Goal: Task Accomplishment & Management: Manage account settings

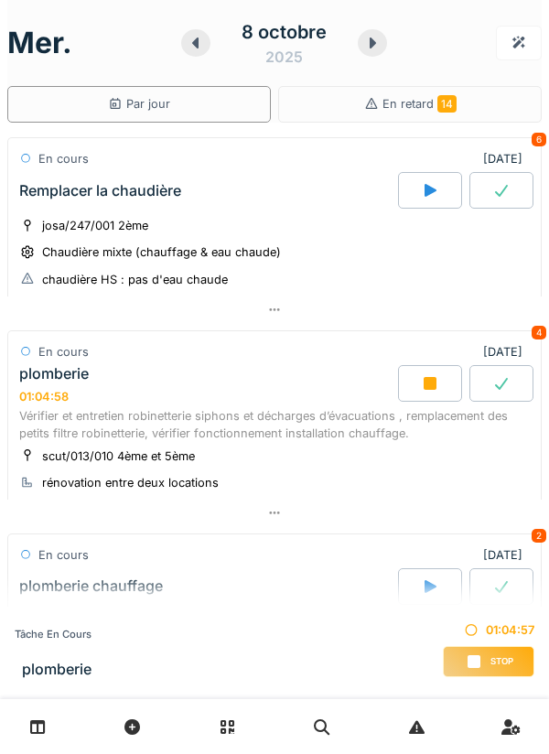
scroll to position [242, 0]
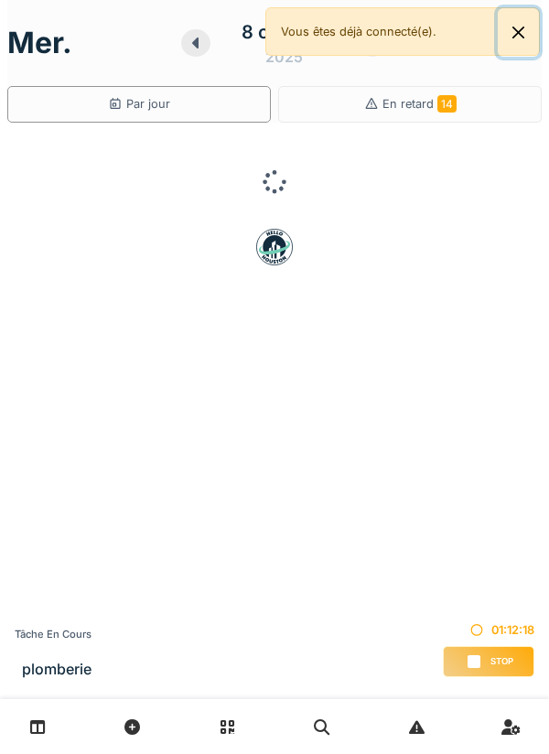
click at [536, 39] on button "Close" at bounding box center [518, 32] width 41 height 48
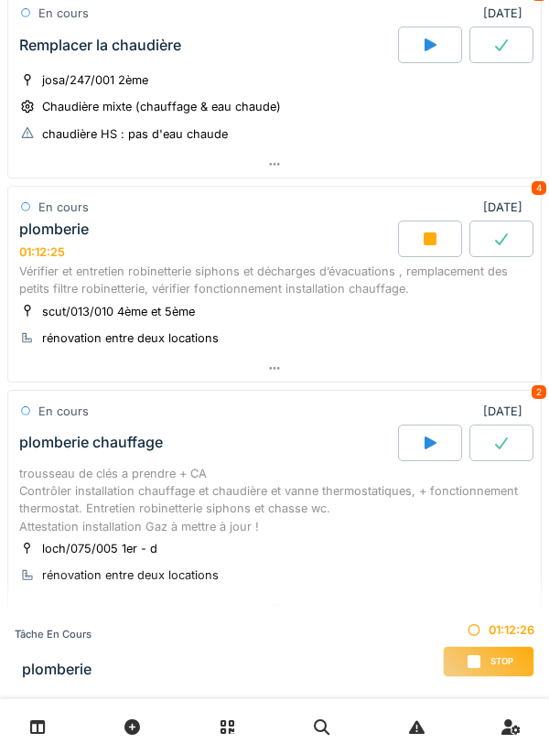
scroll to position [153, 0]
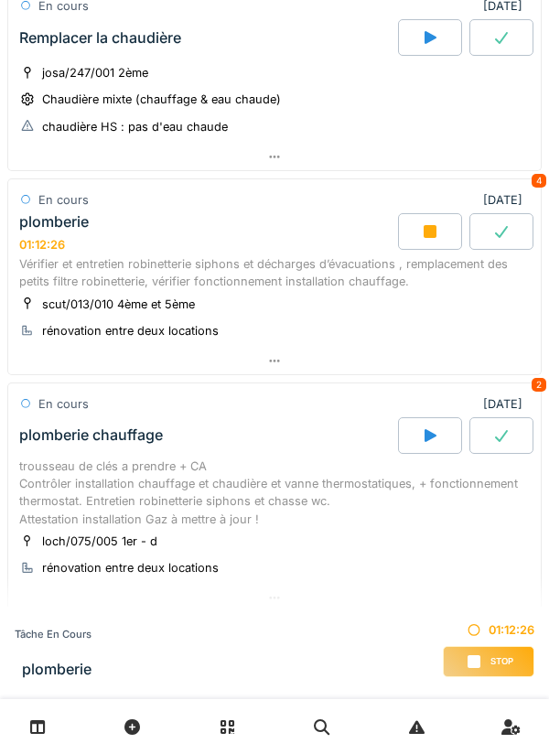
click at [478, 351] on div at bounding box center [274, 361] width 532 height 27
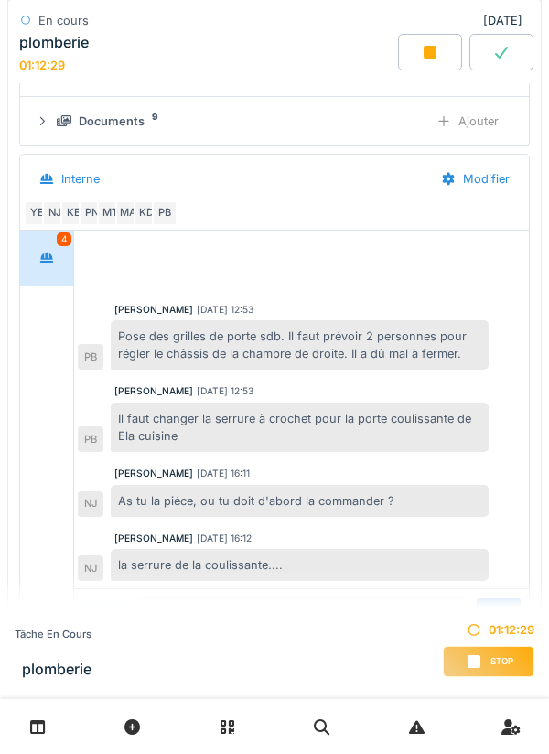
scroll to position [590, 0]
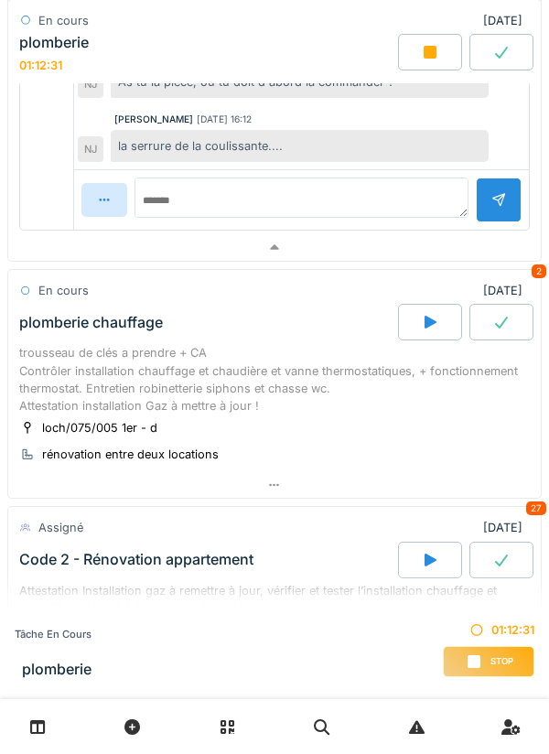
click at [439, 258] on div at bounding box center [274, 247] width 532 height 27
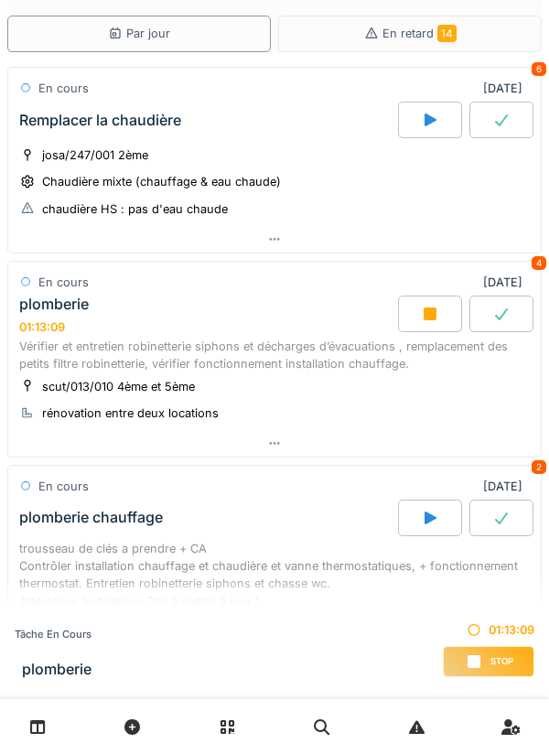
scroll to position [70, 0]
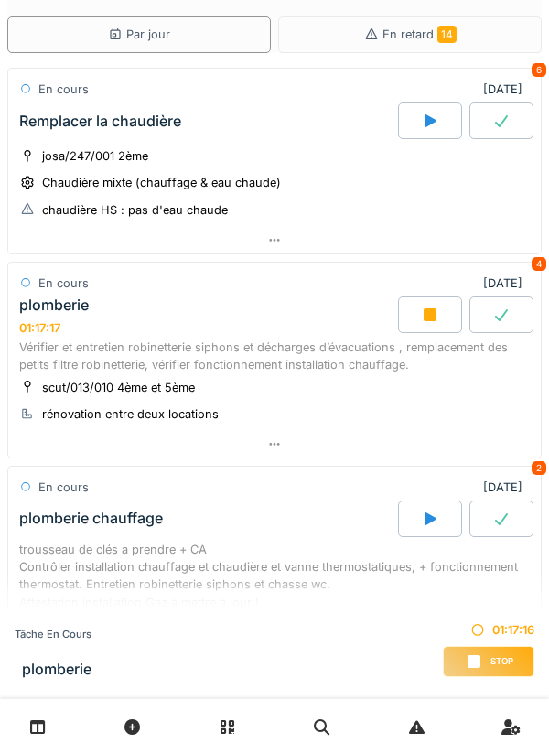
click at [426, 445] on div at bounding box center [274, 444] width 532 height 27
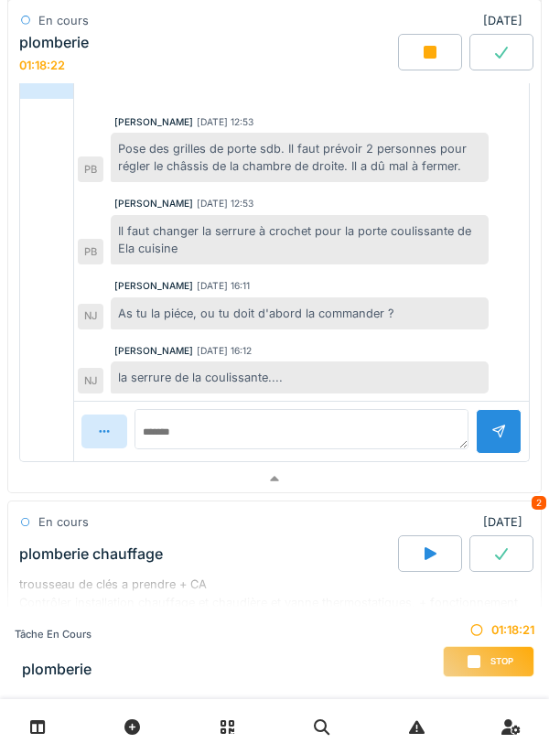
scroll to position [748, 0]
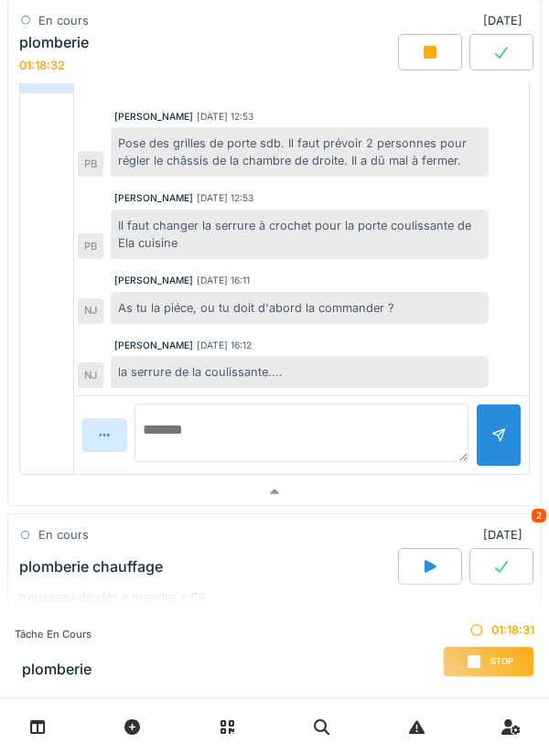
click at [335, 421] on textarea at bounding box center [301, 432] width 334 height 59
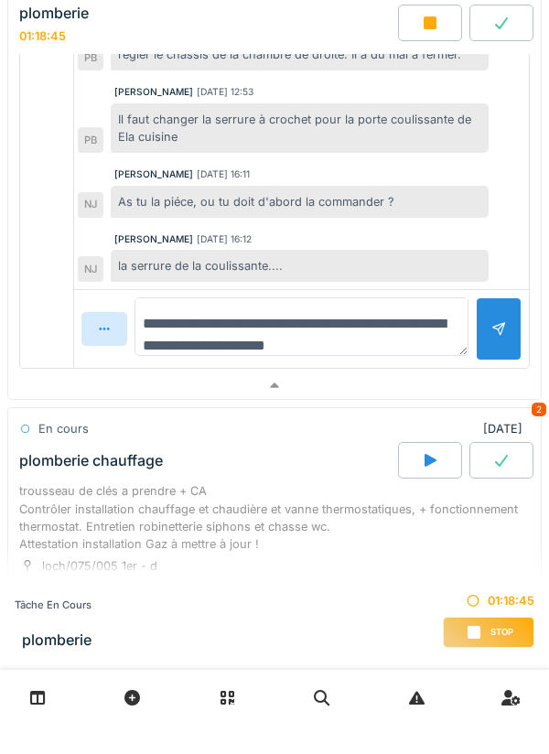
scroll to position [829, 0]
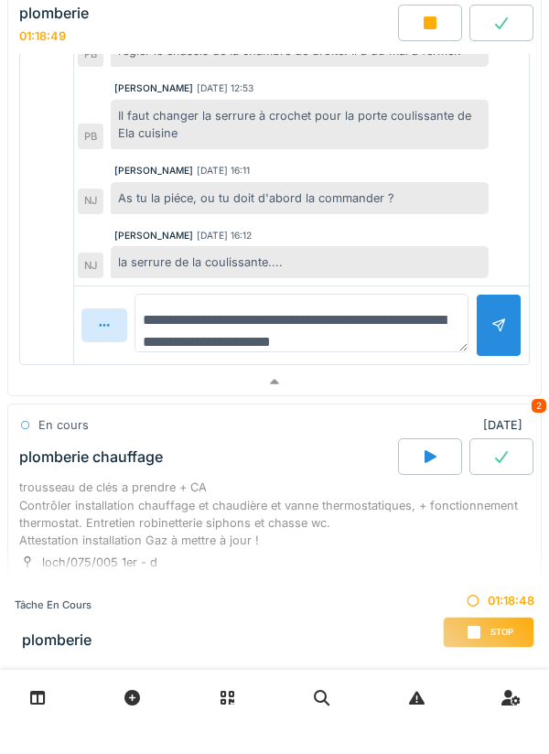
type textarea "**********"
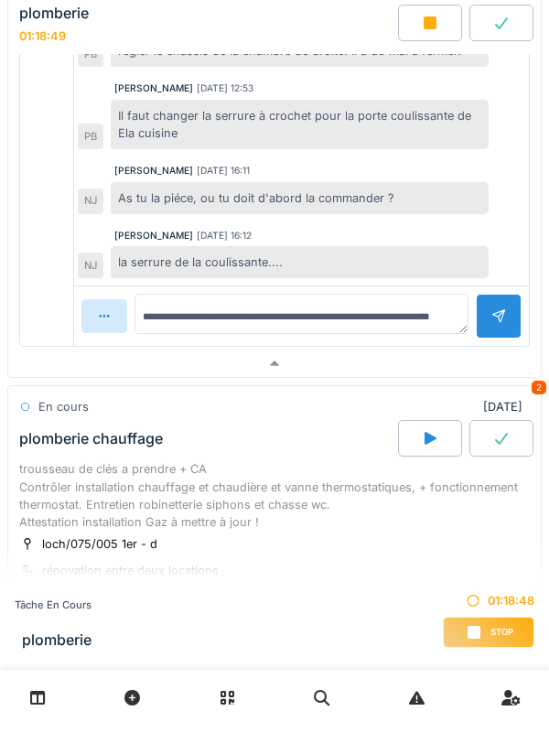
click at [496, 354] on div at bounding box center [498, 345] width 15 height 17
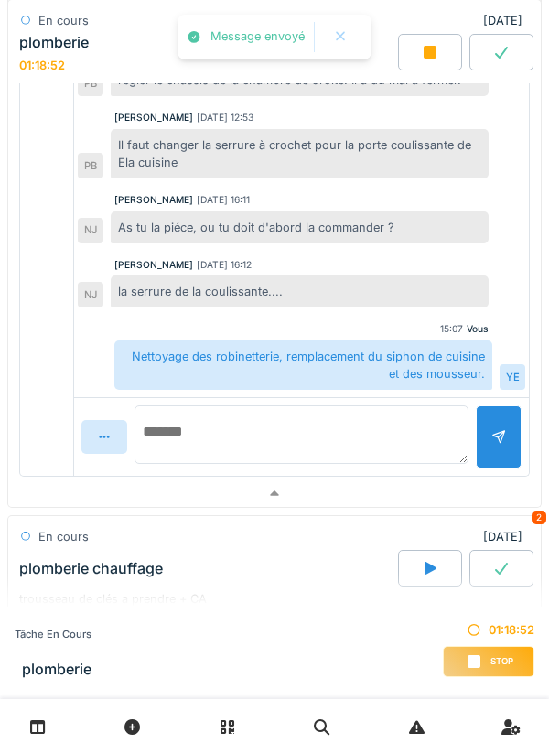
click at [331, 424] on textarea at bounding box center [301, 434] width 334 height 59
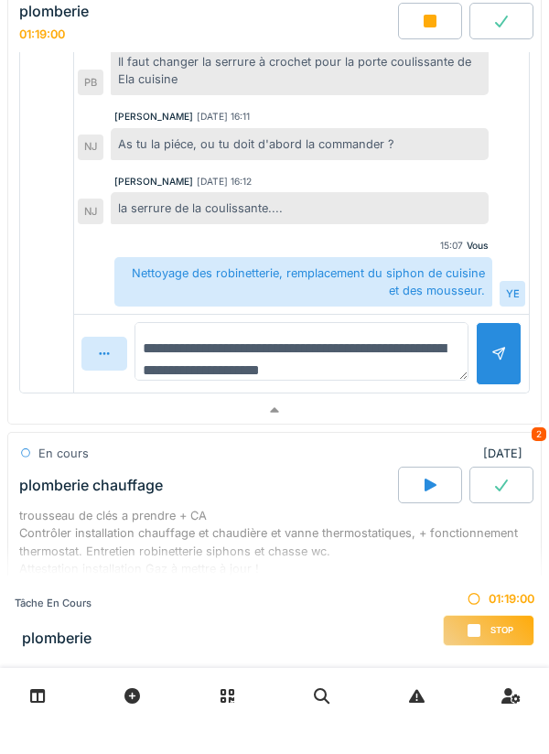
scroll to position [928, 0]
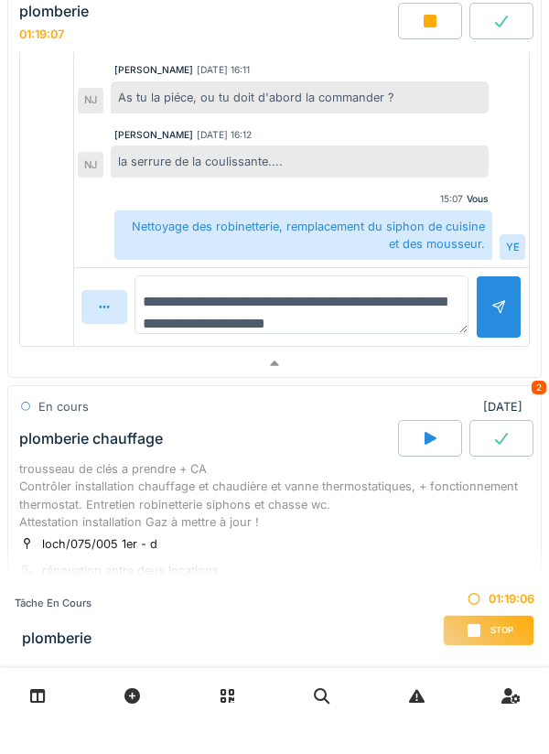
type textarea "**********"
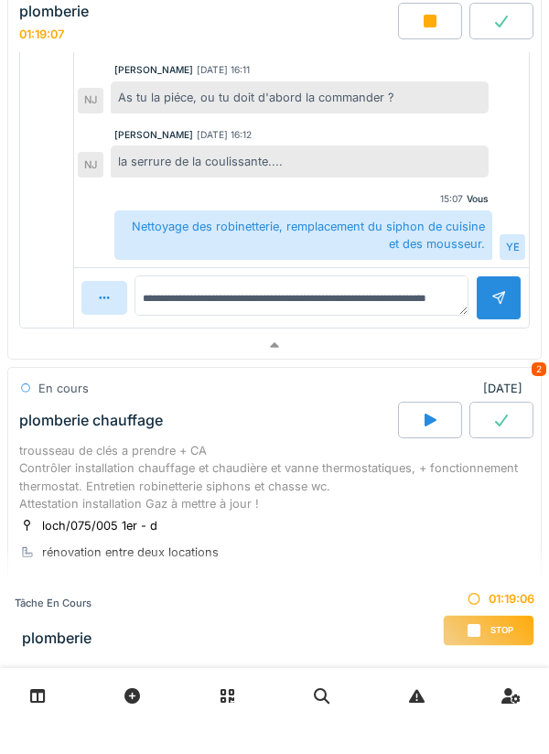
click at [493, 338] on div at bounding box center [498, 328] width 15 height 17
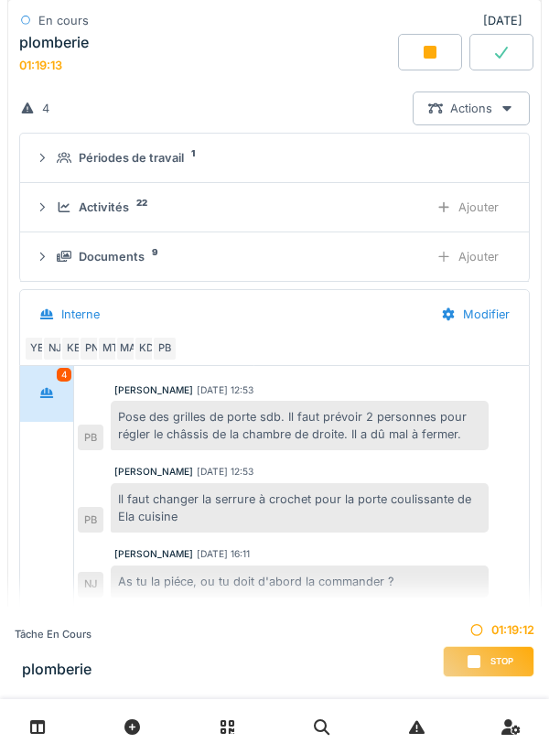
scroll to position [397, 0]
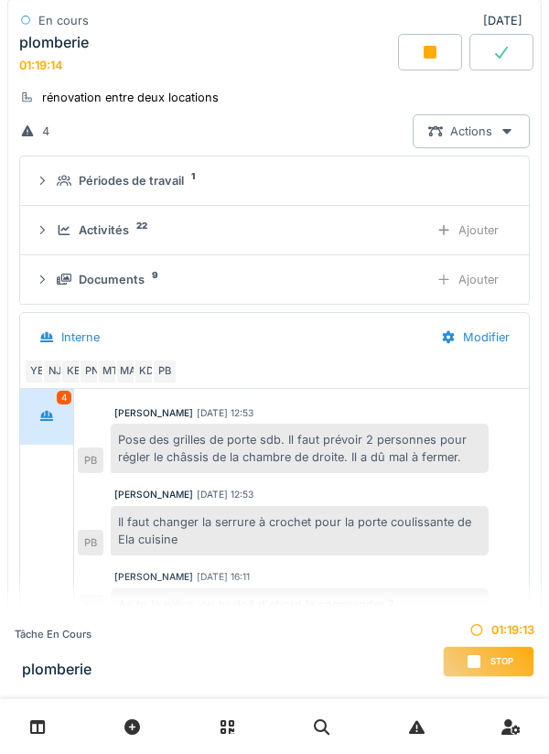
click at [407, 235] on div "Activités 22" at bounding box center [235, 229] width 357 height 17
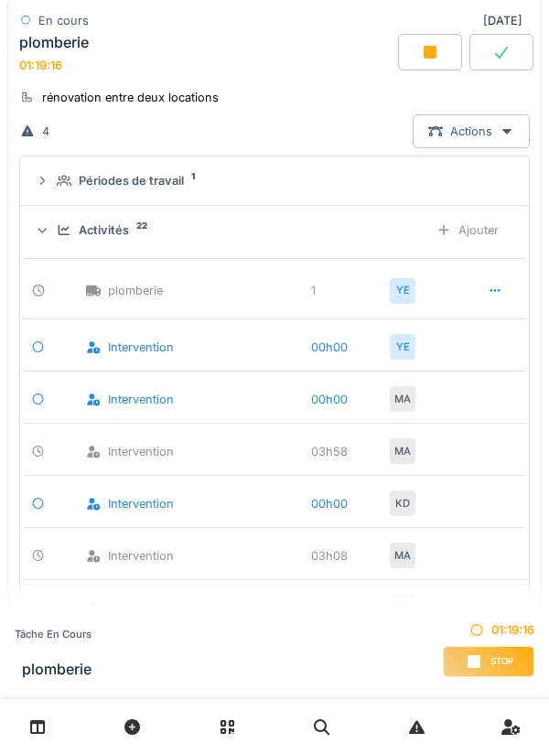
click at [377, 233] on div "Activités 22" at bounding box center [235, 229] width 357 height 17
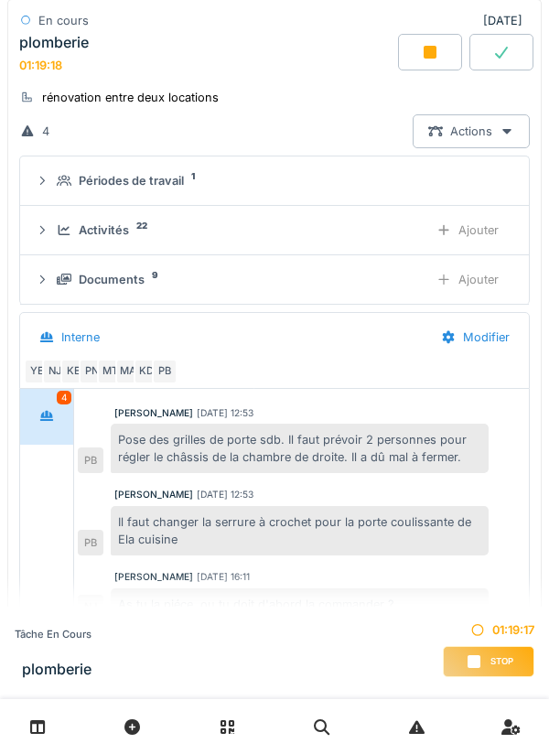
click at [396, 282] on div "Documents 9" at bounding box center [235, 279] width 357 height 17
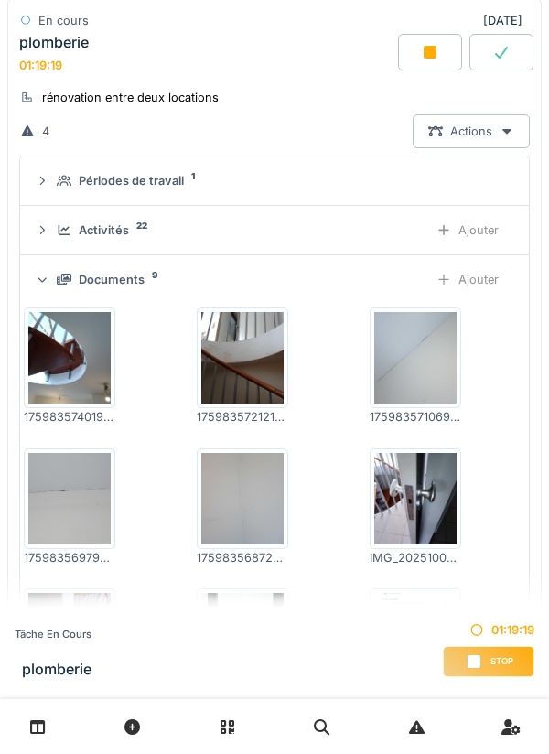
click at [371, 285] on div "Documents 9" at bounding box center [235, 279] width 357 height 17
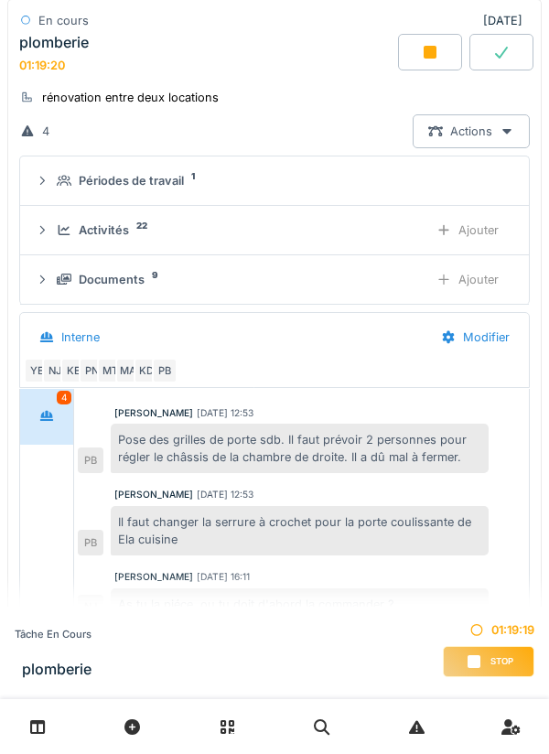
click at [490, 278] on div "Ajouter" at bounding box center [467, 280] width 93 height 34
click at [465, 239] on div "Ajouter" at bounding box center [467, 230] width 93 height 34
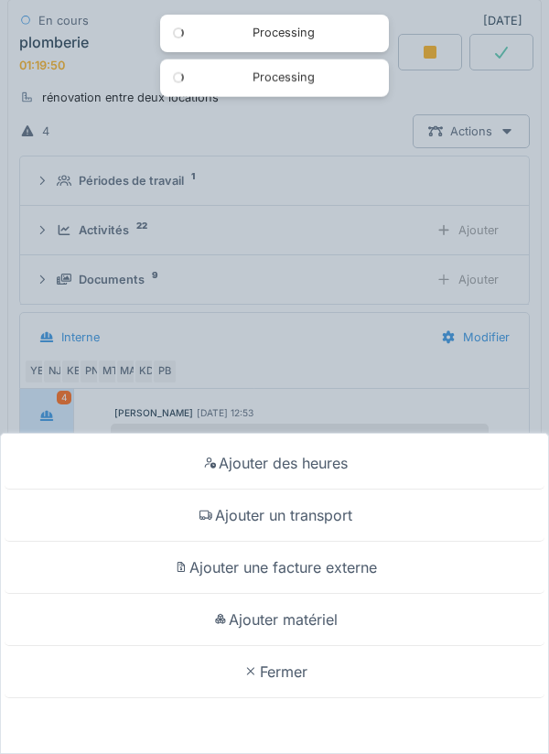
click at [449, 273] on div "Ajouter des heures Ajouter un transport Ajouter une facture externe Ajouter mat…" at bounding box center [274, 377] width 549 height 754
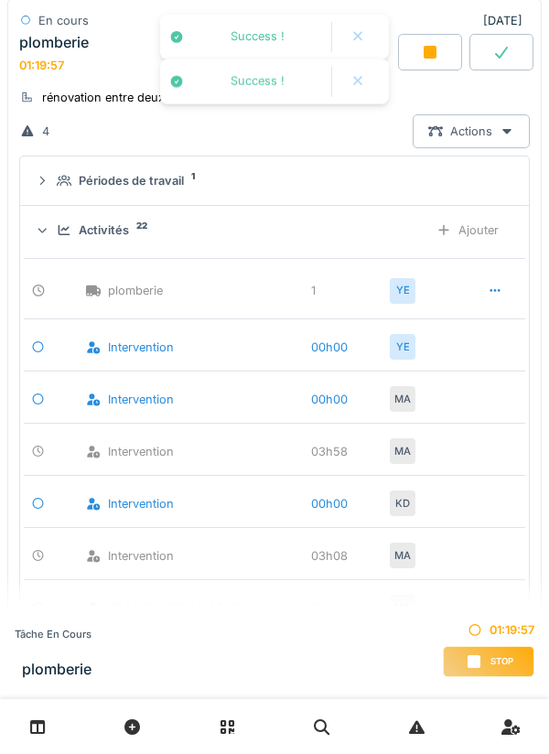
scroll to position [1820, 0]
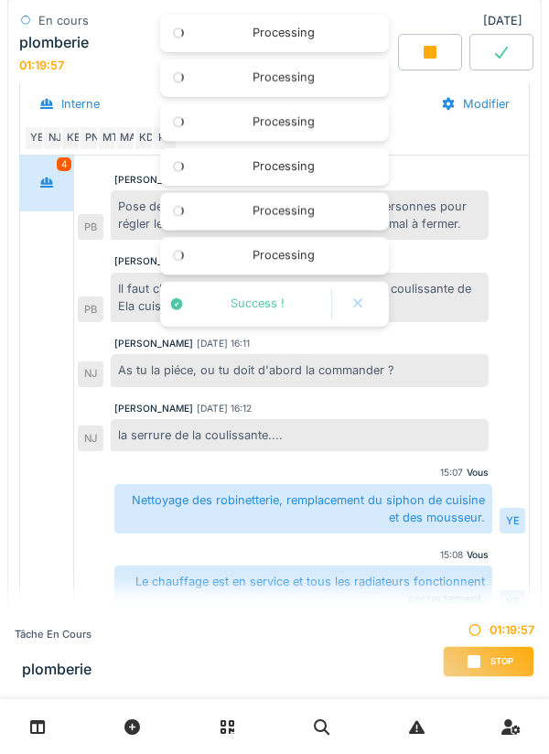
click at [320, 686] on div at bounding box center [274, 699] width 532 height 27
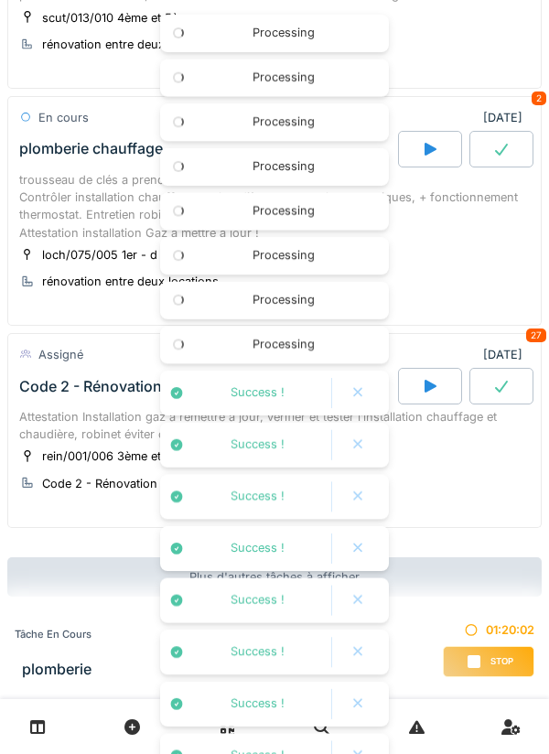
scroll to position [235, 0]
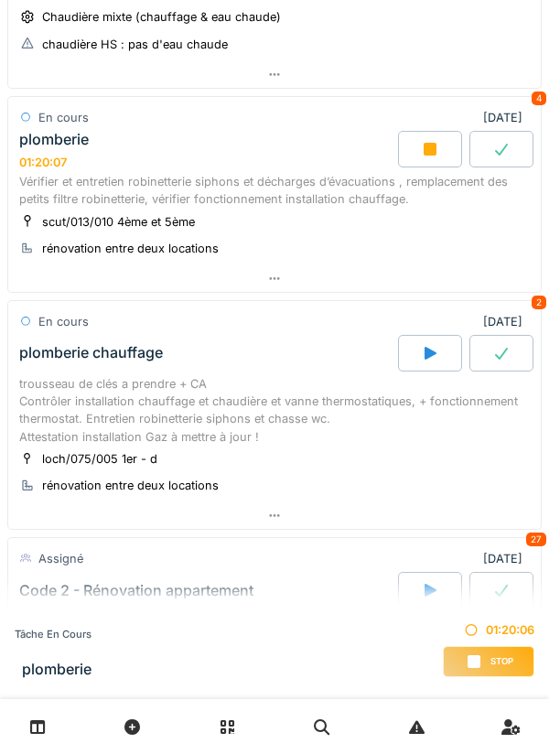
click at [427, 285] on div at bounding box center [274, 278] width 532 height 27
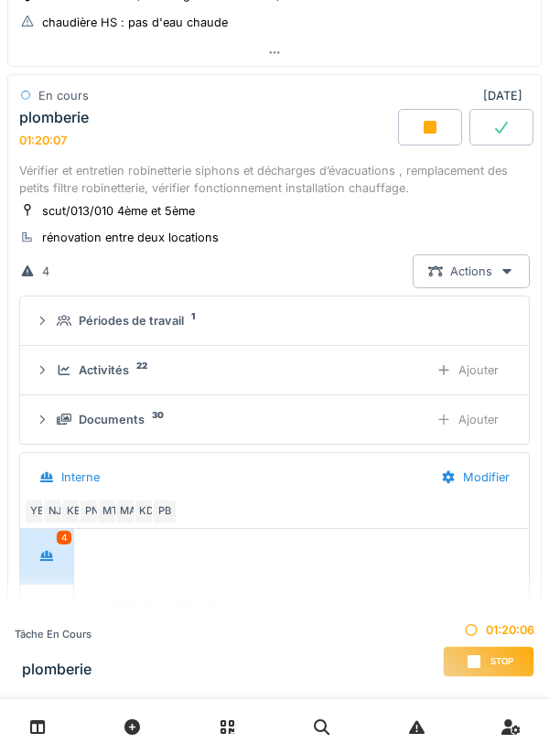
scroll to position [57, 0]
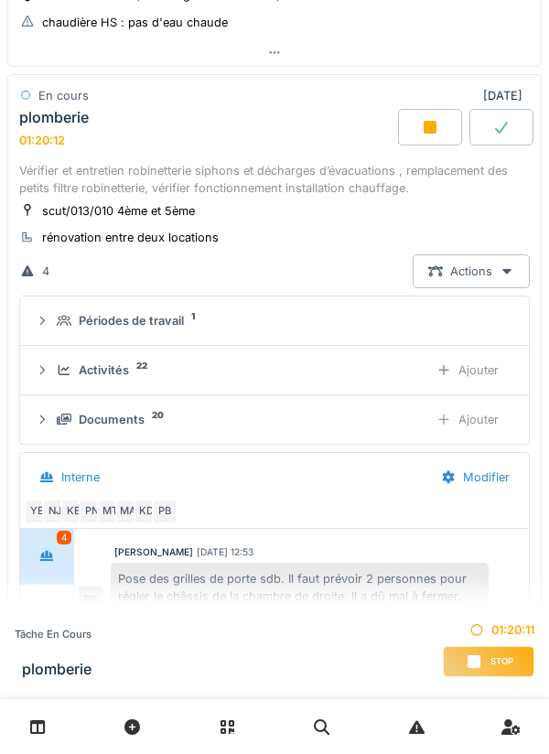
click at [488, 323] on div "Périodes de travail 1" at bounding box center [282, 320] width 450 height 17
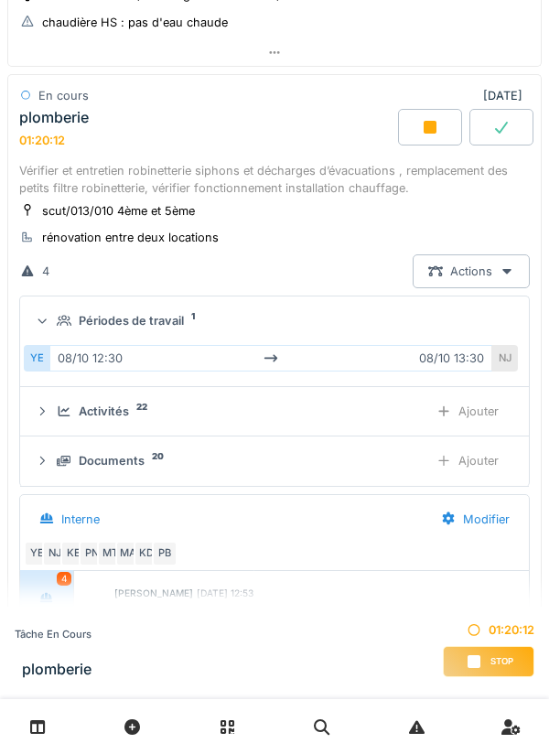
click at [476, 332] on summary "Périodes de travail 1" at bounding box center [274, 321] width 494 height 34
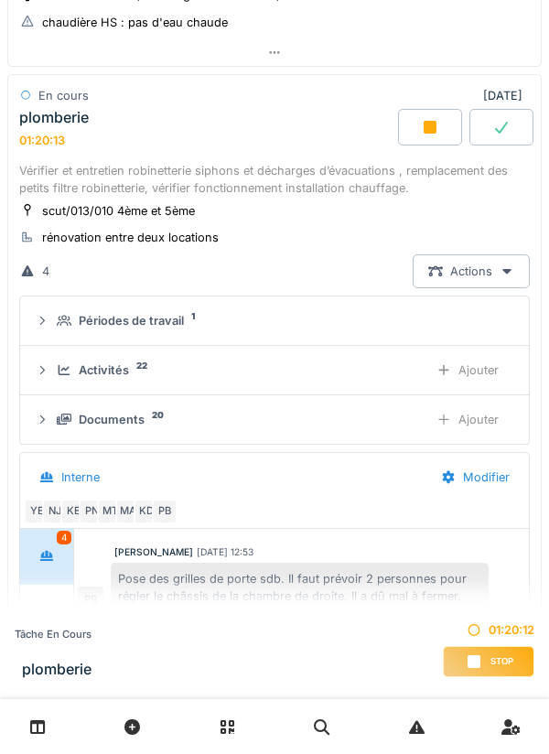
click at [465, 321] on div "Périodes de travail 1" at bounding box center [282, 320] width 450 height 17
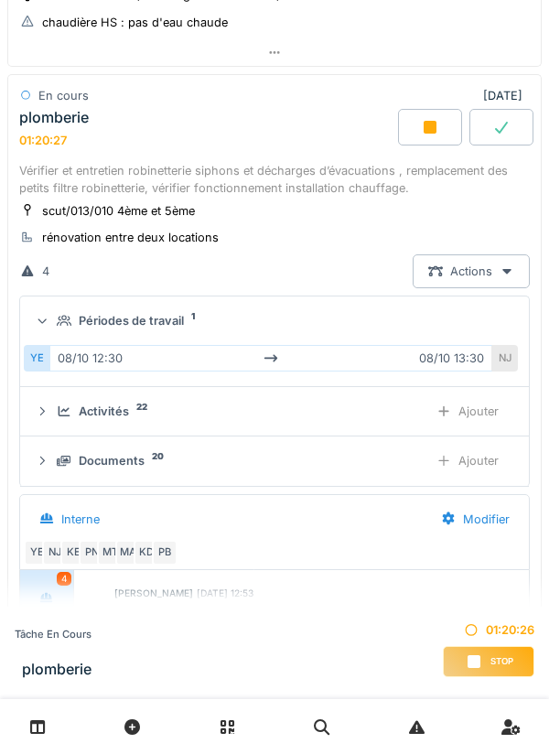
click at [443, 319] on div "Périodes de travail 1" at bounding box center [282, 320] width 450 height 17
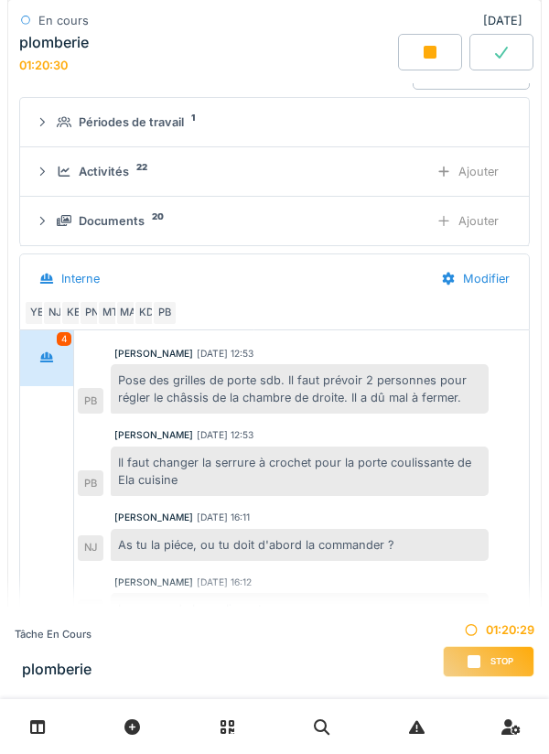
scroll to position [427, 0]
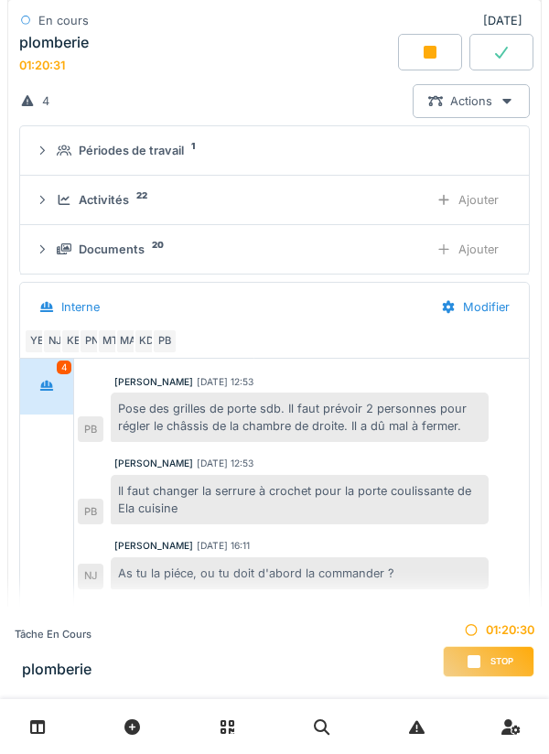
click at [465, 239] on div "Ajouter" at bounding box center [467, 249] width 93 height 34
click at [474, 204] on div "Ajouter" at bounding box center [467, 200] width 93 height 34
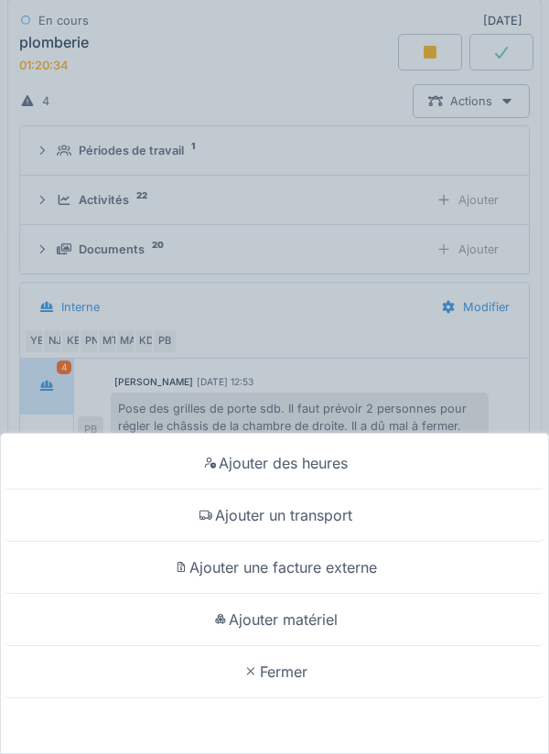
click at [348, 616] on div "Ajouter matériel" at bounding box center [275, 620] width 540 height 52
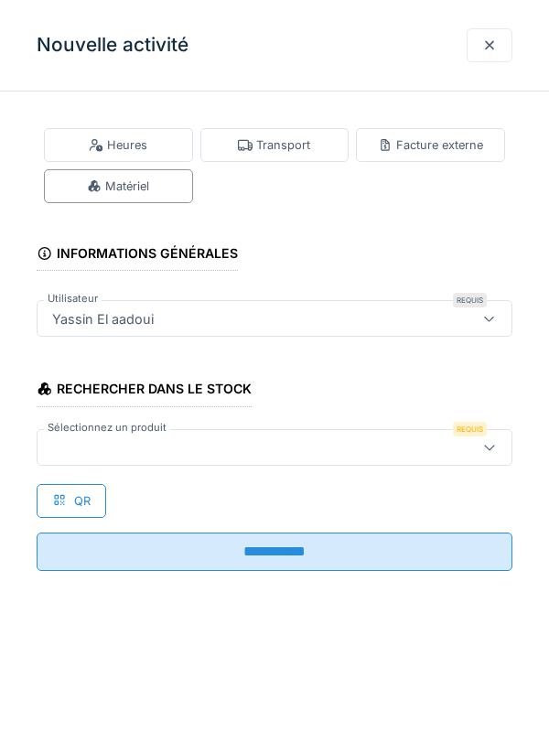
click at [381, 446] on div at bounding box center [244, 447] width 399 height 20
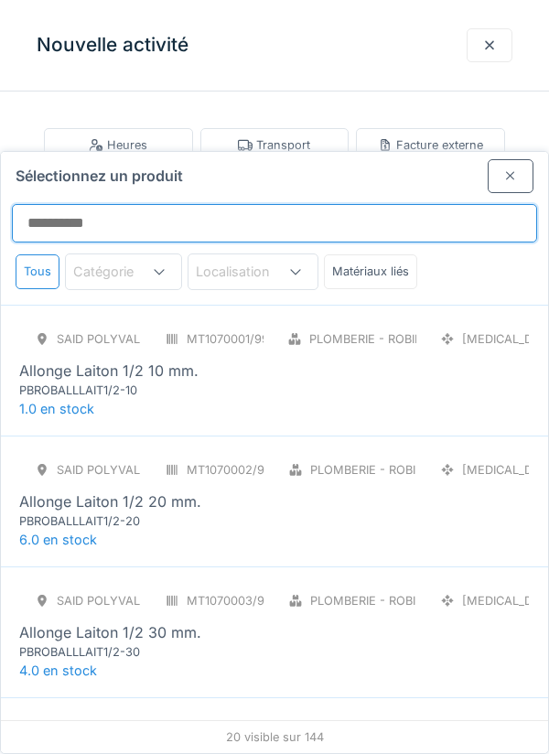
click at [395, 204] on input "Sélectionnez un produit" at bounding box center [274, 223] width 525 height 38
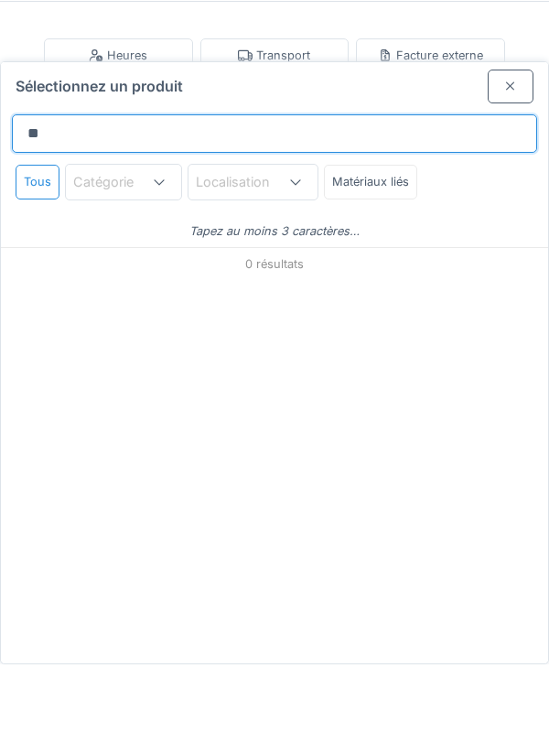
type input "*"
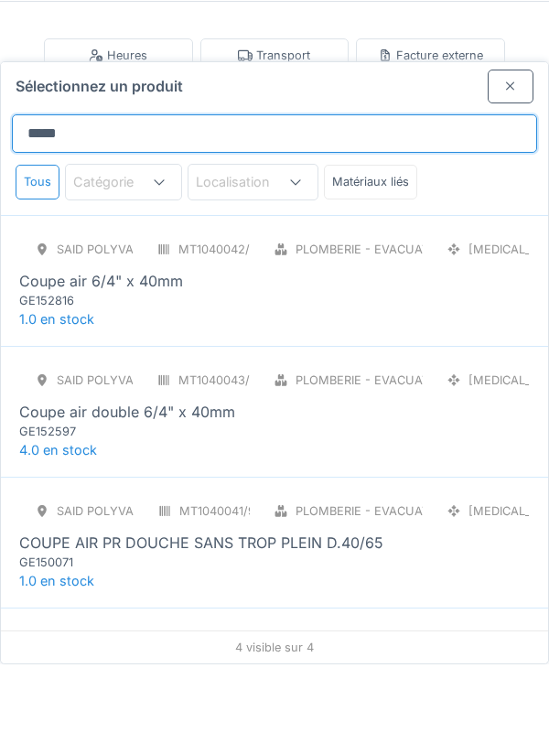
type input "*****"
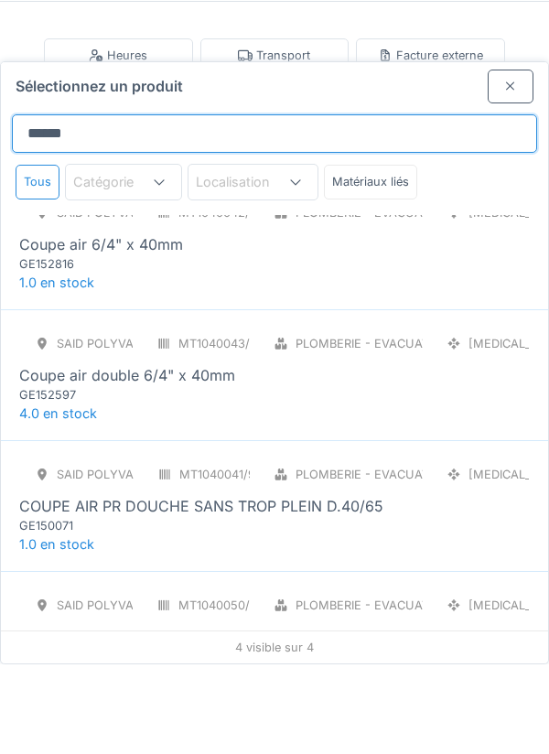
scroll to position [38, 0]
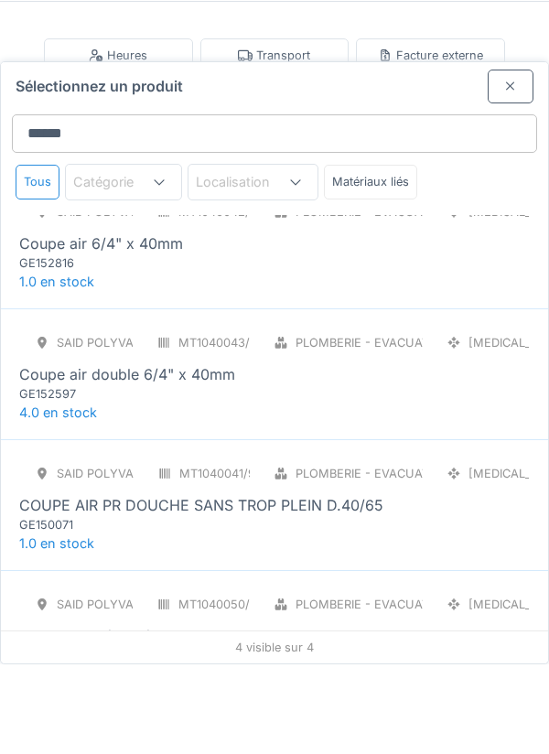
click at [411, 415] on div "SAID polyvalent RE MT1040043/999/012 Plomberie - Evacuation raccord PCE Coupe a…" at bounding box center [274, 453] width 510 height 77
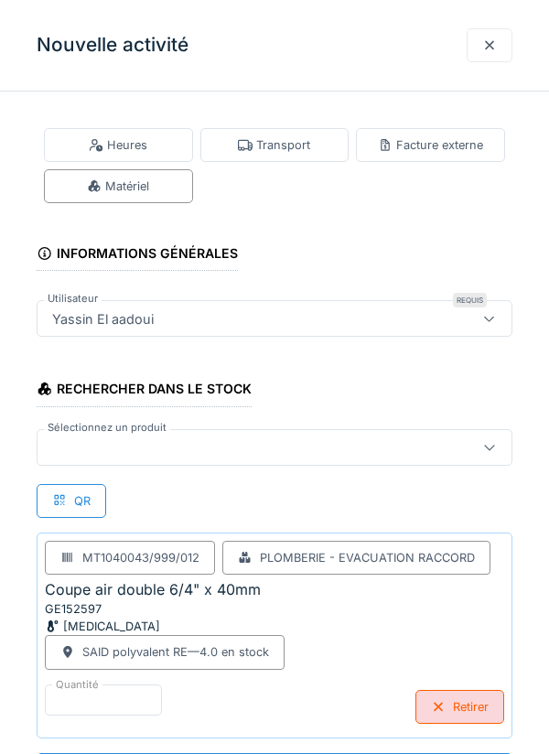
scroll to position [0, 0]
click at [335, 446] on div at bounding box center [244, 447] width 399 height 20
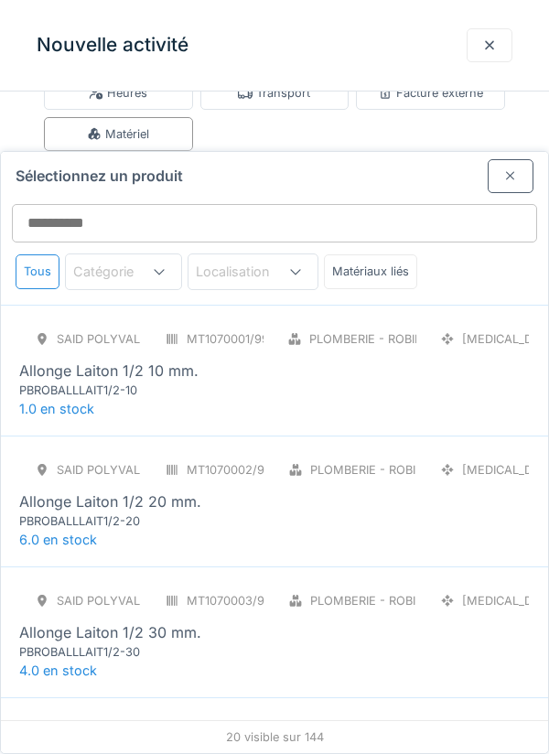
scroll to position [70, 0]
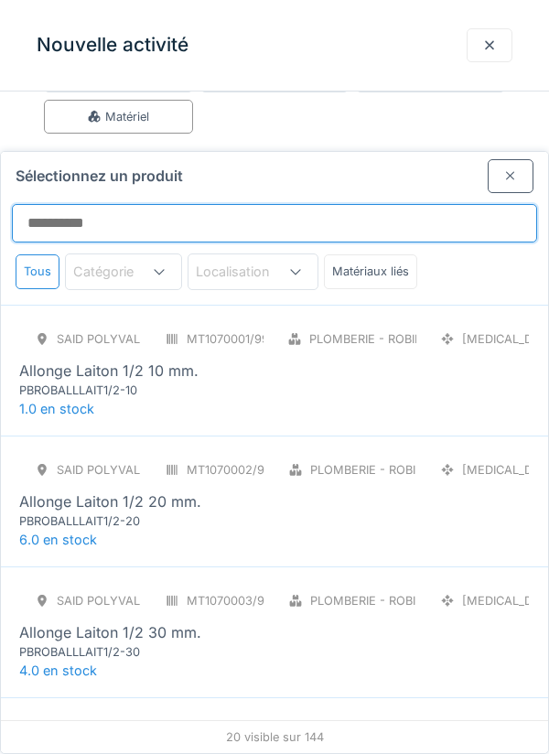
click at [379, 204] on input "Sélectionnez un produit" at bounding box center [274, 223] width 525 height 38
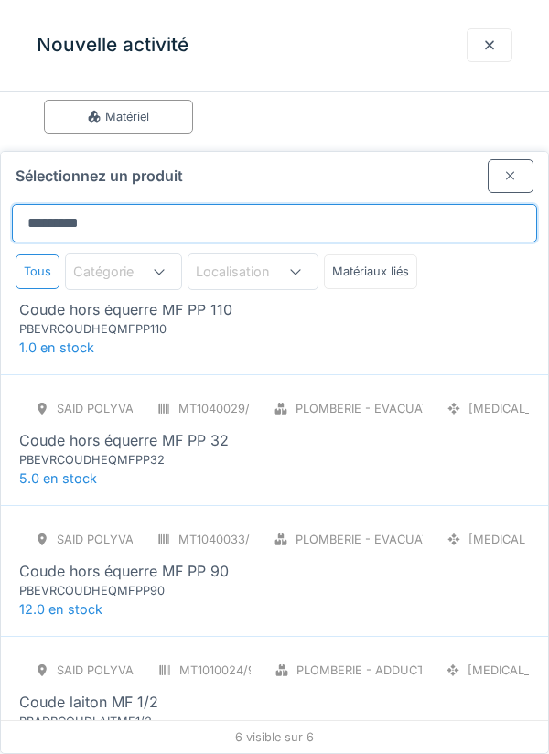
scroll to position [0, 0]
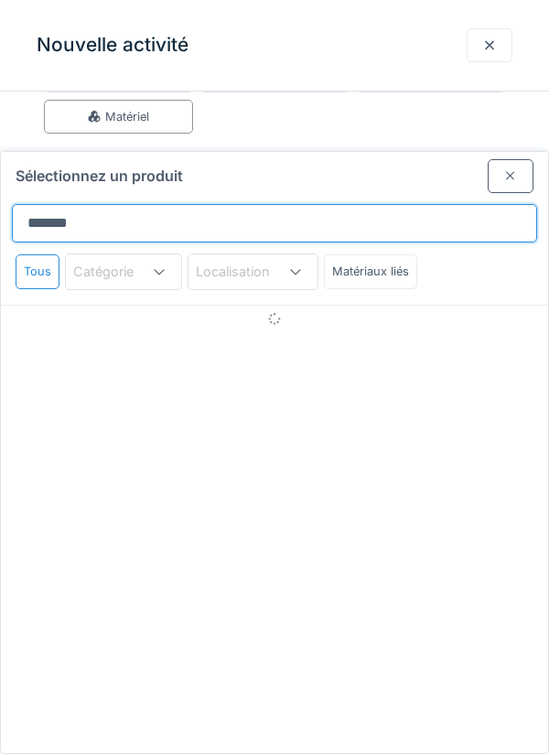
type input "********"
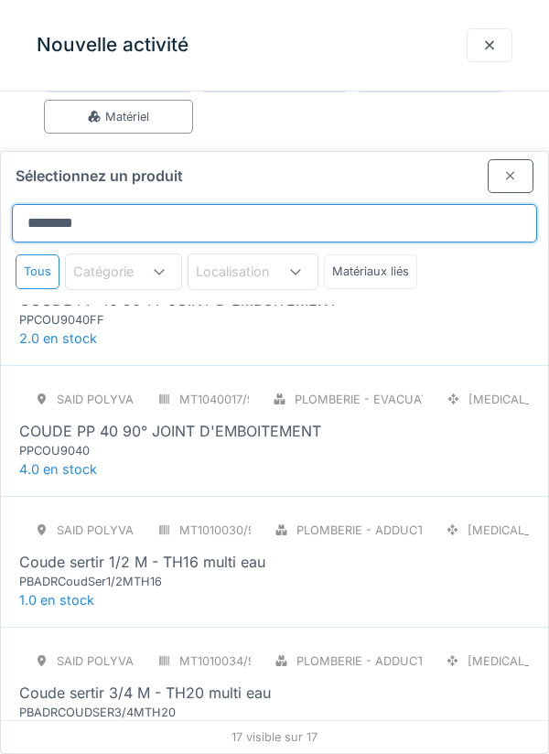
scroll to position [1534, 0]
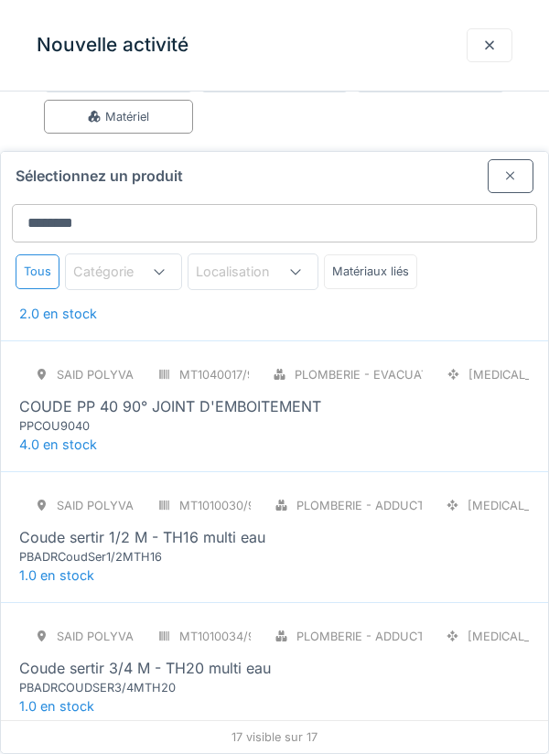
click at [459, 358] on div "SAID polyvalent RE MT1040017/999/012 Plomberie - Evacuation raccord PCE COUDE P…" at bounding box center [274, 396] width 510 height 77
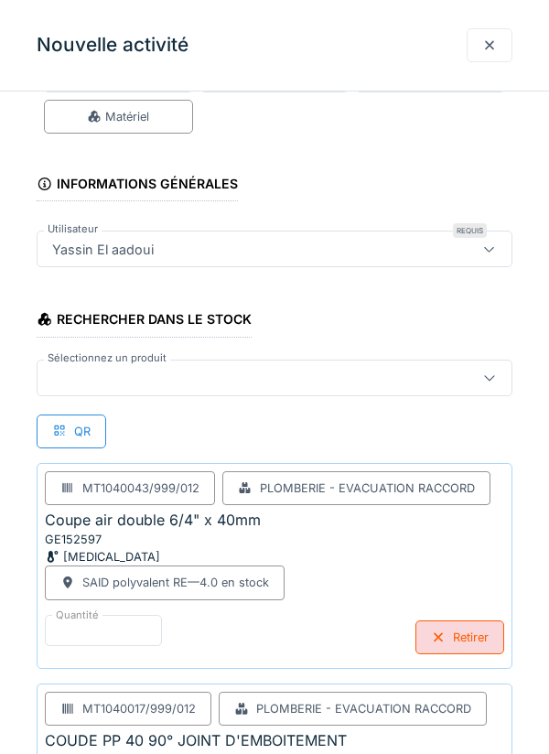
click at [371, 392] on div at bounding box center [275, 378] width 476 height 37
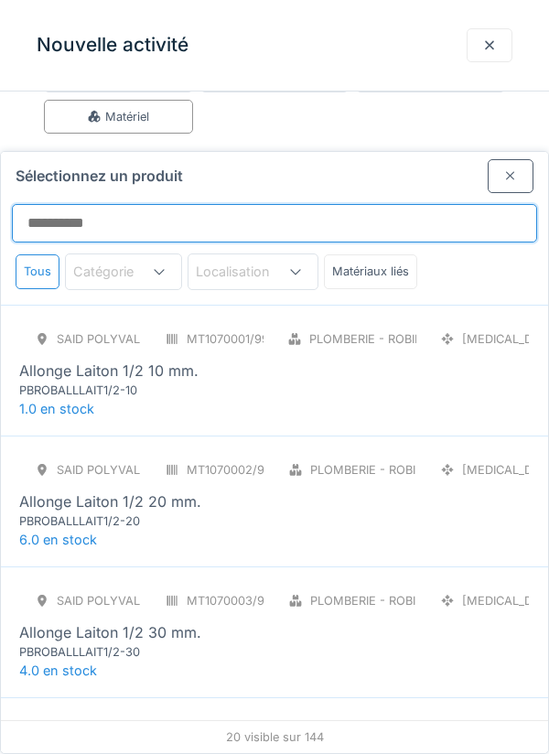
click at [418, 204] on input "Sélectionnez un produit" at bounding box center [274, 223] width 525 height 38
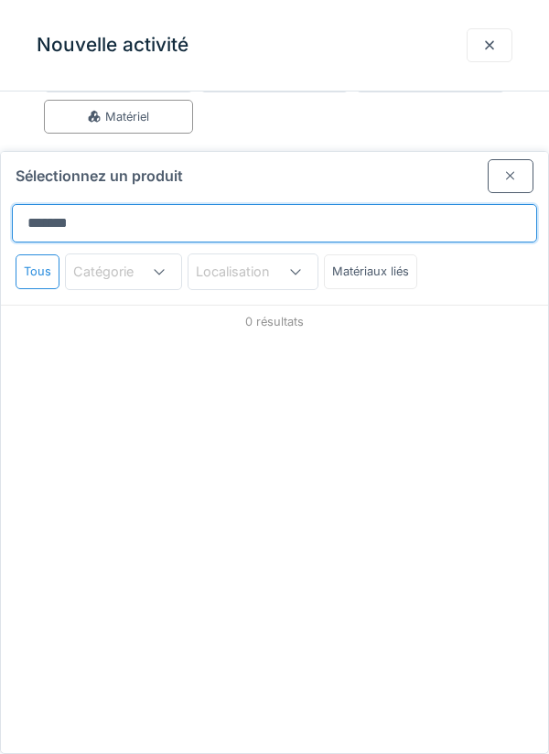
type input "********"
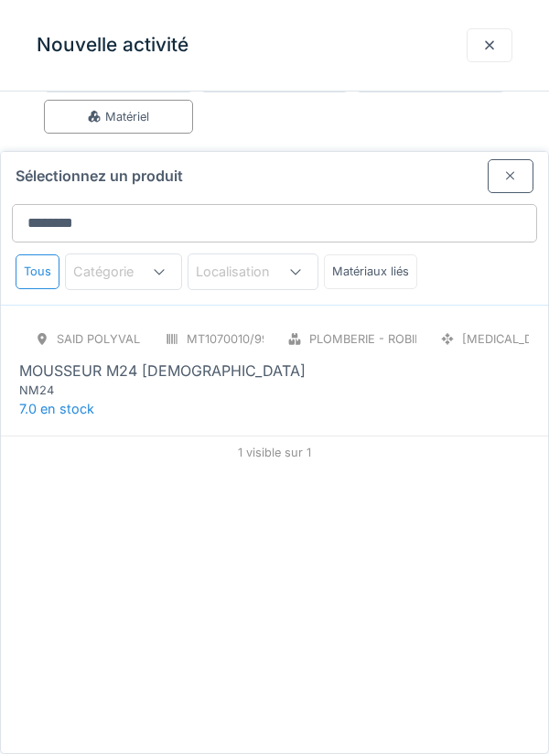
click at [504, 339] on div "SAID polyvalent RE MT1070010/999/012 Plomberie - Robinetterie PCE MOUSSEUR M24 …" at bounding box center [274, 370] width 547 height 131
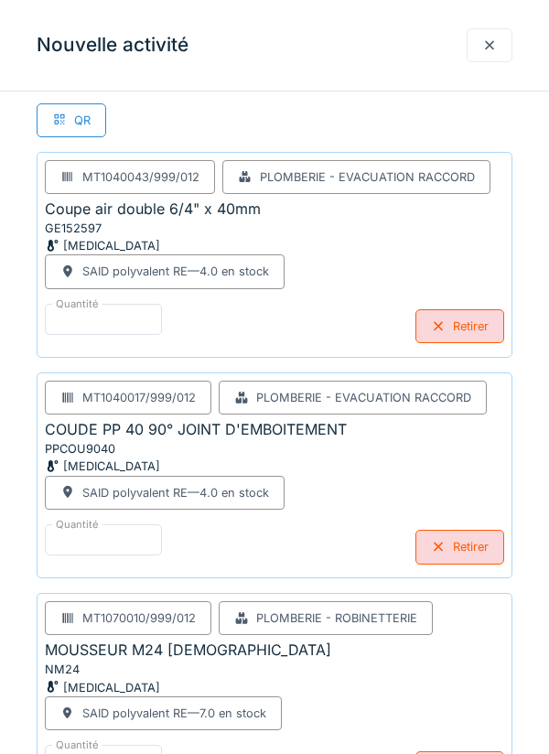
scroll to position [427, 0]
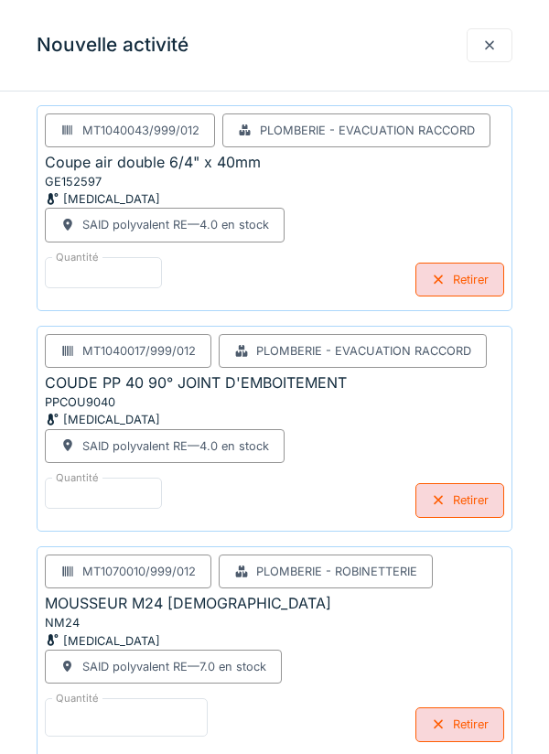
click at [177, 720] on input "*" at bounding box center [126, 717] width 163 height 38
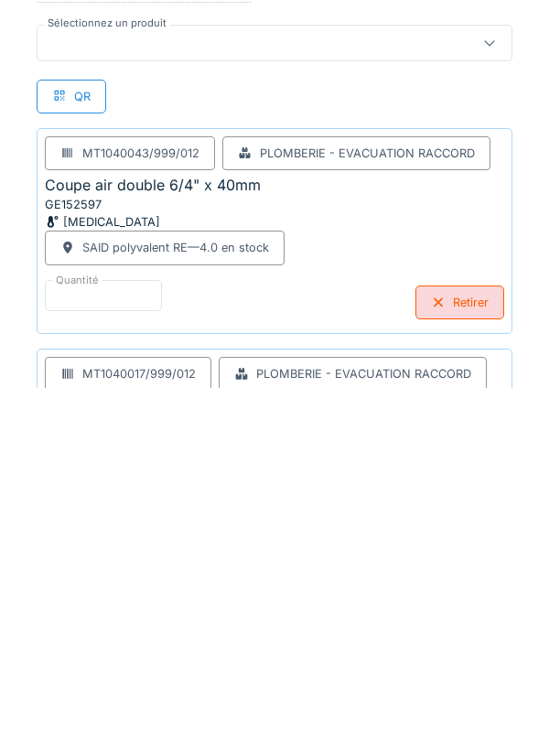
scroll to position [537, 0]
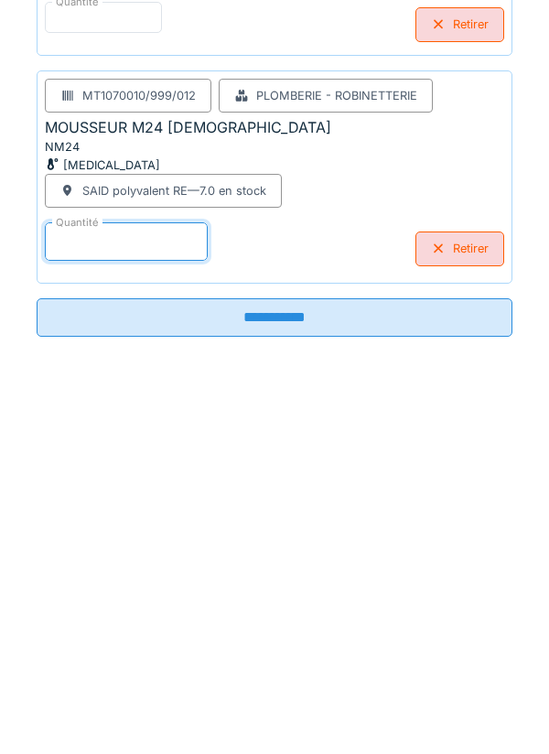
type input "*"
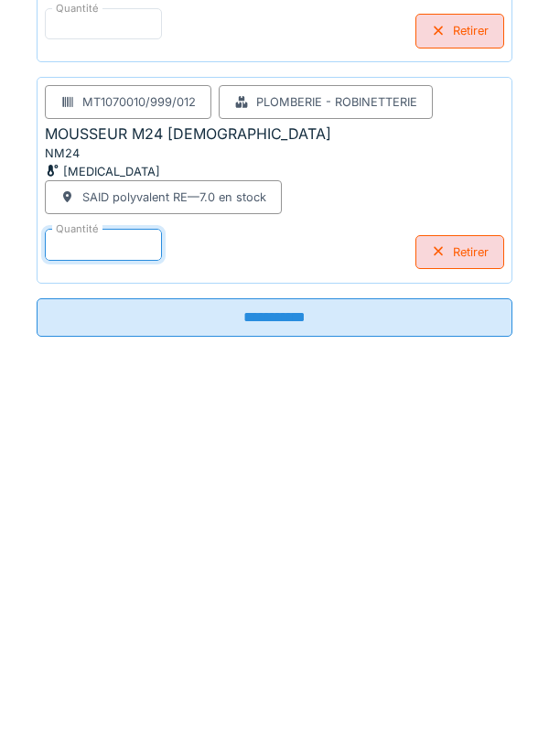
click at [411, 674] on input "**********" at bounding box center [275, 683] width 476 height 38
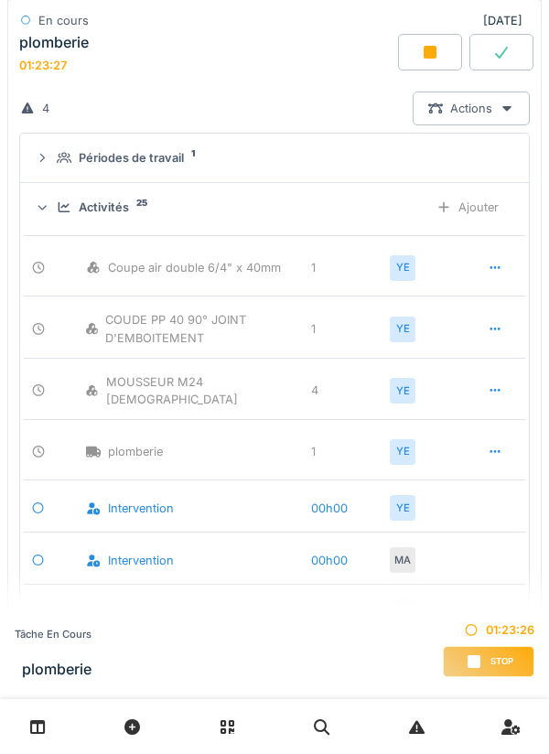
scroll to position [409, 0]
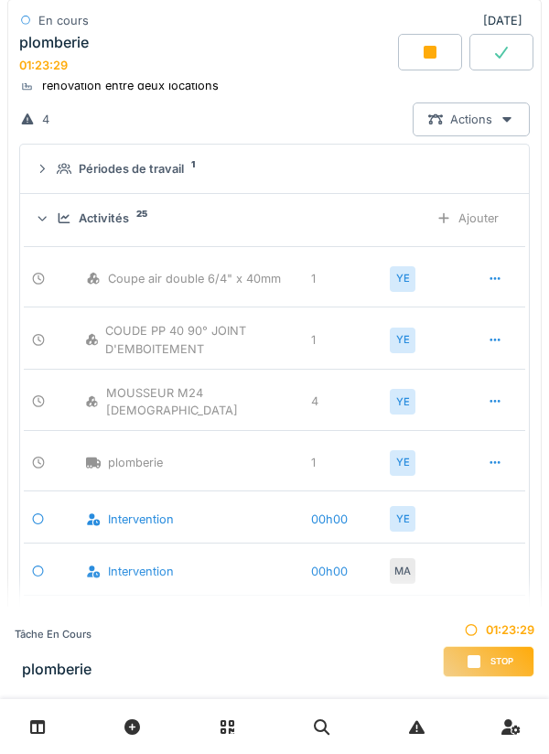
click at [482, 223] on div "Ajouter" at bounding box center [467, 218] width 93 height 34
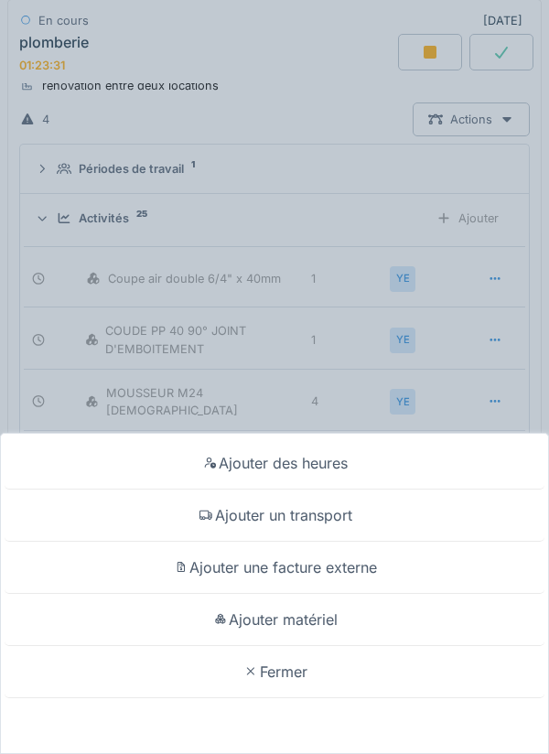
click at [383, 622] on div "Ajouter matériel" at bounding box center [275, 620] width 540 height 52
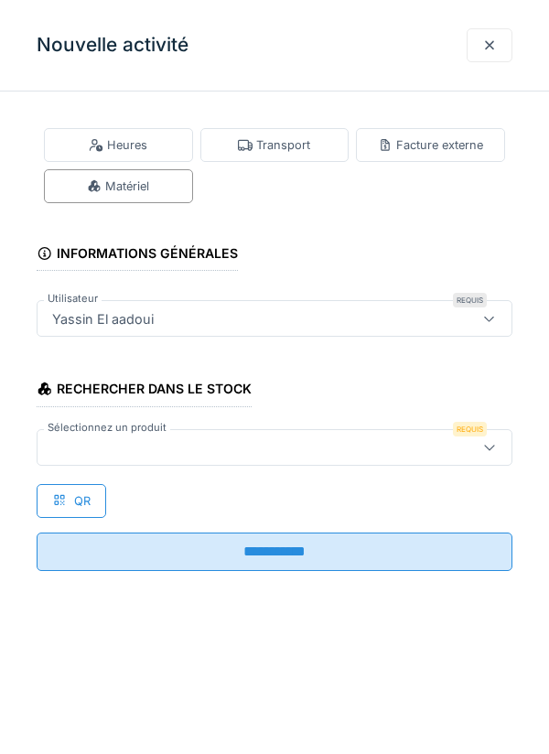
click at [373, 441] on div at bounding box center [244, 447] width 399 height 20
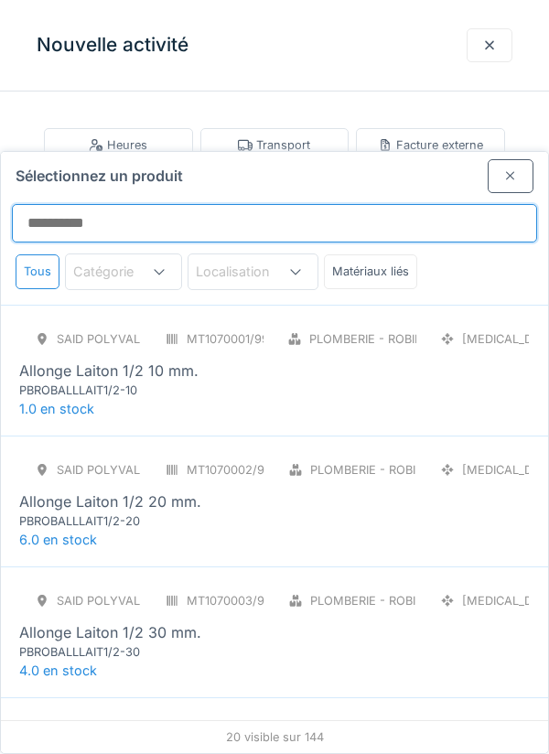
click at [448, 204] on input "Sélectionnez un produit" at bounding box center [274, 223] width 525 height 38
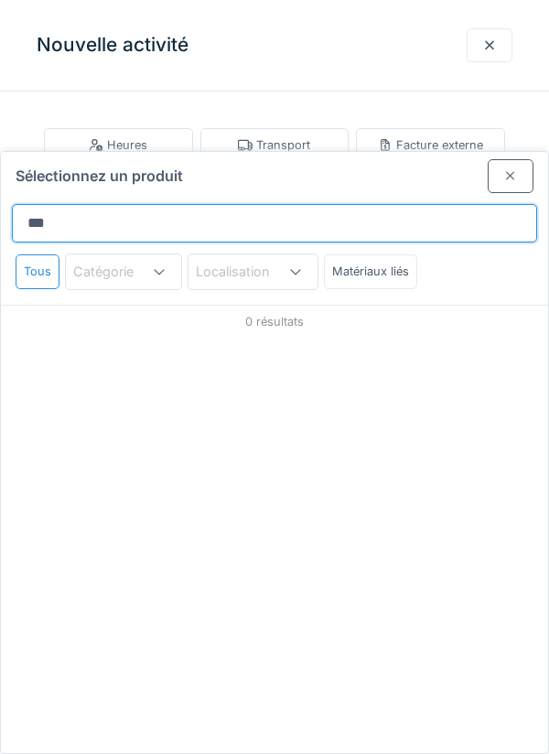
type input "****"
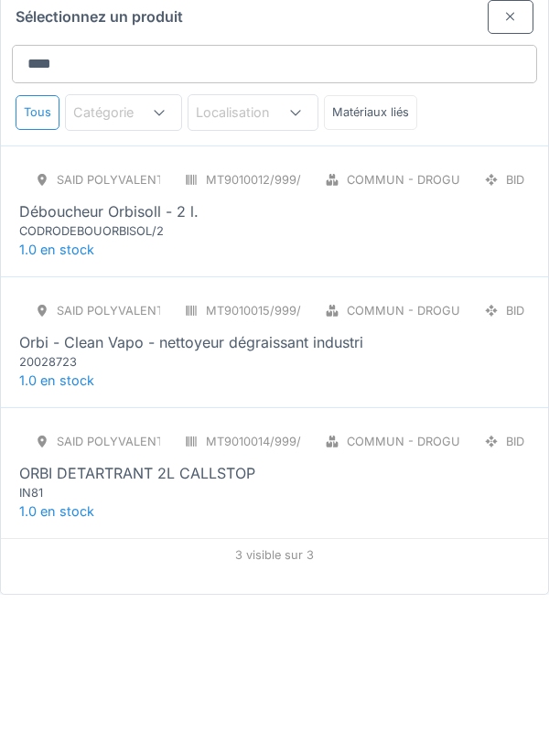
click at [413, 490] on div "Orbi - Clean Vapo - nettoyeur dégraissant industri" at bounding box center [274, 501] width 510 height 22
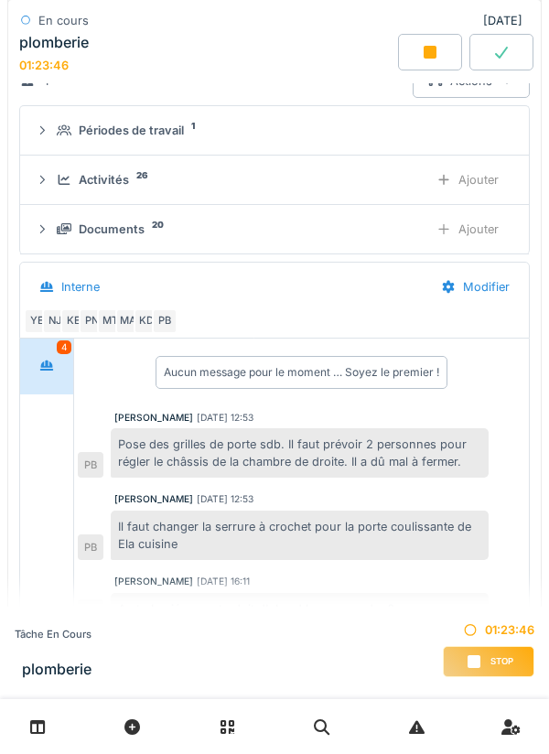
scroll to position [443, 0]
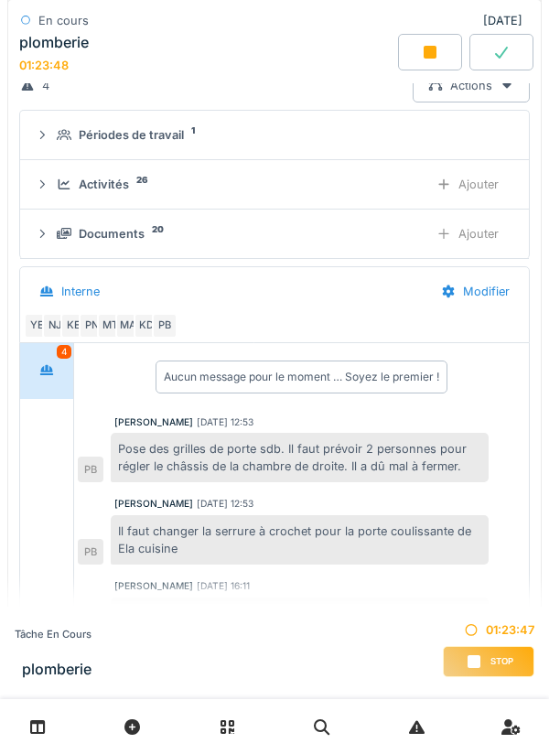
click at [359, 463] on div "Pose des grilles de porte sdb. Il faut prévoir 2 personnes pour régler le châss…" at bounding box center [300, 457] width 378 height 49
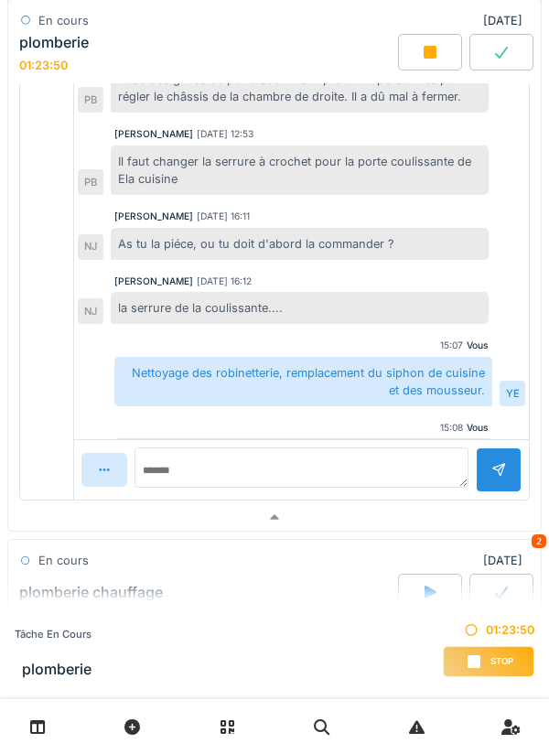
click at [322, 531] on div at bounding box center [274, 517] width 532 height 27
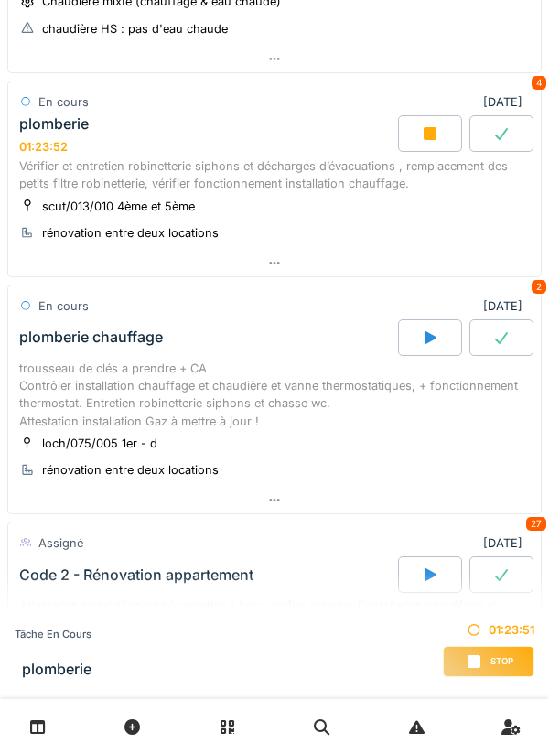
scroll to position [204, 0]
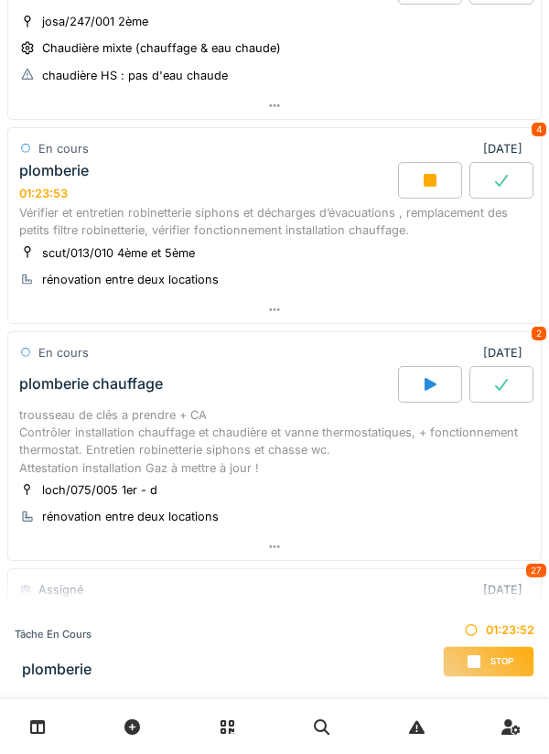
click at [446, 183] on div at bounding box center [430, 180] width 64 height 37
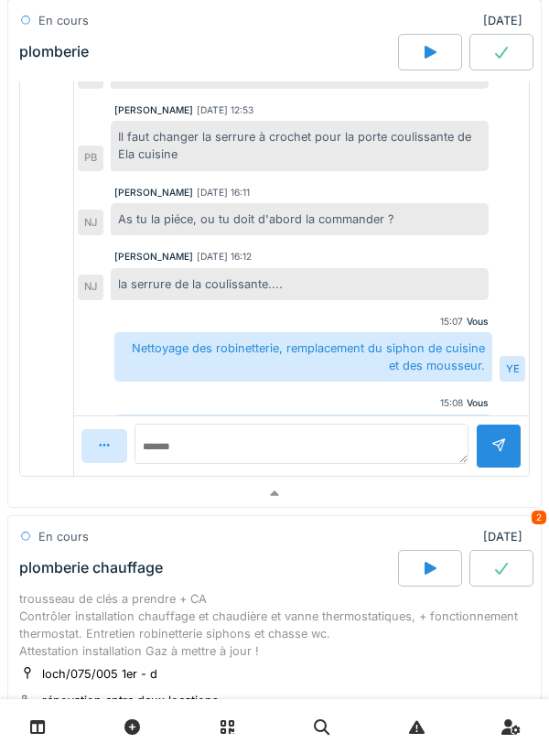
scroll to position [838, 0]
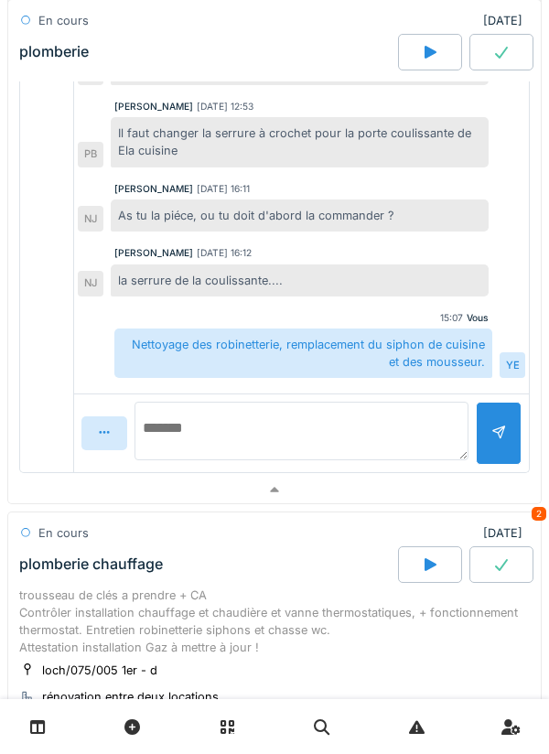
click at [375, 460] on textarea at bounding box center [301, 431] width 334 height 59
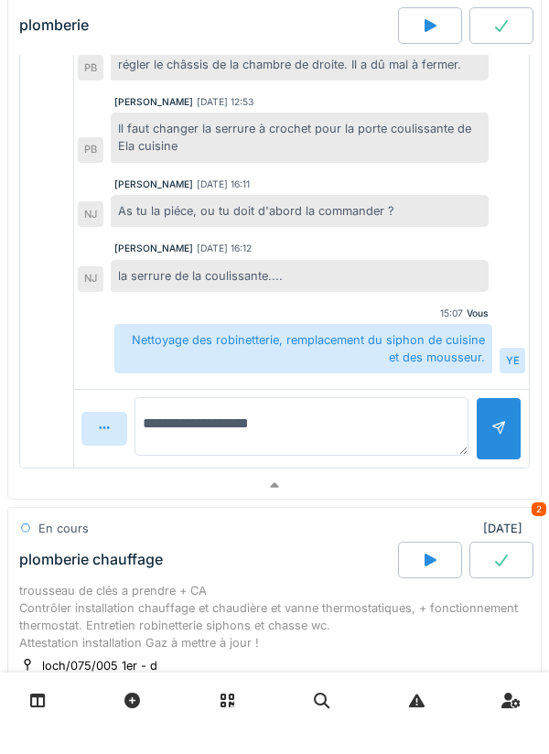
type textarea "**********"
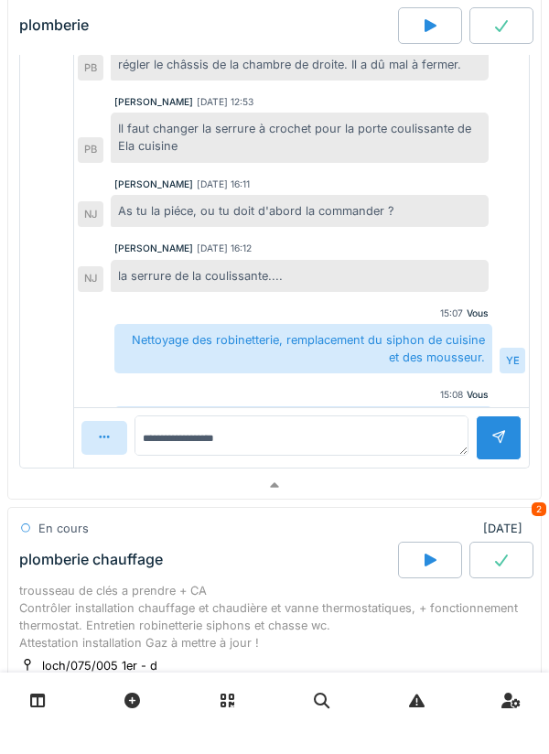
click at [493, 442] on div at bounding box center [499, 464] width 46 height 45
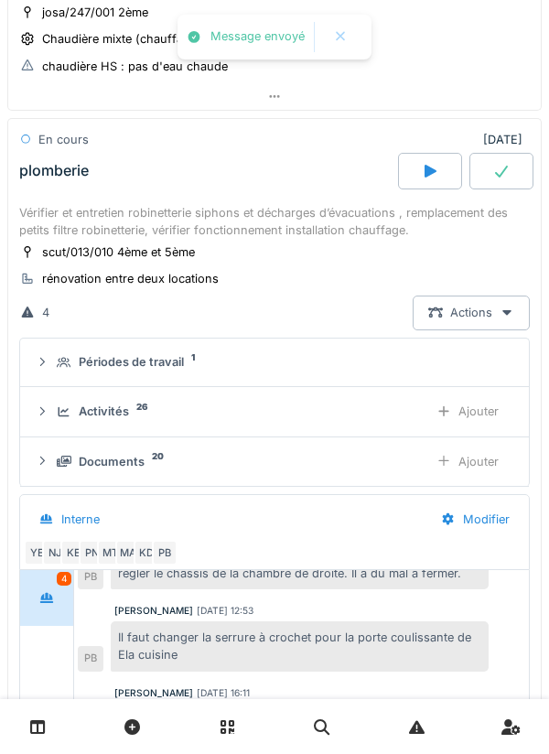
scroll to position [192, 0]
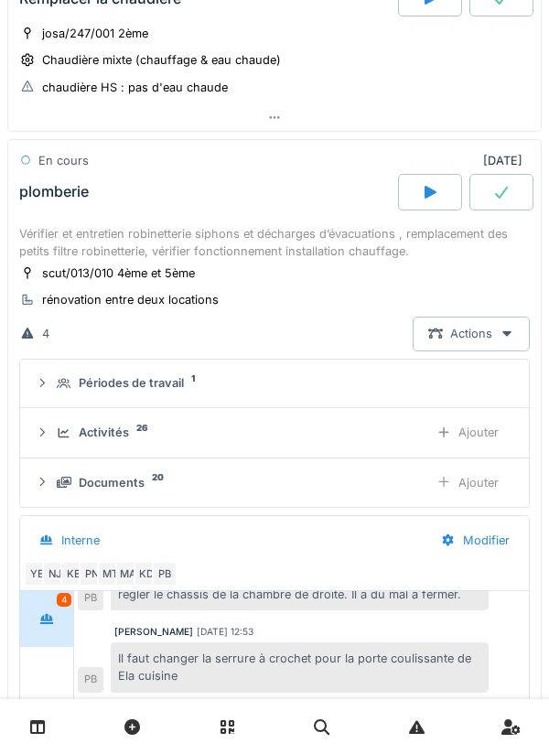
click at [499, 190] on icon at bounding box center [501, 192] width 18 height 15
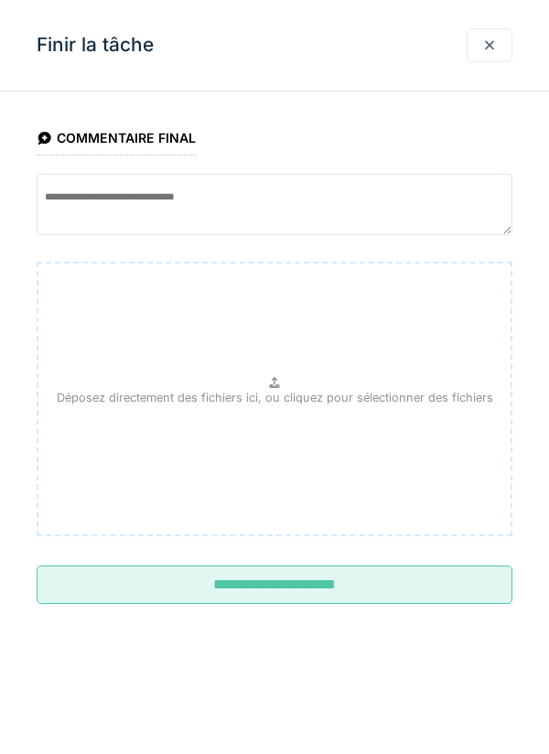
click at [322, 592] on input "**********" at bounding box center [275, 584] width 476 height 38
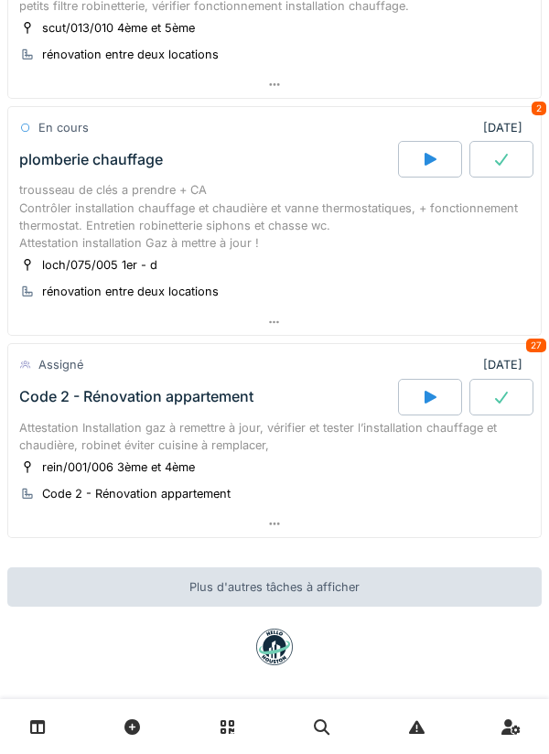
scroll to position [436, 0]
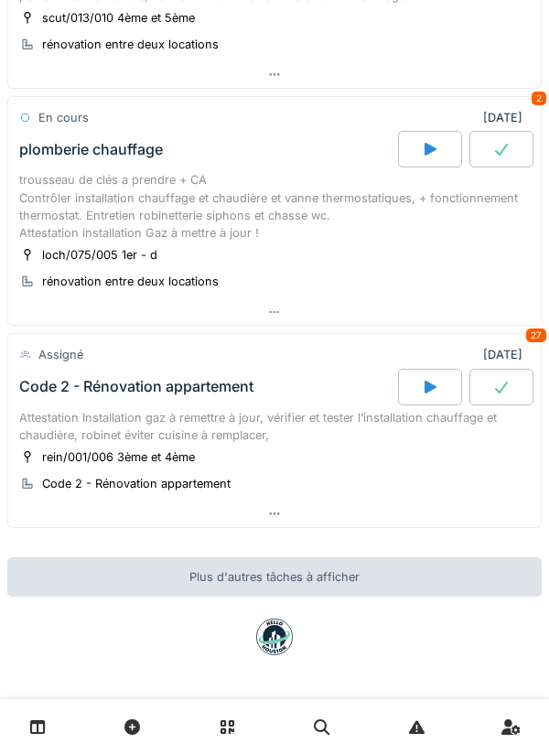
click at [452, 501] on div at bounding box center [274, 513] width 532 height 27
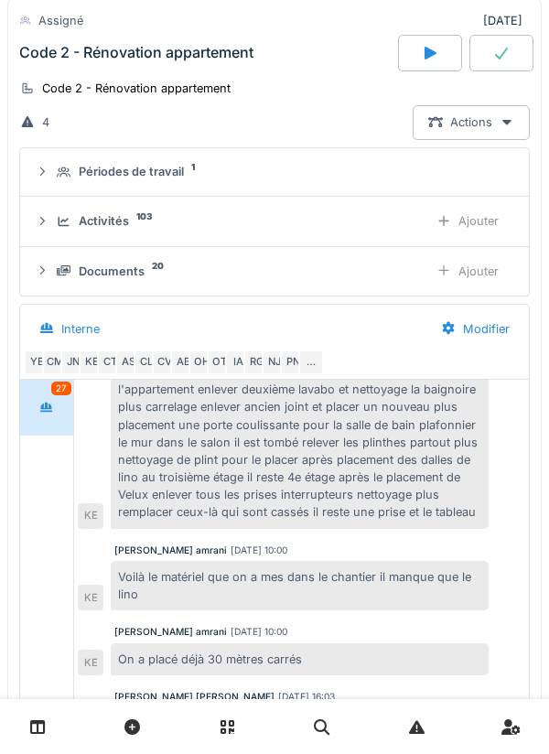
scroll to position [846, 0]
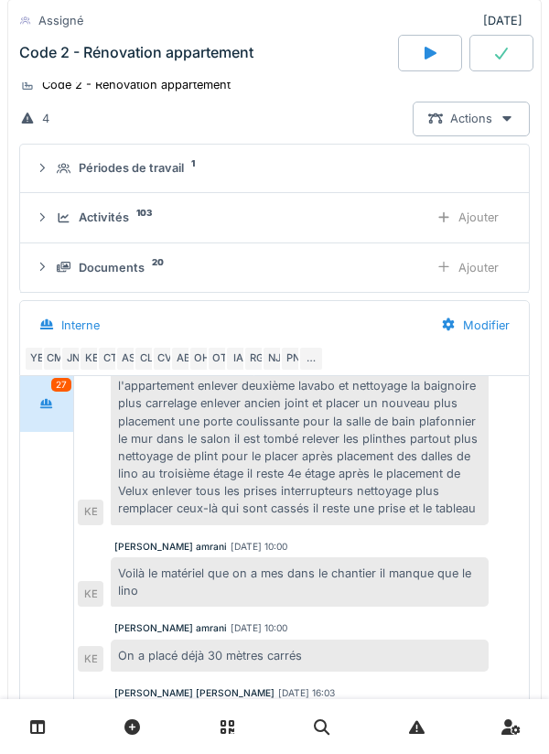
click at [379, 225] on div "Activités 103" at bounding box center [235, 217] width 357 height 17
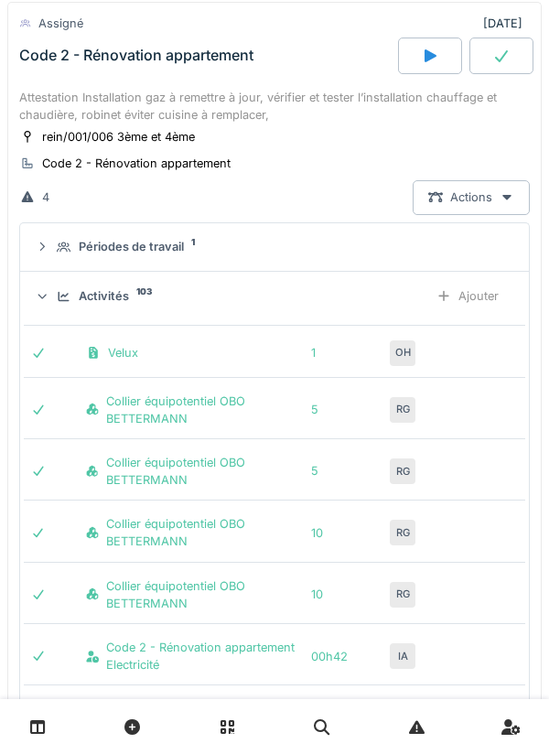
scroll to position [772, 0]
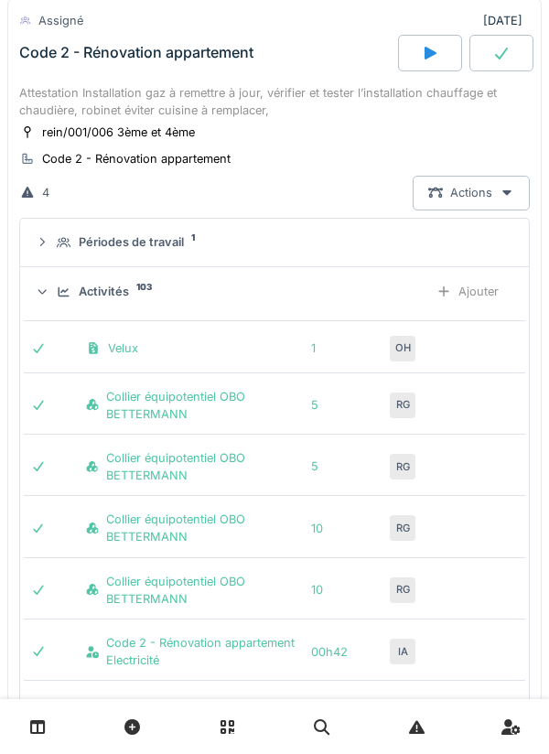
click at [407, 288] on div "Activités 103" at bounding box center [235, 291] width 357 height 17
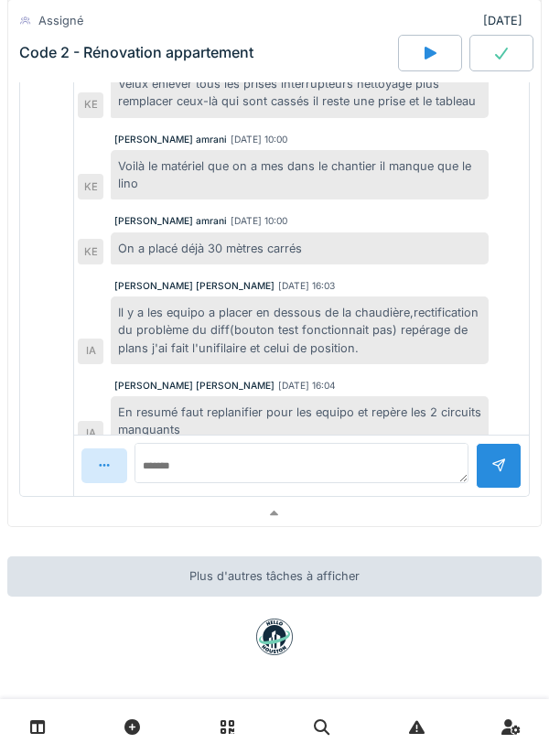
click at [338, 508] on div at bounding box center [274, 513] width 532 height 27
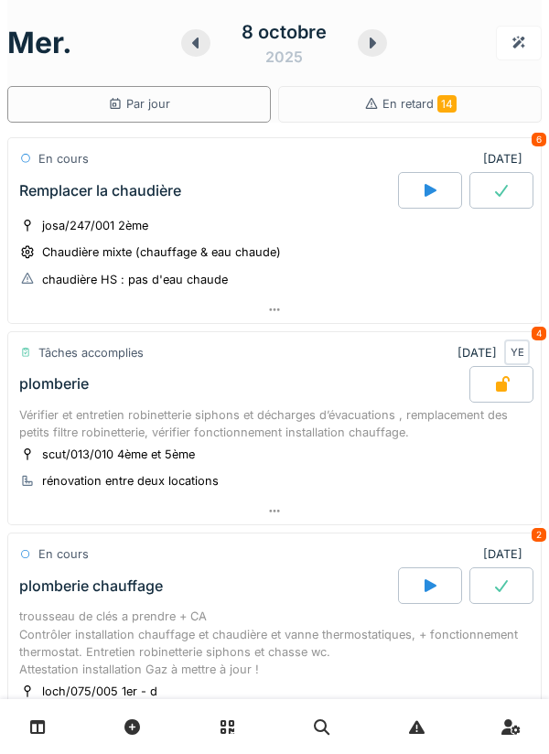
scroll to position [436, 0]
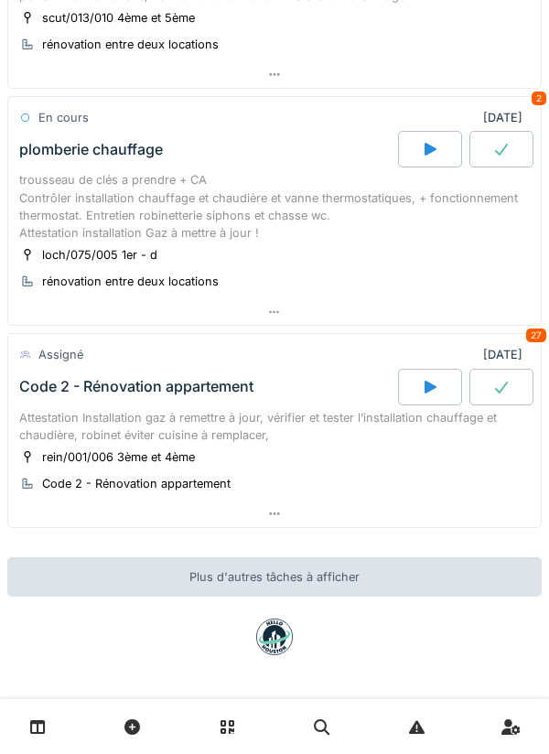
click at [441, 508] on div at bounding box center [274, 513] width 532 height 27
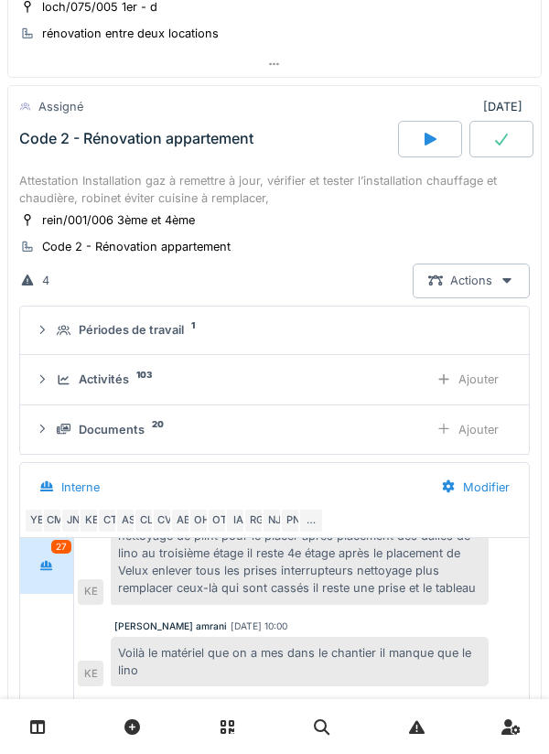
scroll to position [696, 0]
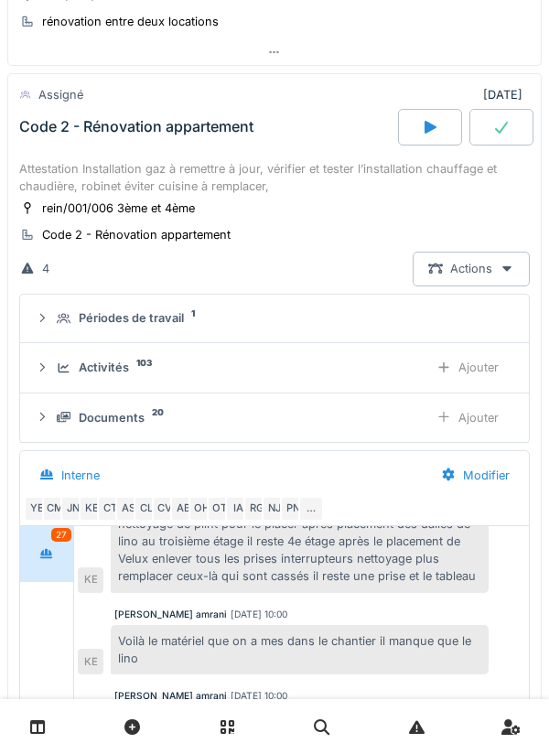
click at [378, 416] on div "Documents 20" at bounding box center [235, 417] width 357 height 17
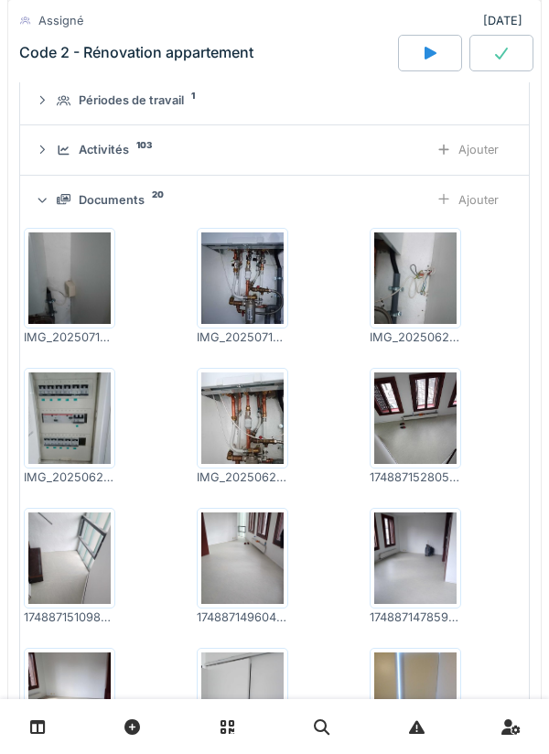
scroll to position [916, 0]
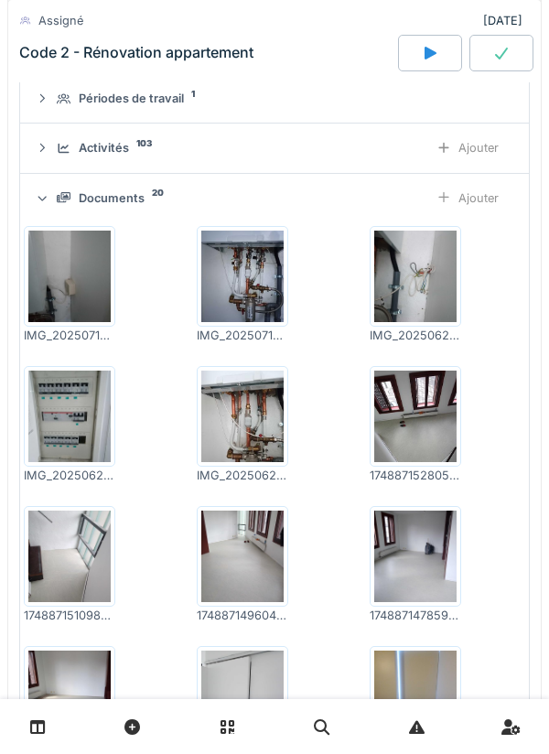
click at [424, 400] on img at bounding box center [415, 415] width 82 height 91
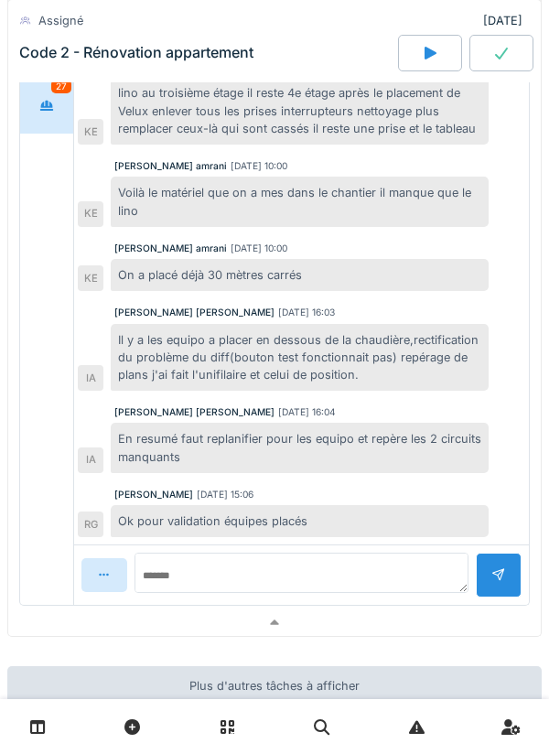
scroll to position [2132, 0]
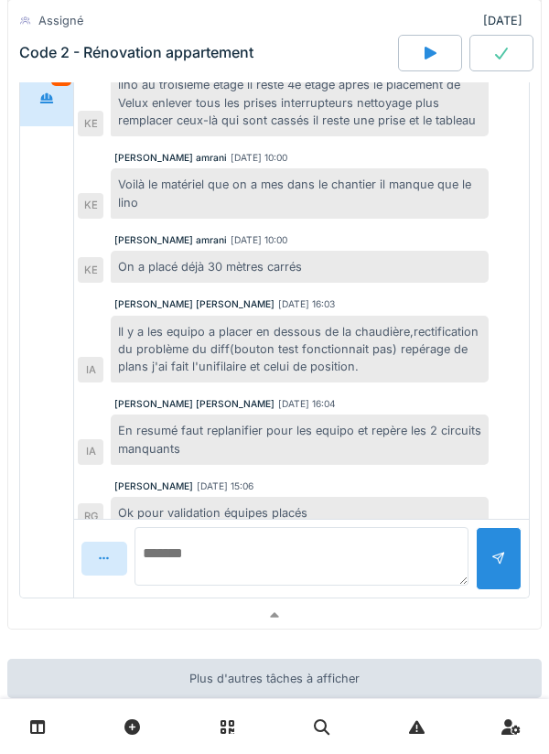
click at [337, 583] on textarea at bounding box center [301, 556] width 334 height 59
type textarea "*"
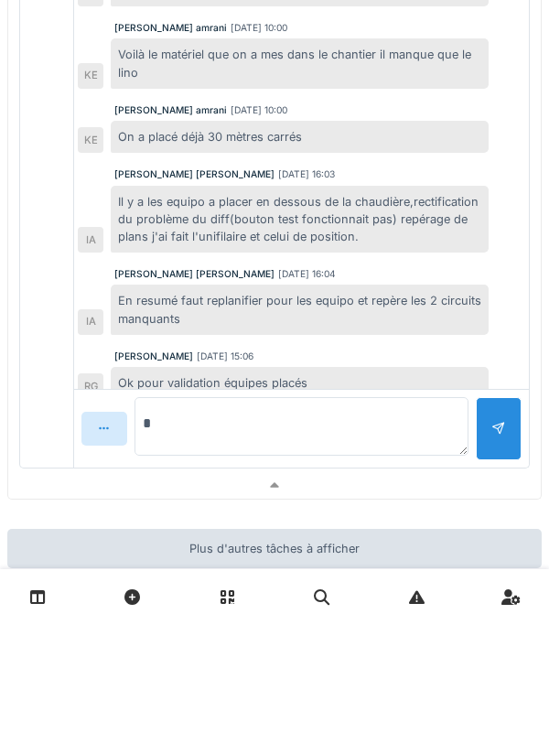
scroll to position [702, 0]
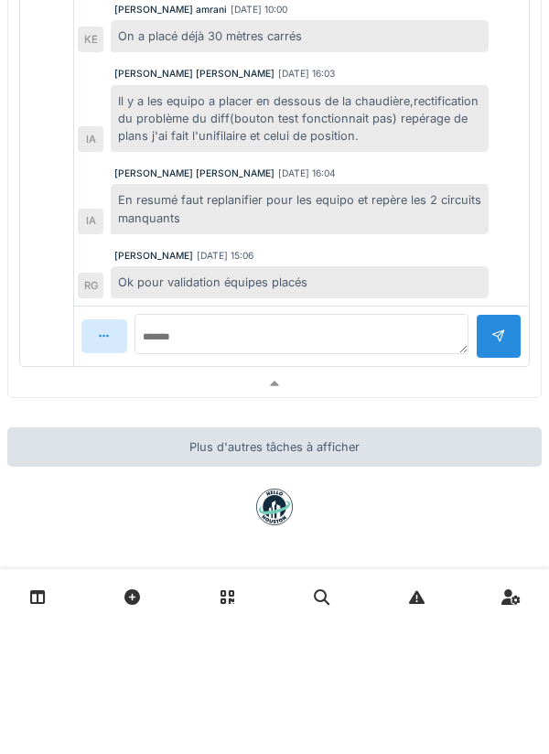
click at [400, 521] on div at bounding box center [274, 513] width 532 height 27
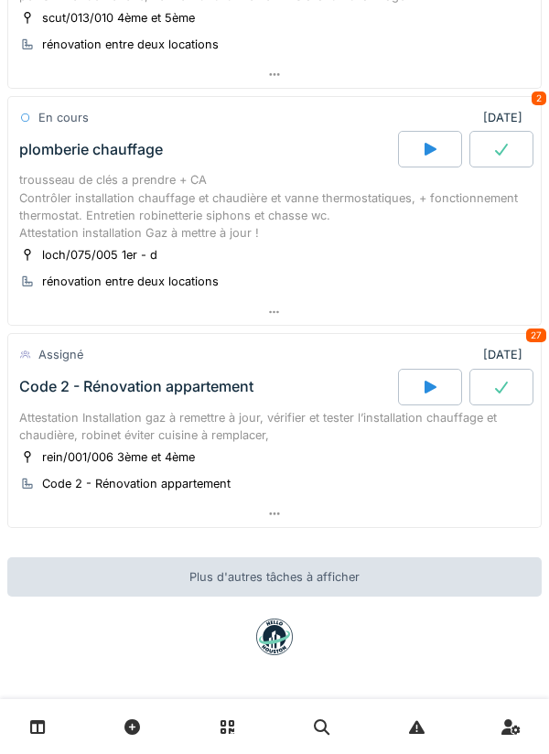
click at [374, 518] on div at bounding box center [274, 513] width 532 height 27
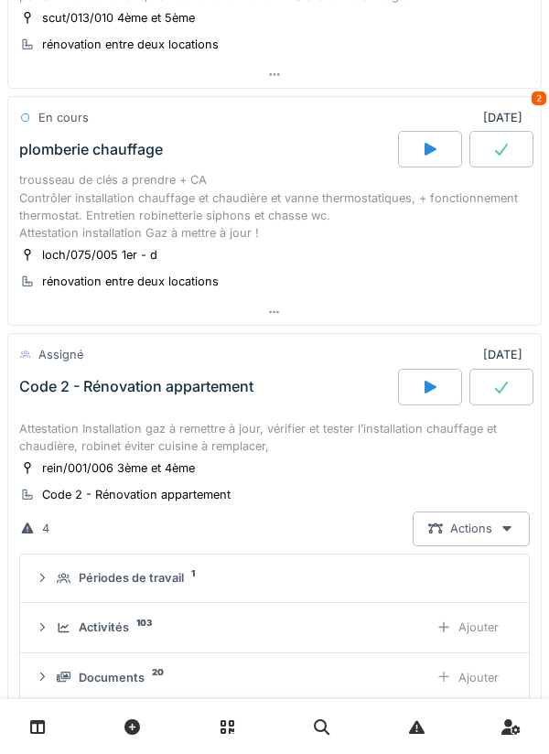
scroll to position [683, 0]
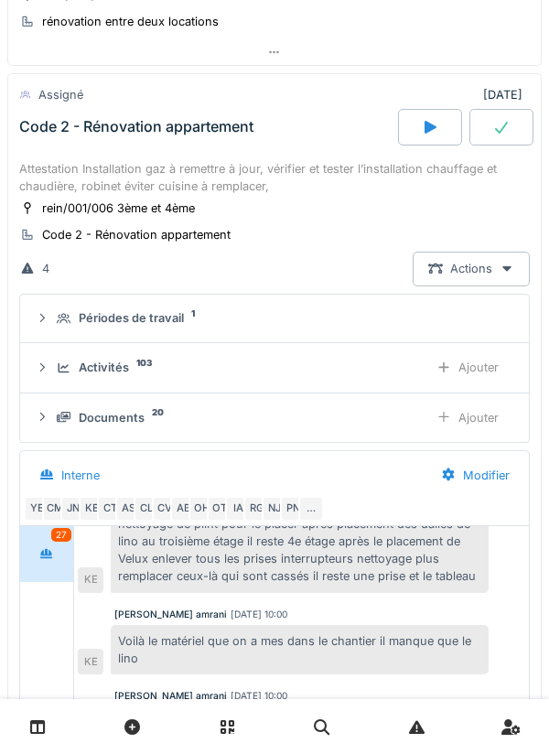
click at [421, 132] on icon at bounding box center [430, 127] width 18 height 15
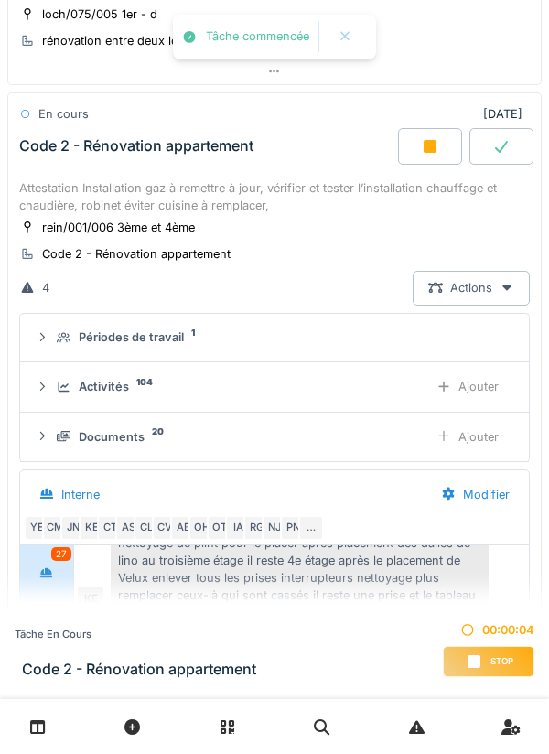
scroll to position [696, 0]
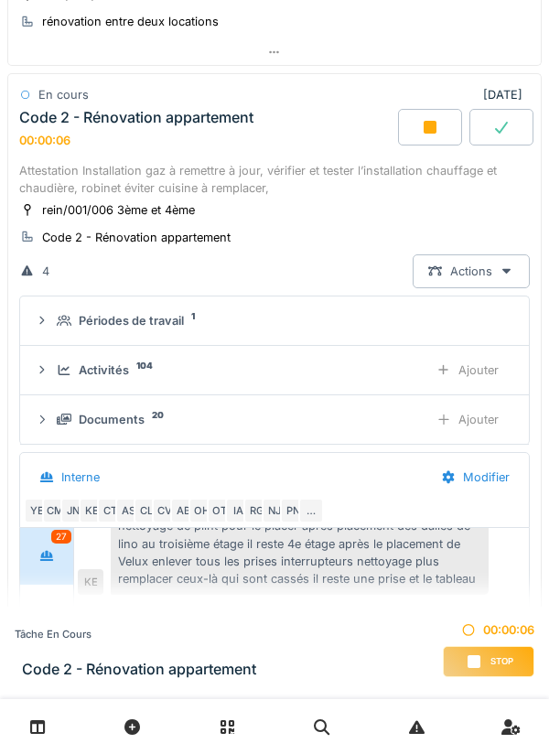
click at [463, 369] on div "Ajouter" at bounding box center [467, 370] width 93 height 34
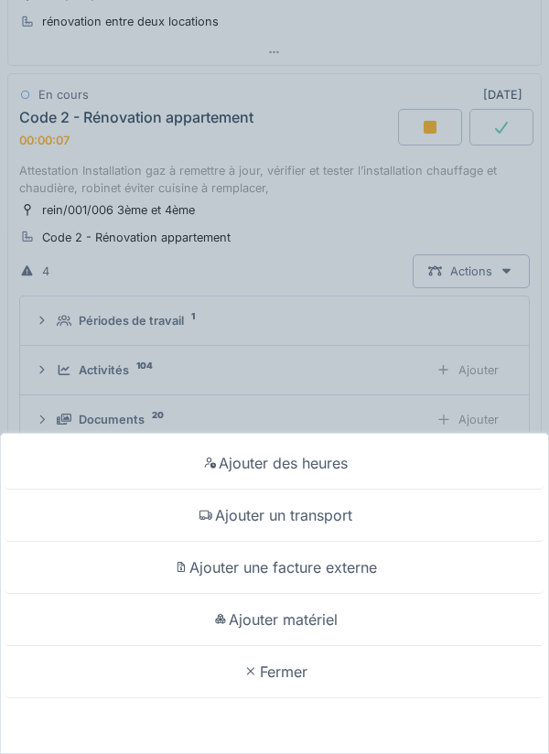
click at [437, 518] on div "Ajouter un transport" at bounding box center [275, 515] width 540 height 52
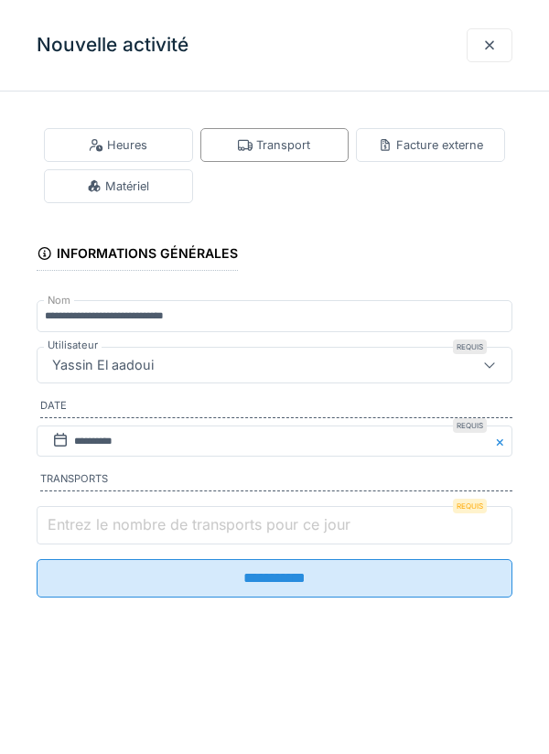
click at [417, 524] on input "Entrez le nombre de transports pour ce jour" at bounding box center [275, 525] width 476 height 38
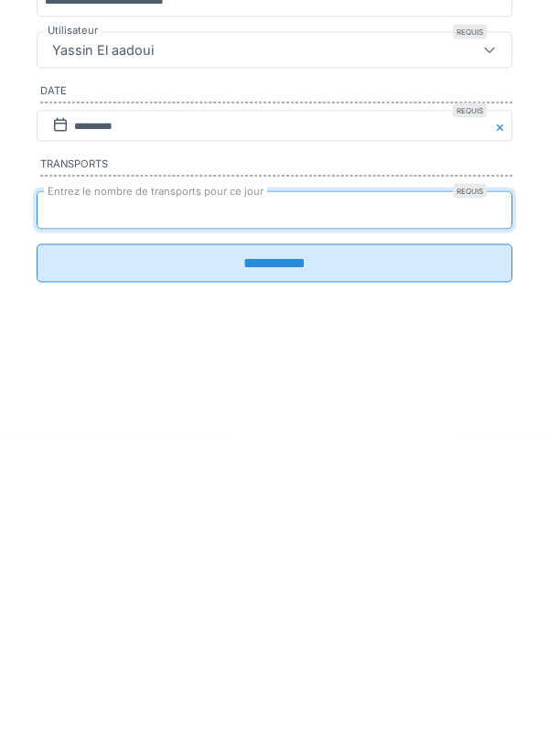
type input "*"
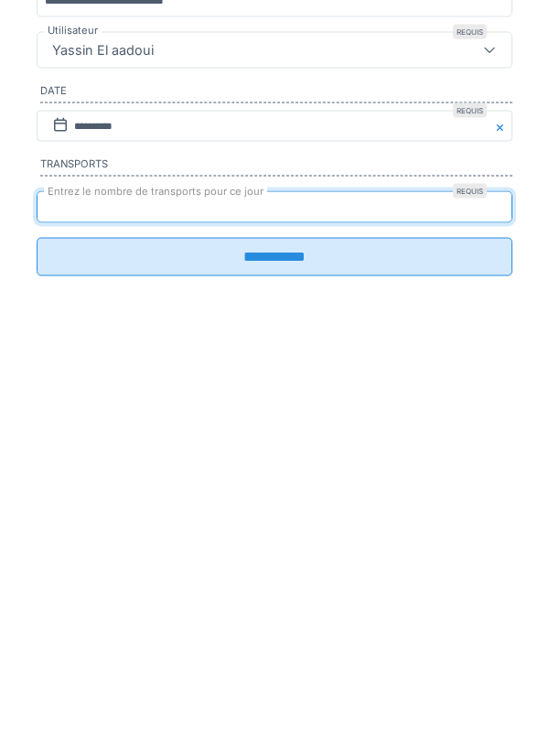
click at [410, 590] on input "**********" at bounding box center [275, 572] width 476 height 38
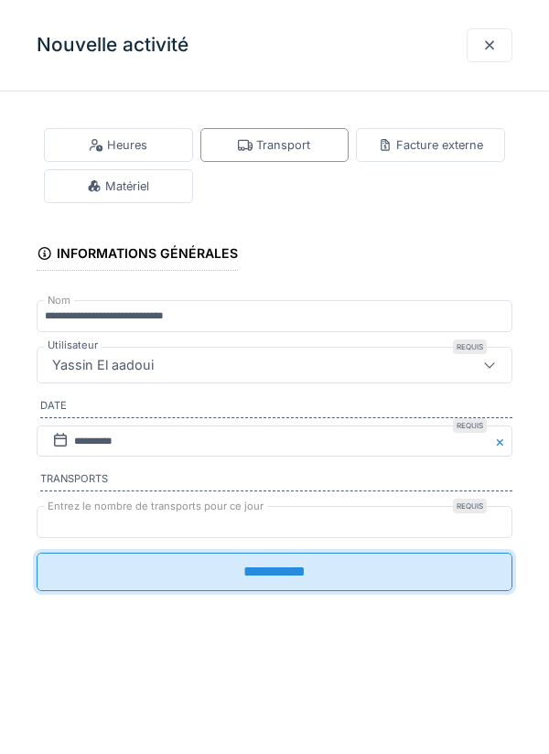
click at [381, 580] on input "**********" at bounding box center [275, 572] width 476 height 38
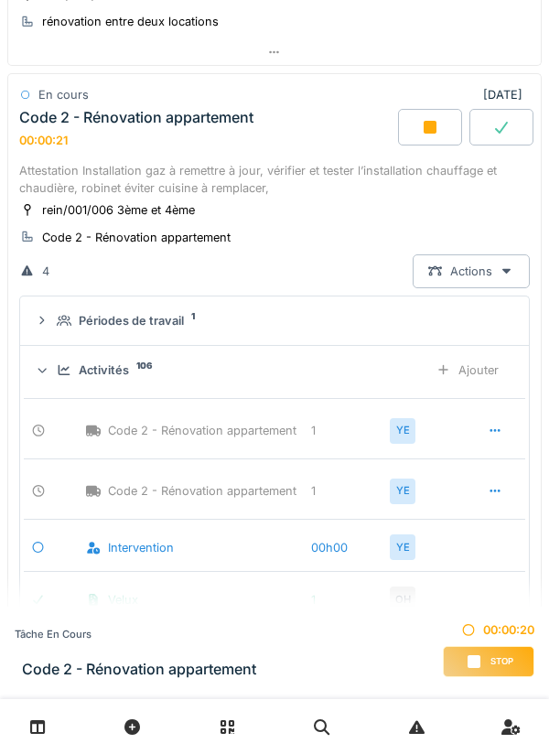
click at [275, 743] on div at bounding box center [274, 726] width 549 height 55
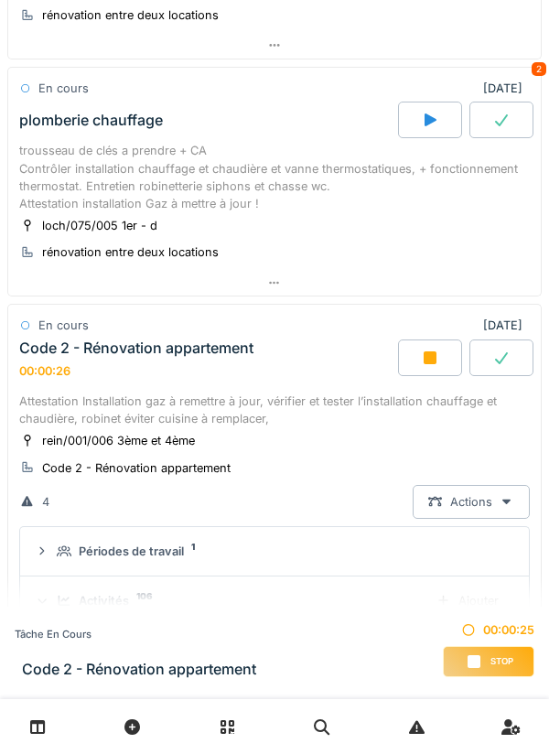
scroll to position [466, 0]
click at [434, 742] on link at bounding box center [416, 726] width 47 height 43
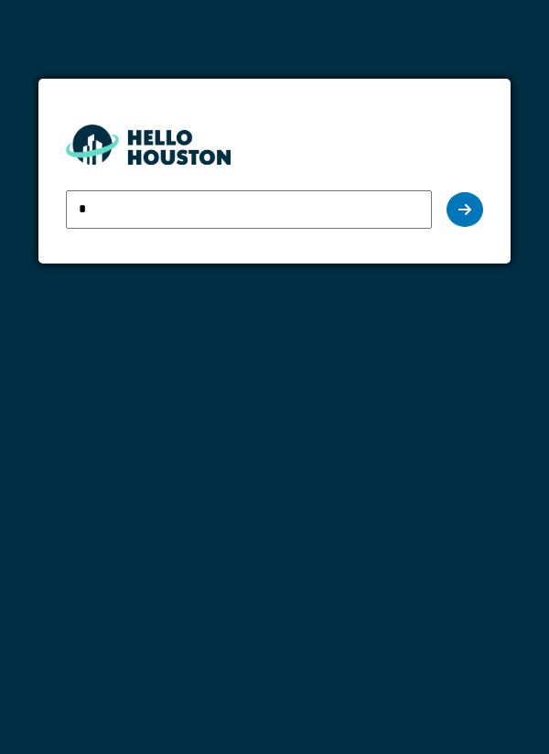
type input "**********"
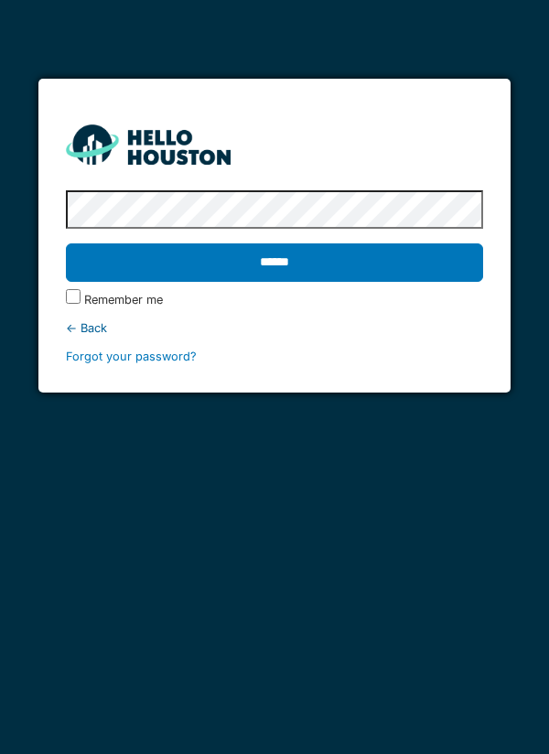
click at [420, 276] on input "******" at bounding box center [275, 262] width 418 height 38
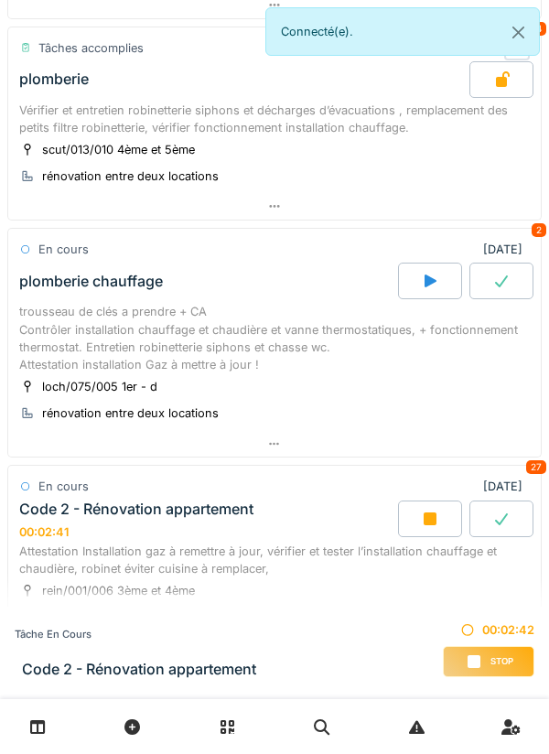
scroll to position [623, 0]
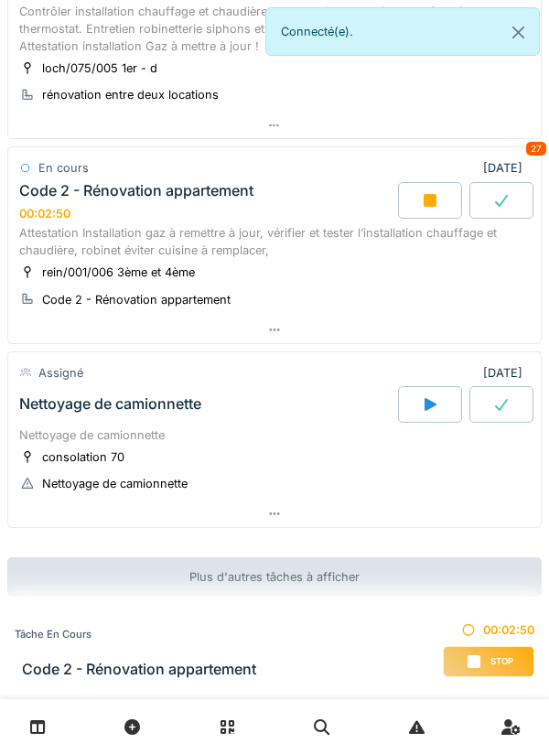
click at [413, 511] on div at bounding box center [274, 513] width 532 height 27
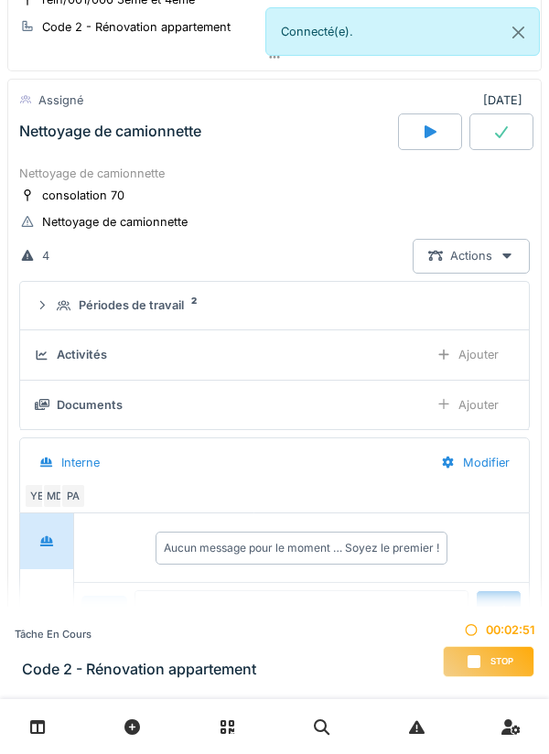
scroll to position [901, 0]
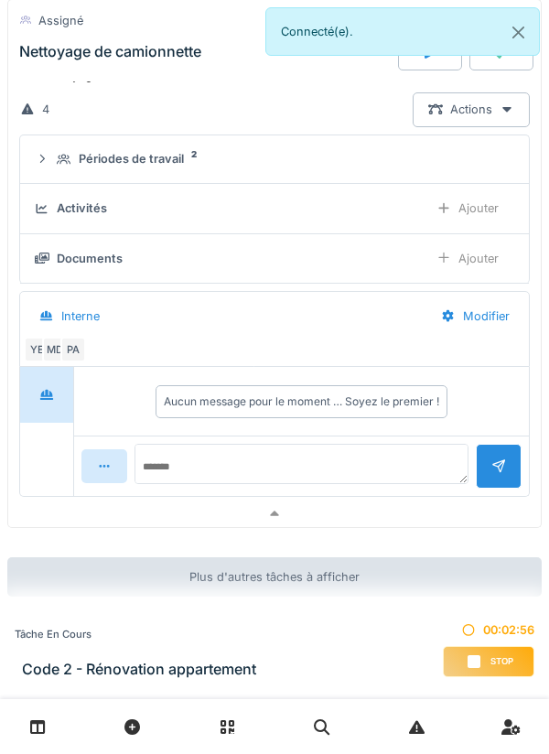
click at [456, 520] on div at bounding box center [274, 513] width 532 height 27
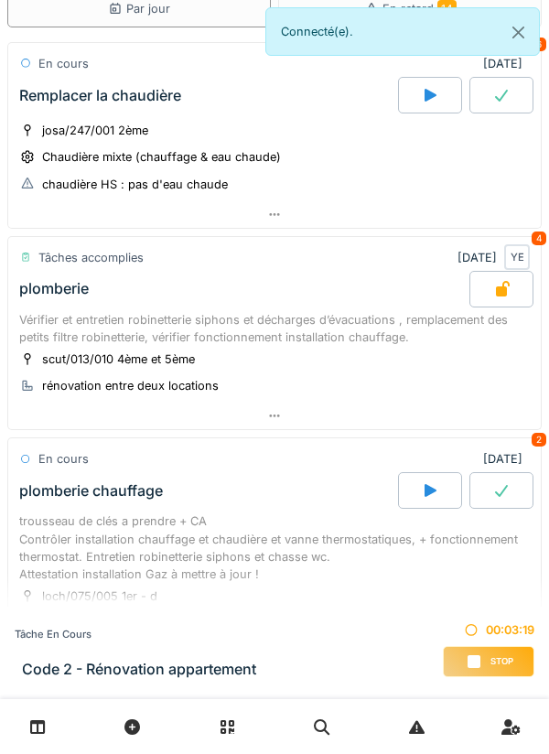
scroll to position [0, 0]
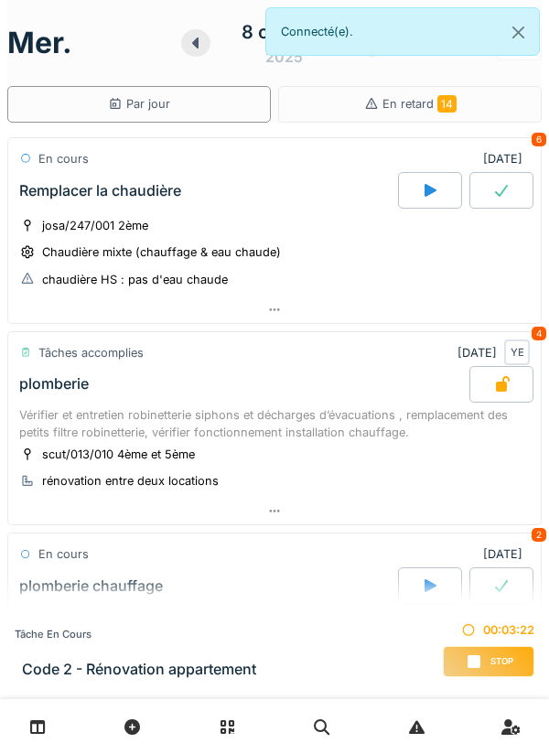
click at [68, 309] on div at bounding box center [274, 309] width 532 height 27
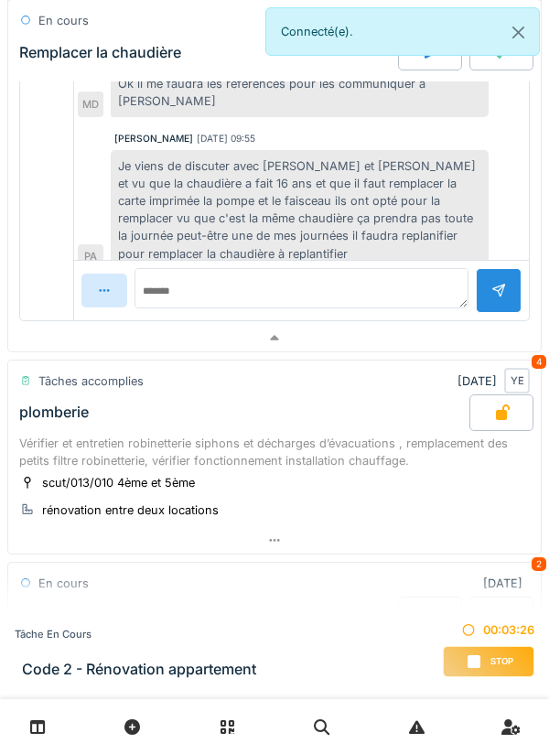
scroll to position [792, 0]
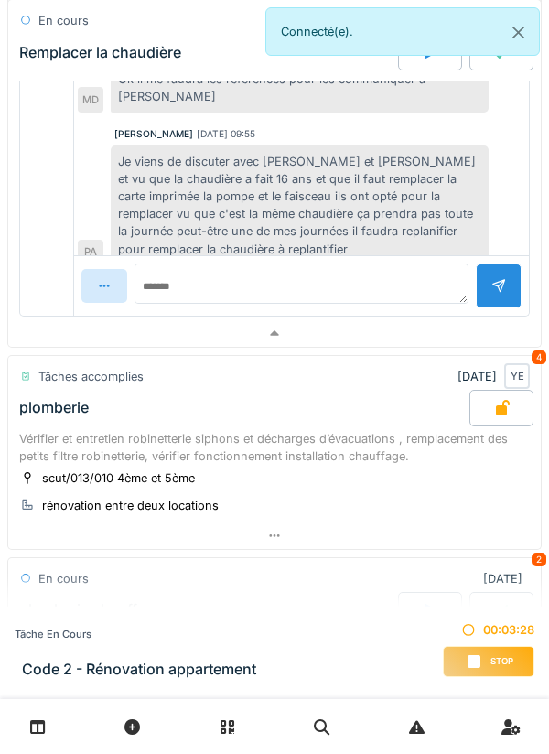
click at [87, 344] on div at bounding box center [274, 333] width 532 height 27
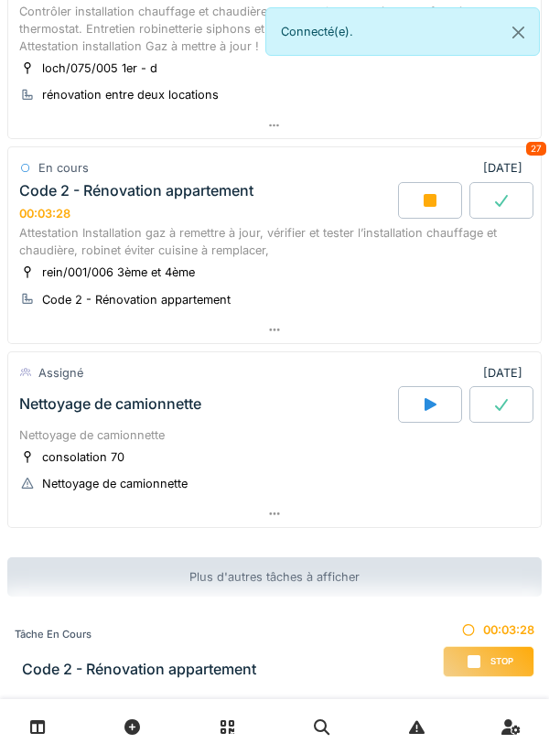
scroll to position [623, 0]
click at [470, 743] on div at bounding box center [274, 726] width 549 height 55
click at [66, 339] on div at bounding box center [274, 330] width 532 height 27
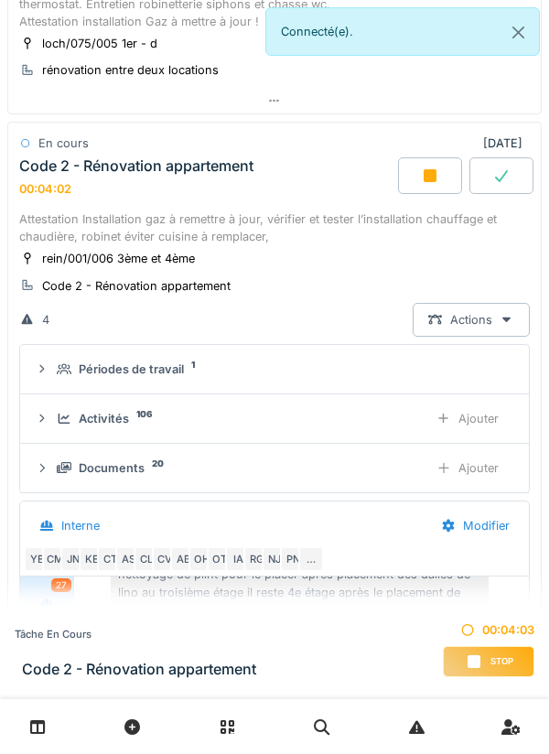
scroll to position [696, 0]
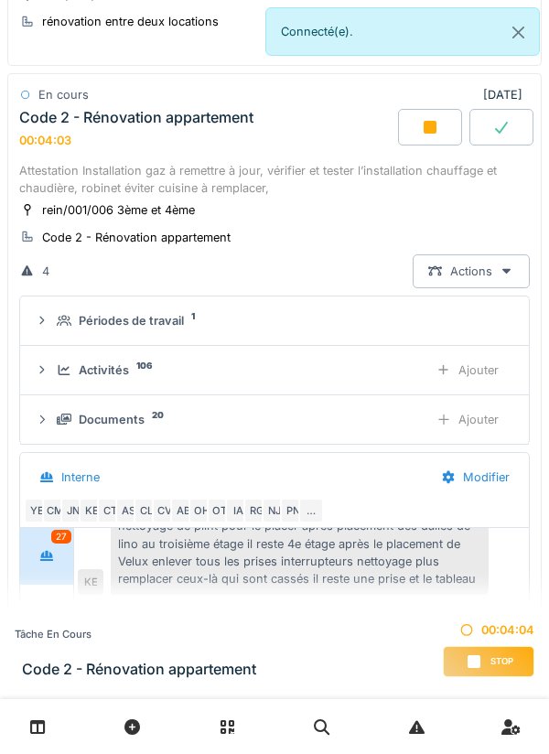
click at [93, 381] on div "Activités 106 Ajouter" at bounding box center [274, 370] width 479 height 34
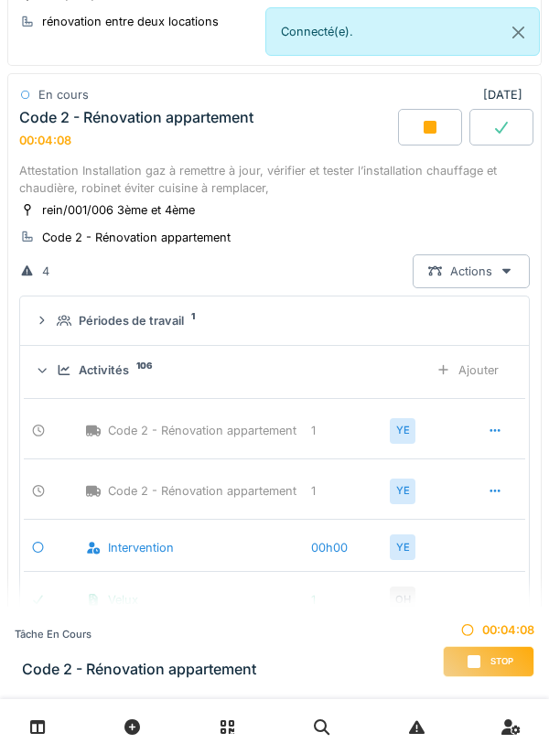
click at [488, 482] on div at bounding box center [495, 490] width 15 height 17
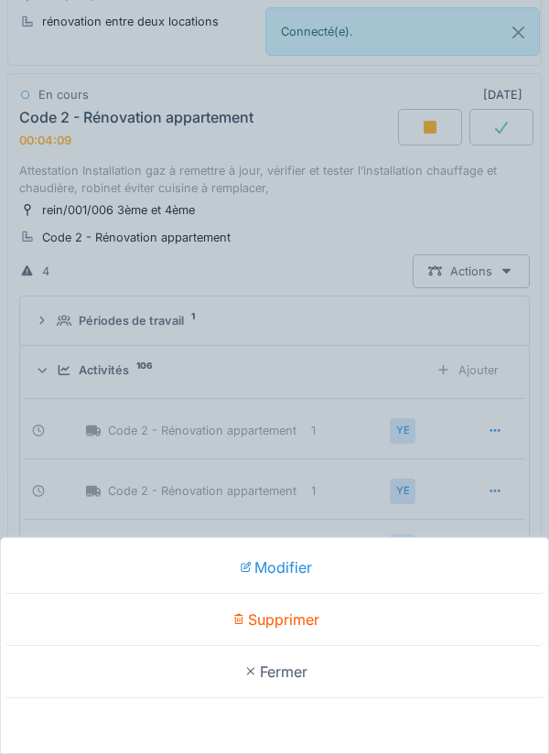
click at [443, 625] on div "Supprimer" at bounding box center [275, 620] width 540 height 52
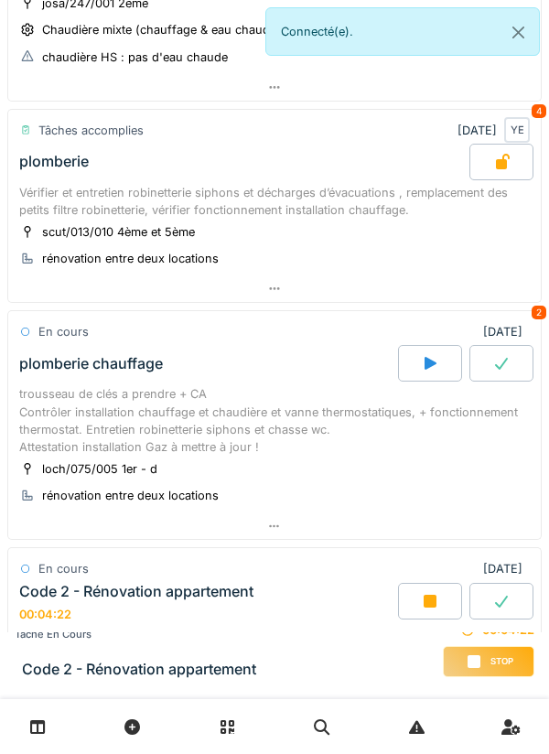
scroll to position [221, 0]
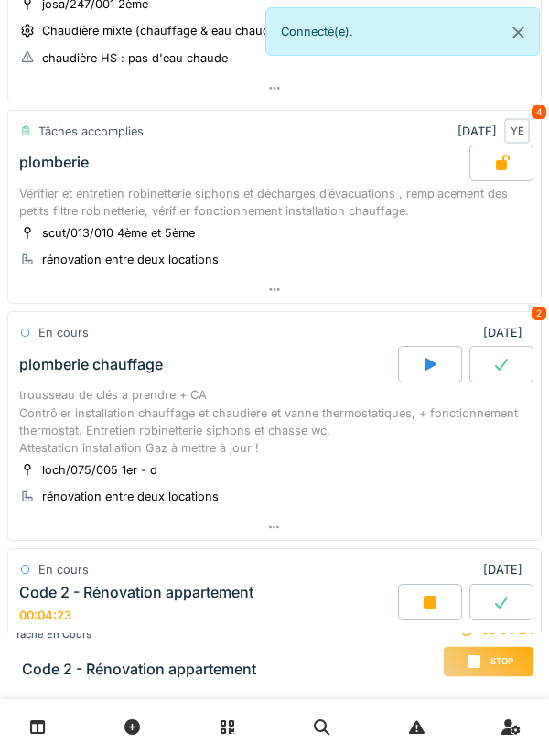
click at [457, 302] on div at bounding box center [274, 289] width 532 height 27
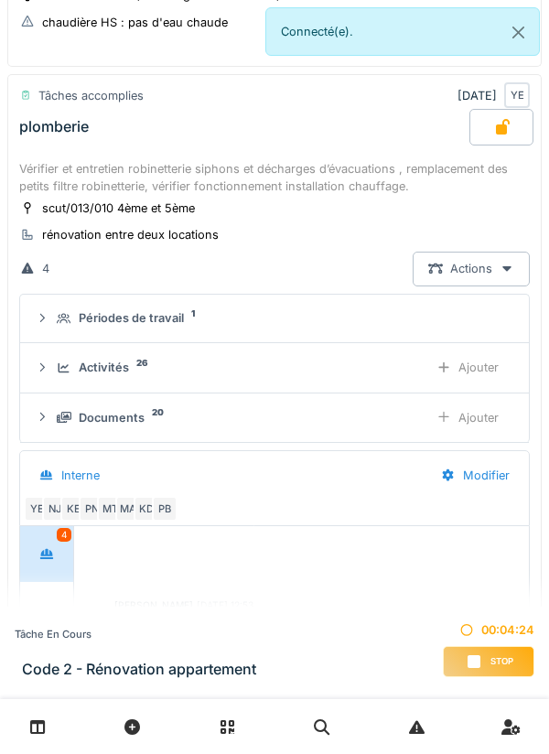
scroll to position [122, 0]
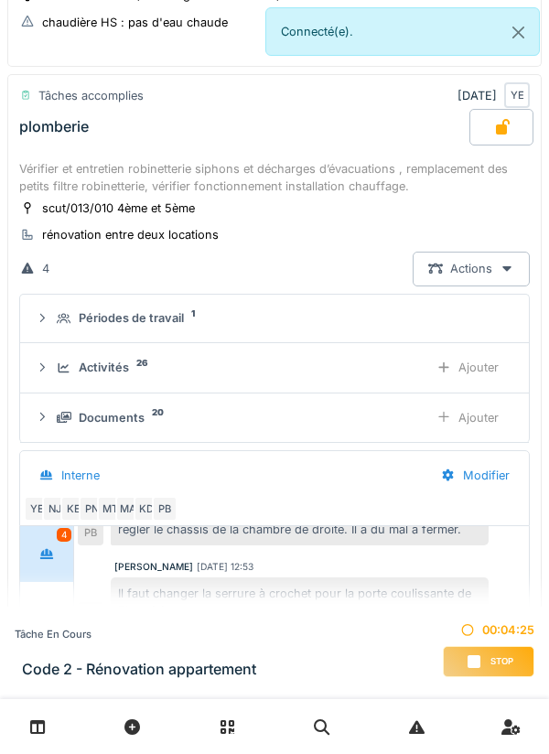
click at [380, 367] on div "Activités 26" at bounding box center [235, 367] width 357 height 17
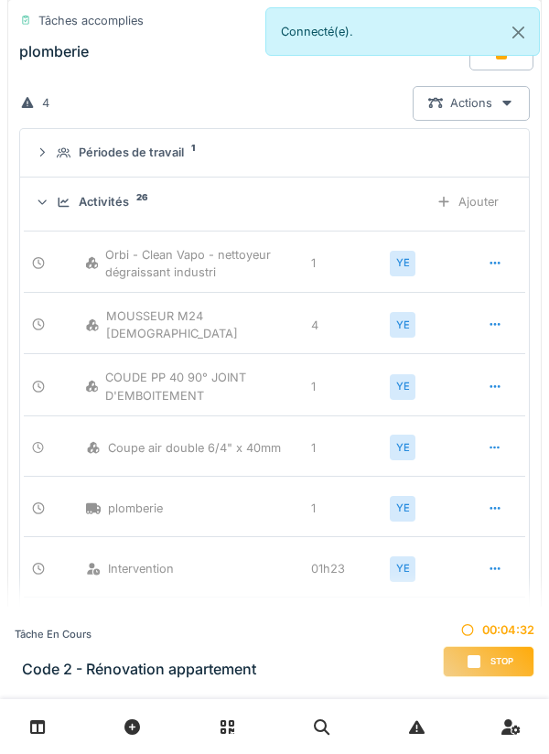
scroll to position [415, 0]
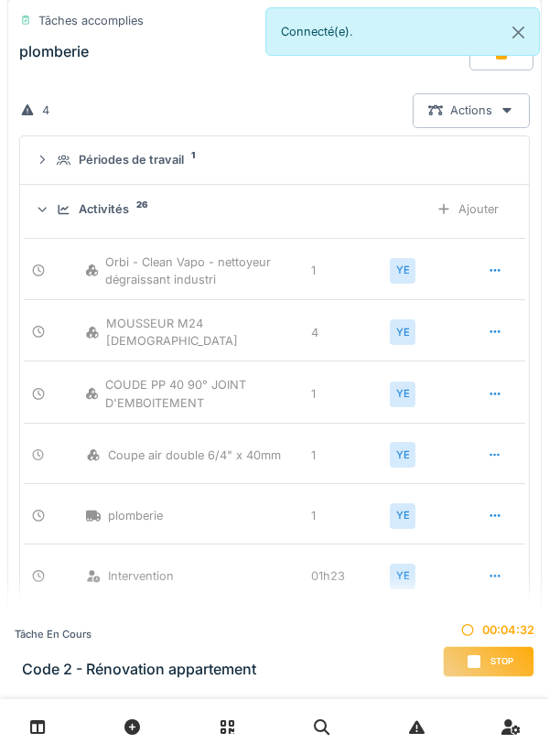
click at [378, 209] on div "Activités 26" at bounding box center [235, 208] width 357 height 17
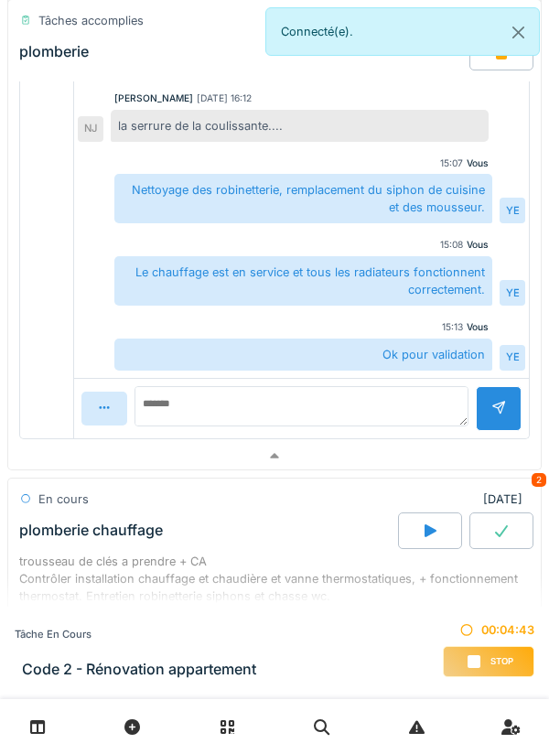
scroll to position [876, 0]
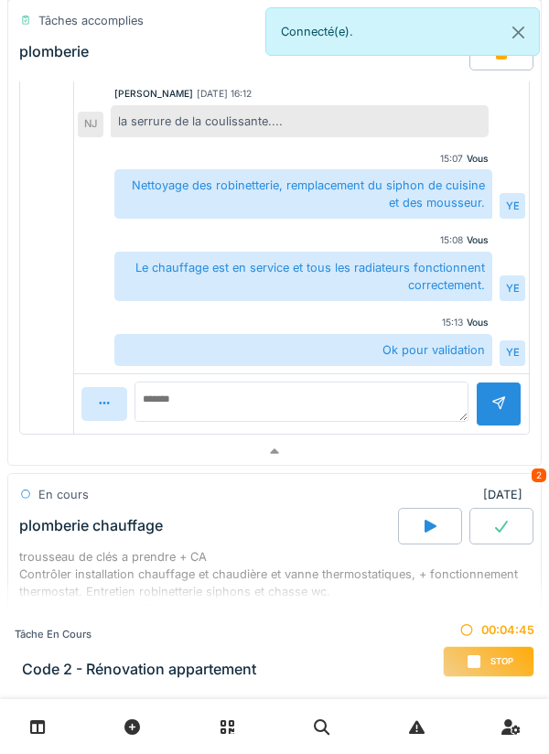
click at [400, 456] on div at bounding box center [274, 451] width 532 height 27
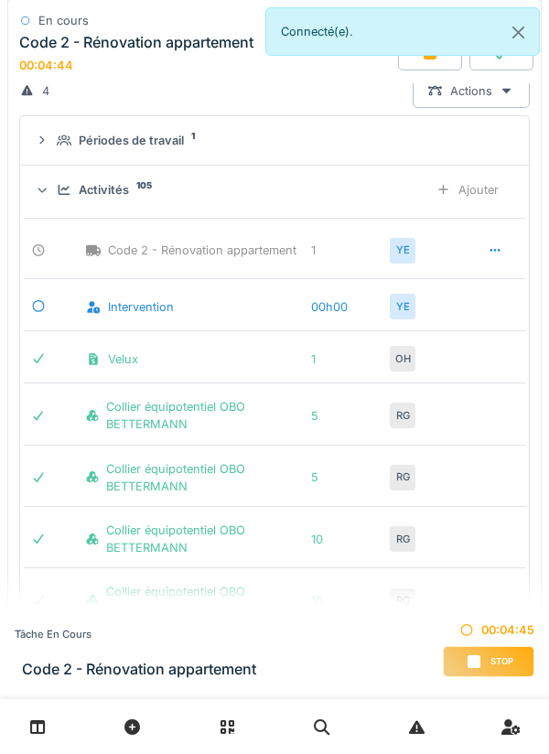
scroll to position [865, 0]
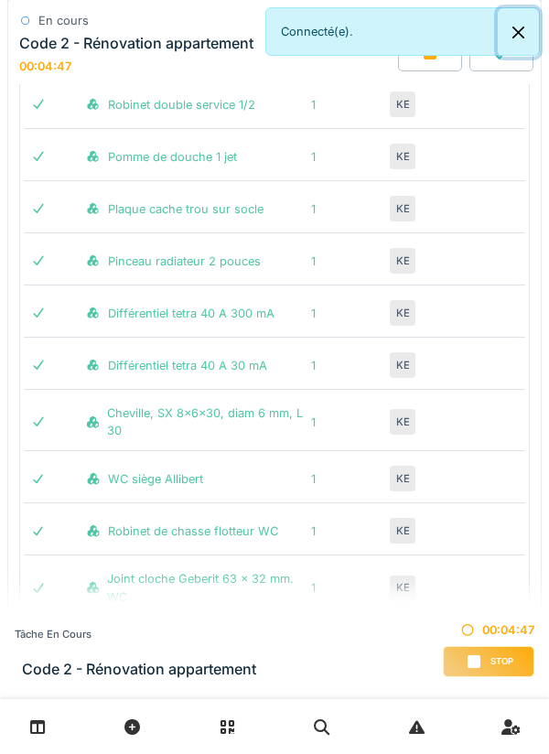
click at [527, 36] on button "Close" at bounding box center [518, 32] width 41 height 48
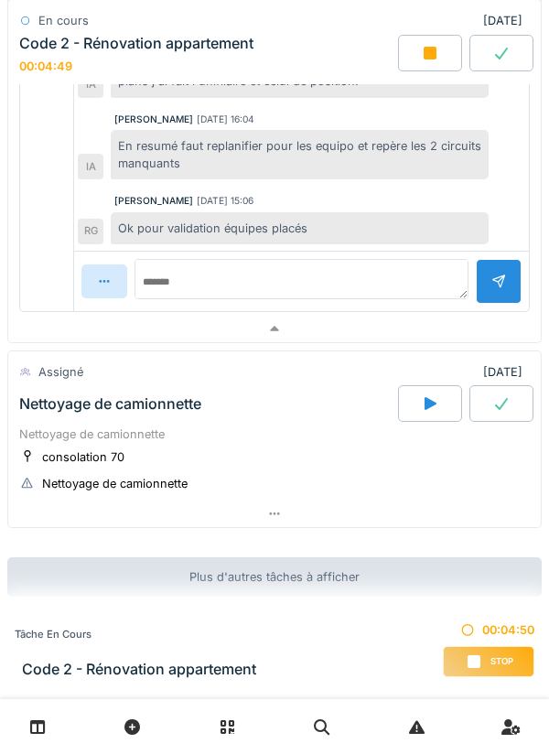
click at [300, 332] on div at bounding box center [274, 329] width 532 height 27
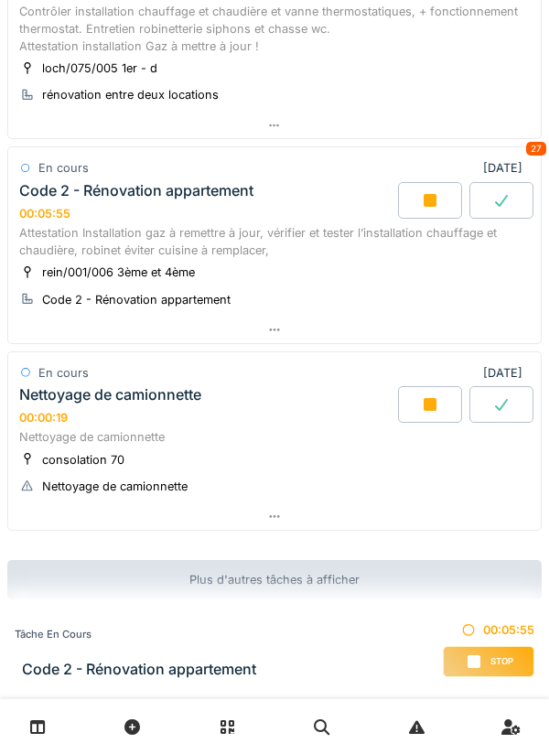
scroll to position [626, 0]
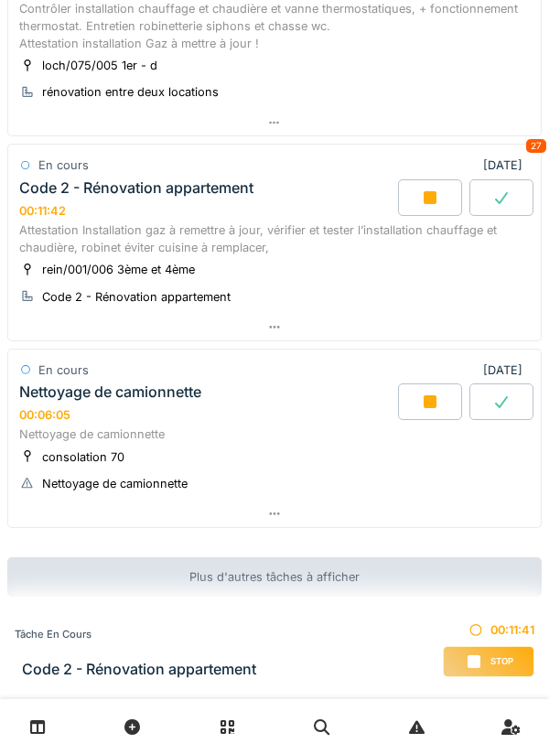
click at [528, 317] on div at bounding box center [274, 327] width 532 height 27
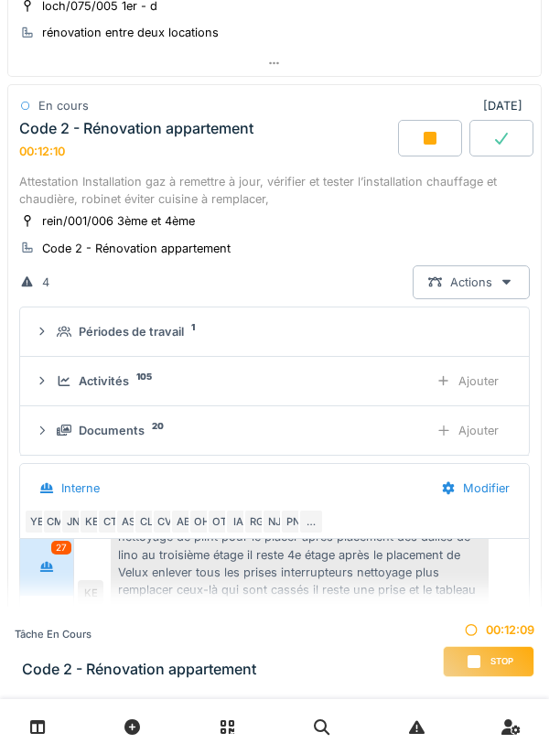
scroll to position [682, 0]
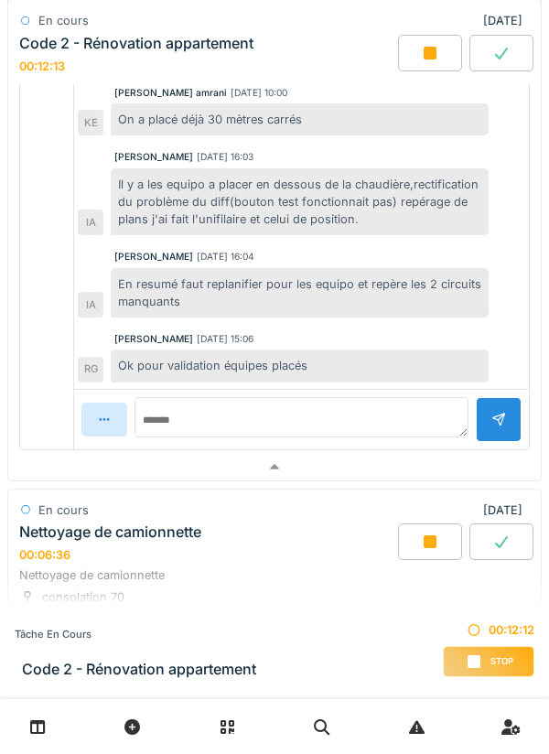
click at [457, 476] on div at bounding box center [274, 467] width 532 height 27
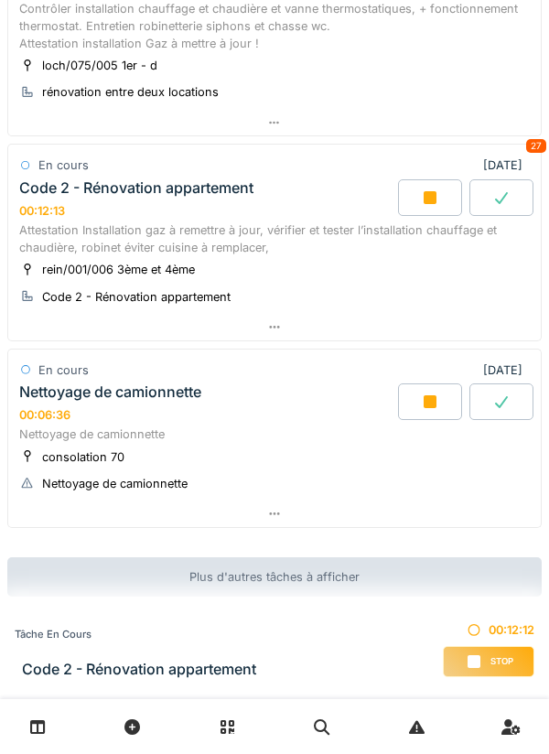
scroll to position [626, 0]
click at [443, 339] on div at bounding box center [274, 327] width 532 height 27
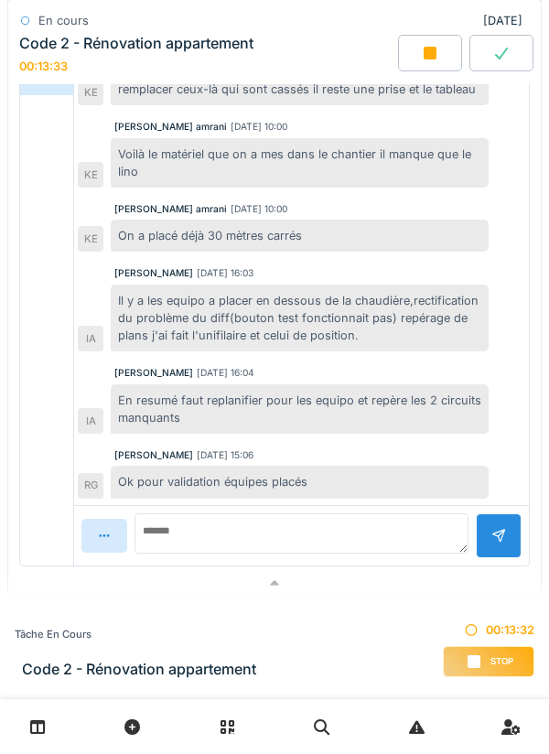
scroll to position [4, 0]
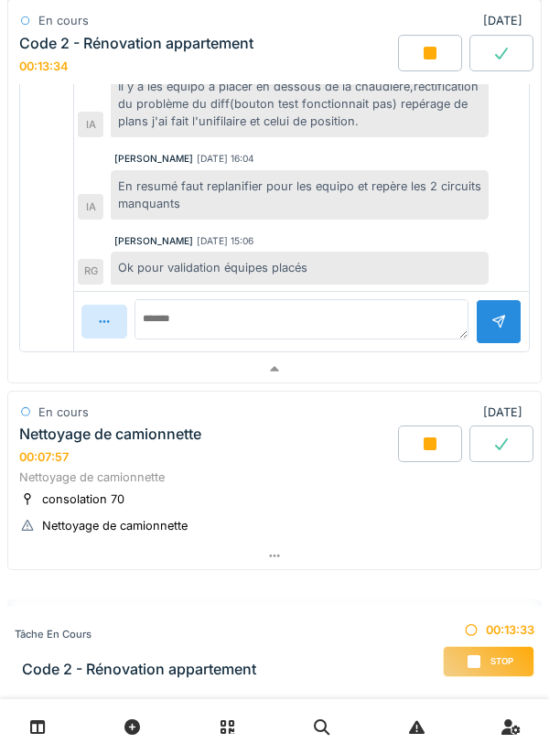
click at [378, 380] on div at bounding box center [274, 369] width 532 height 27
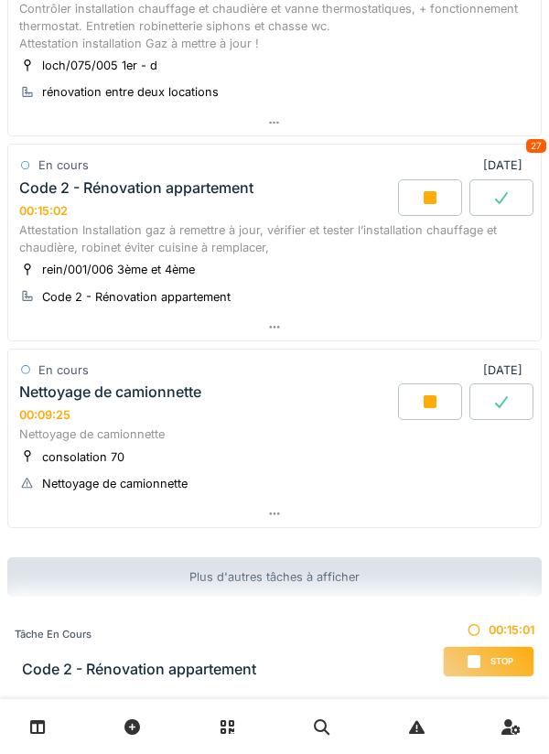
click at [487, 327] on div at bounding box center [274, 327] width 532 height 27
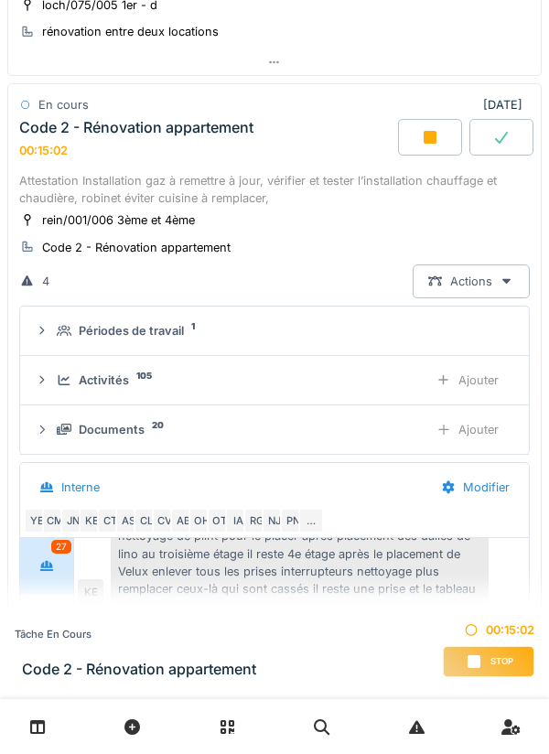
scroll to position [696, 0]
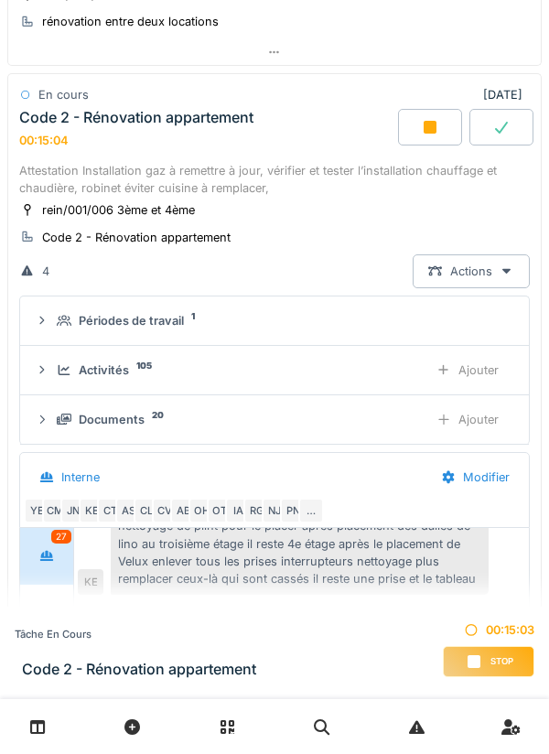
click at [482, 419] on div "Ajouter" at bounding box center [467, 420] width 93 height 34
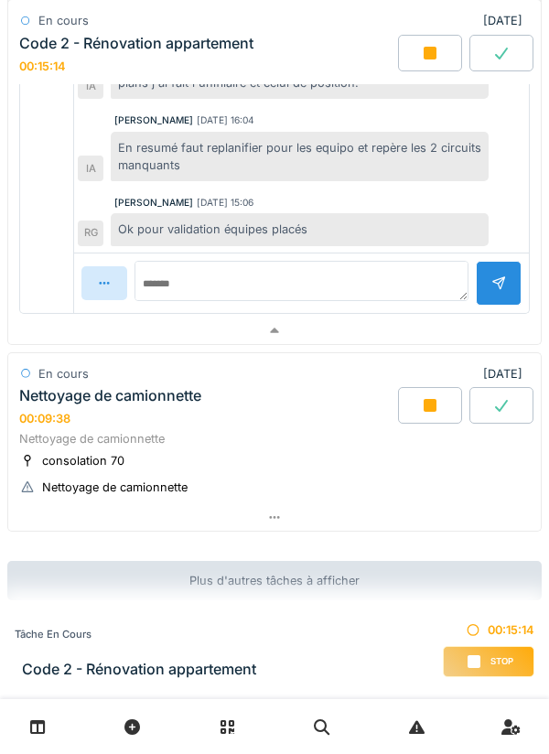
scroll to position [1442, 0]
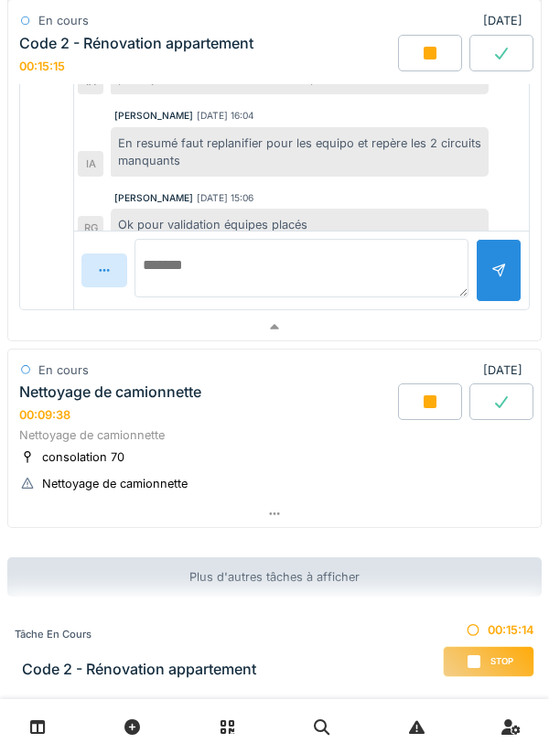
click at [401, 275] on textarea at bounding box center [301, 268] width 334 height 59
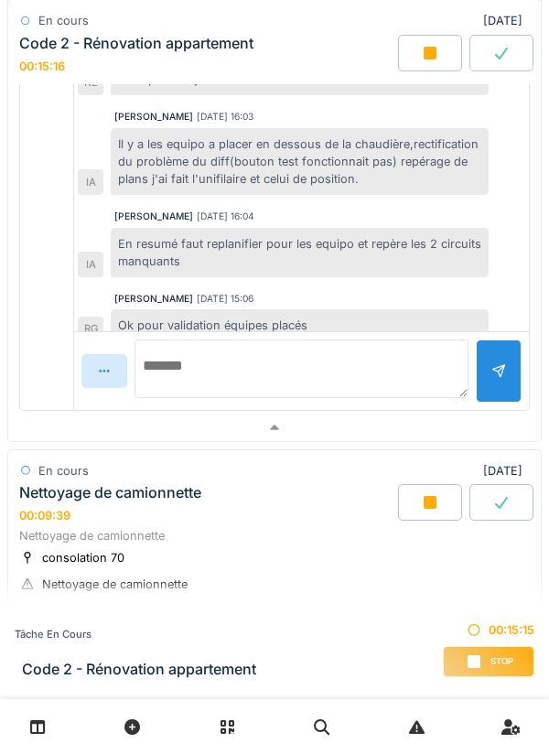
type textarea "*"
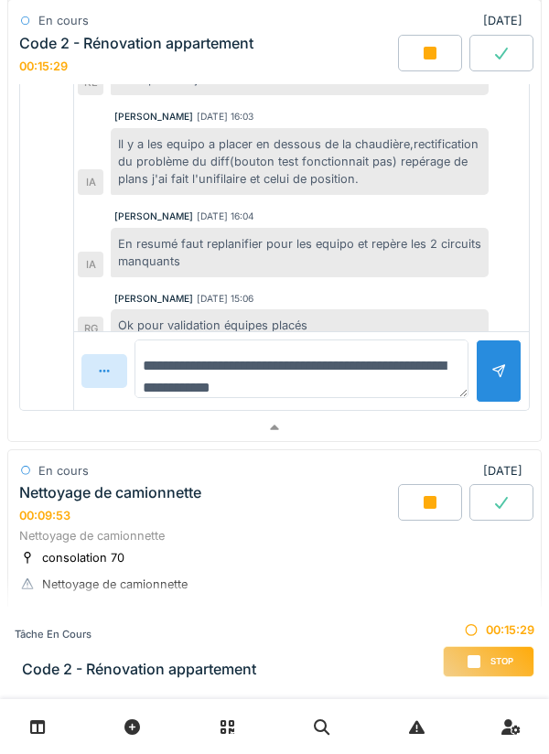
click at [374, 368] on textarea "**********" at bounding box center [301, 368] width 334 height 59
click at [387, 391] on textarea "**********" at bounding box center [301, 368] width 334 height 59
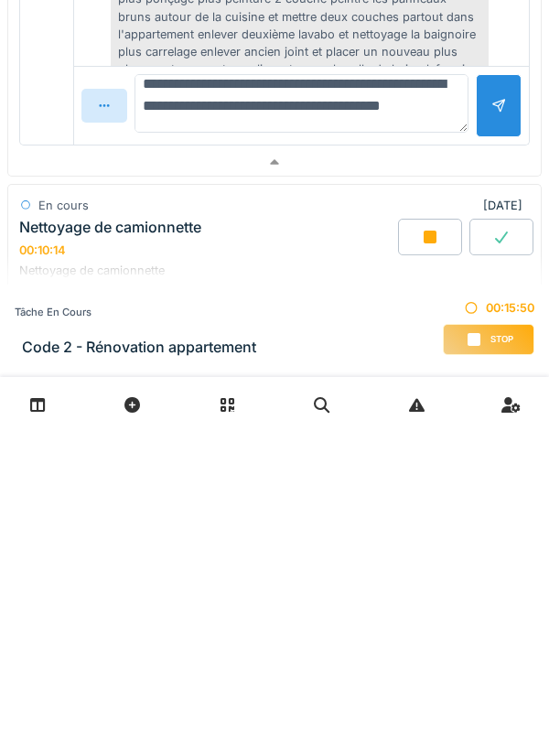
scroll to position [1277, 0]
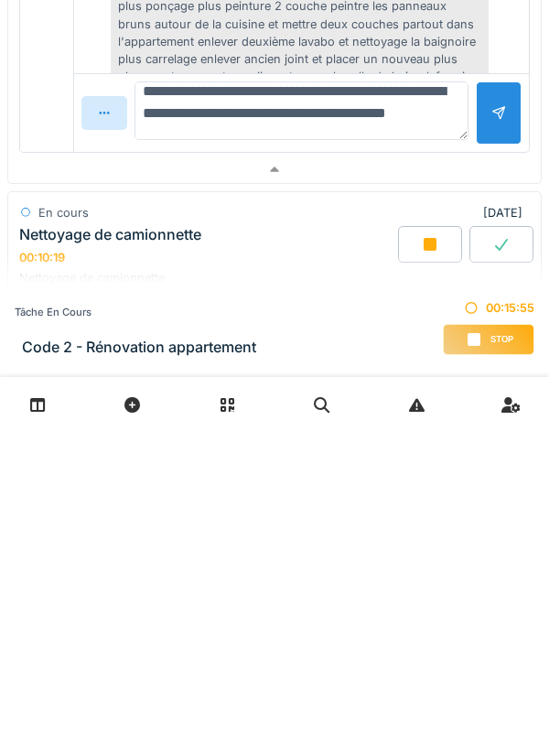
type textarea "**********"
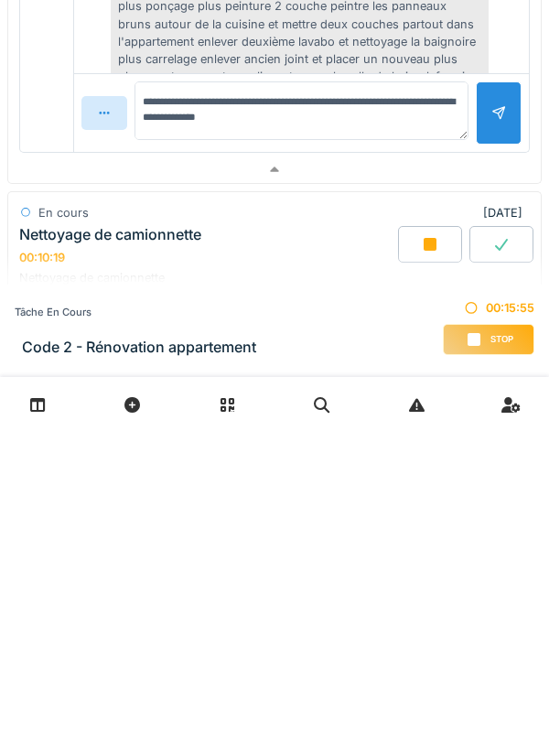
click at [502, 441] on div at bounding box center [498, 434] width 15 height 17
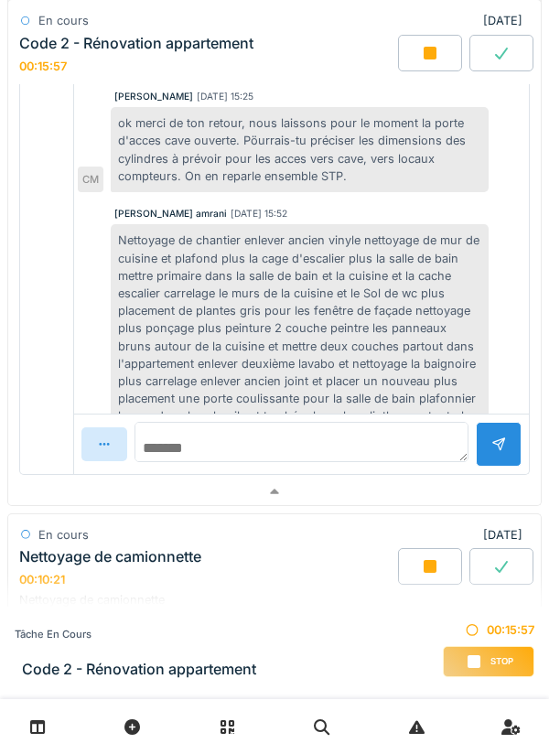
click at [377, 440] on textarea at bounding box center [301, 442] width 334 height 40
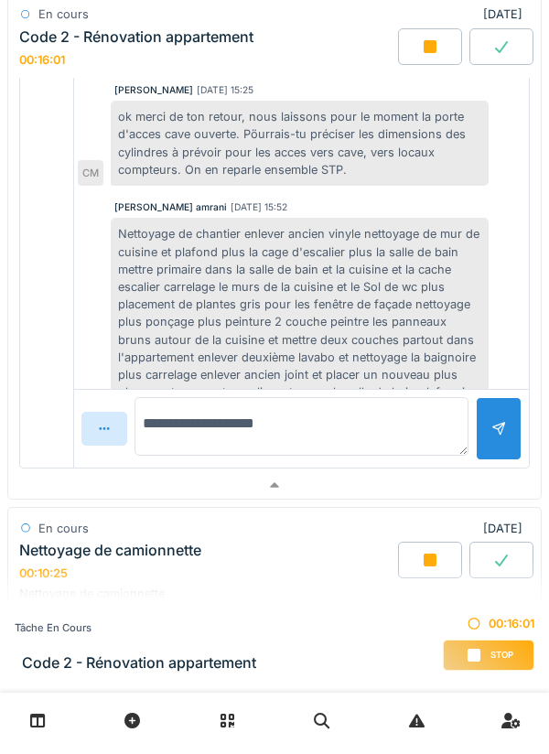
scroll to position [233, 0]
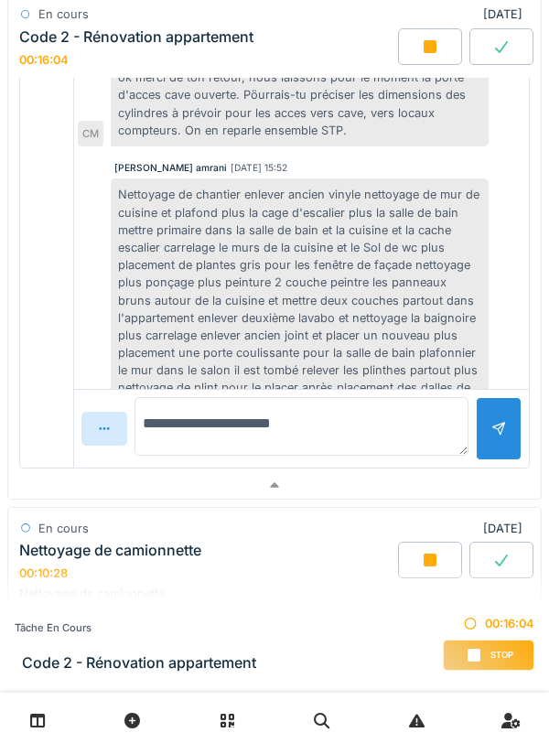
type textarea "**********"
click at [494, 426] on div at bounding box center [498, 434] width 15 height 17
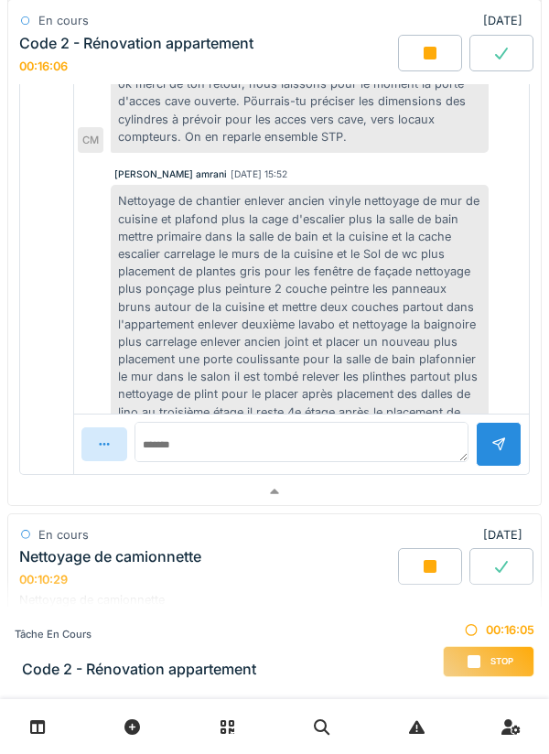
scroll to position [683, 0]
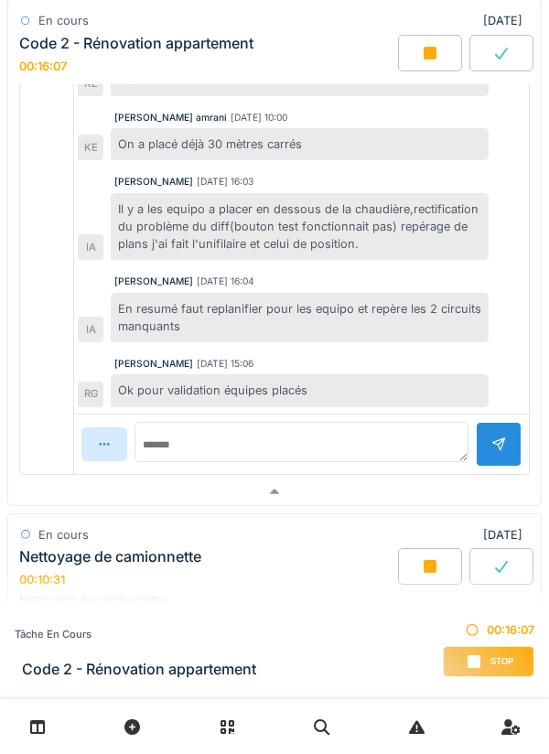
click at [438, 487] on div at bounding box center [274, 491] width 532 height 27
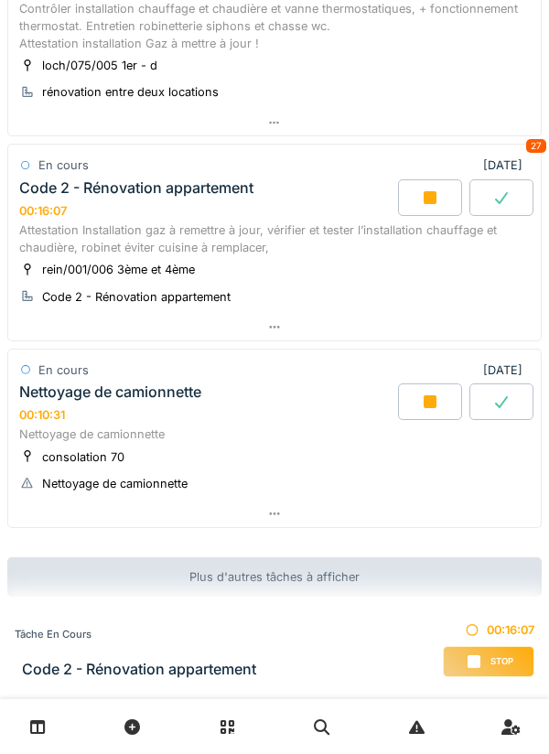
scroll to position [626, 0]
click at [488, 119] on div at bounding box center [274, 123] width 532 height 27
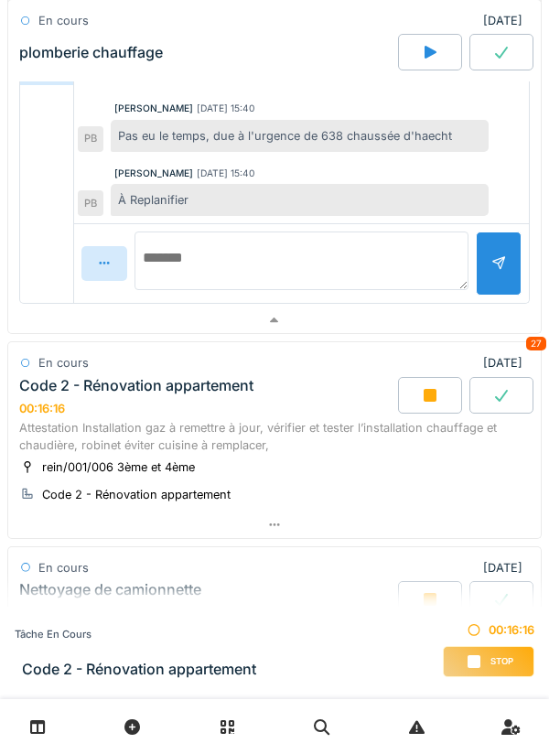
click at [385, 260] on textarea at bounding box center [301, 260] width 334 height 59
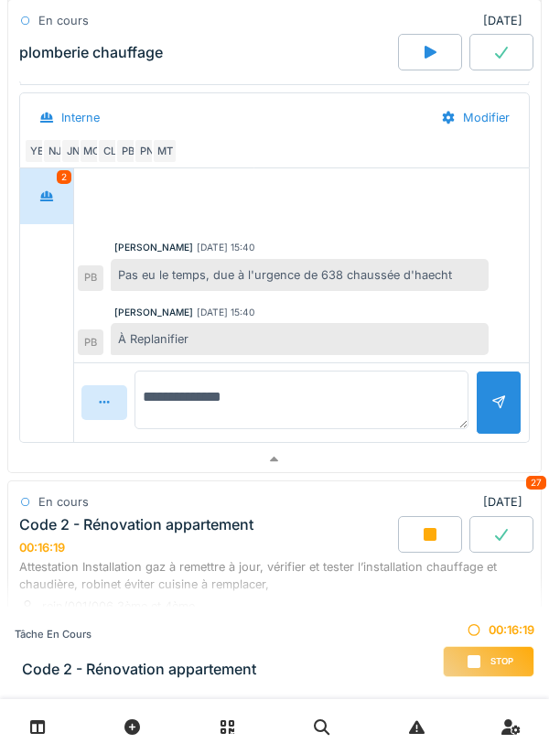
type textarea "**********"
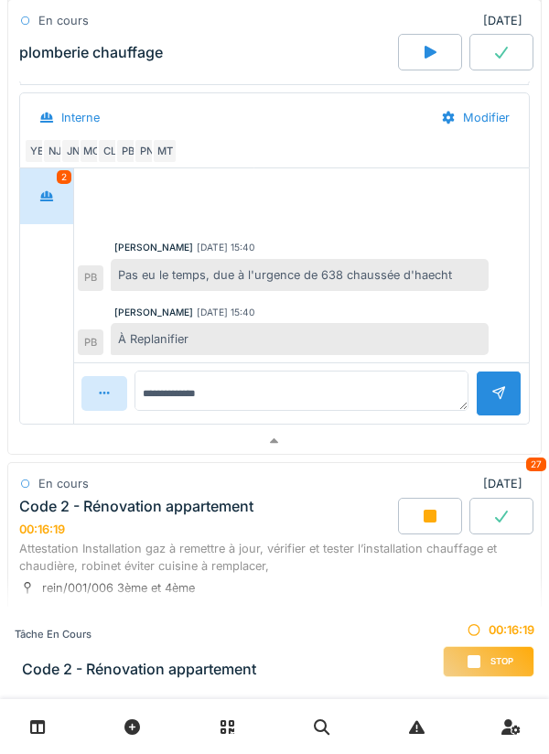
click at [491, 399] on div at bounding box center [498, 392] width 15 height 17
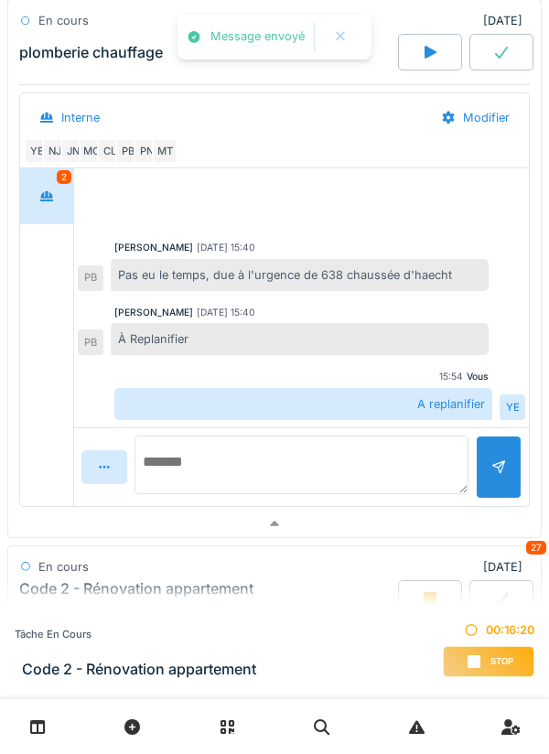
click at [420, 455] on textarea at bounding box center [301, 464] width 334 height 59
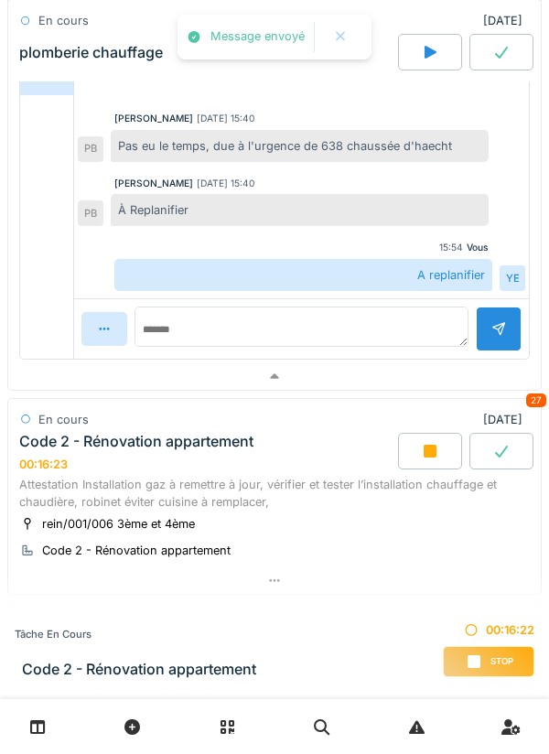
click at [463, 386] on div at bounding box center [274, 376] width 532 height 27
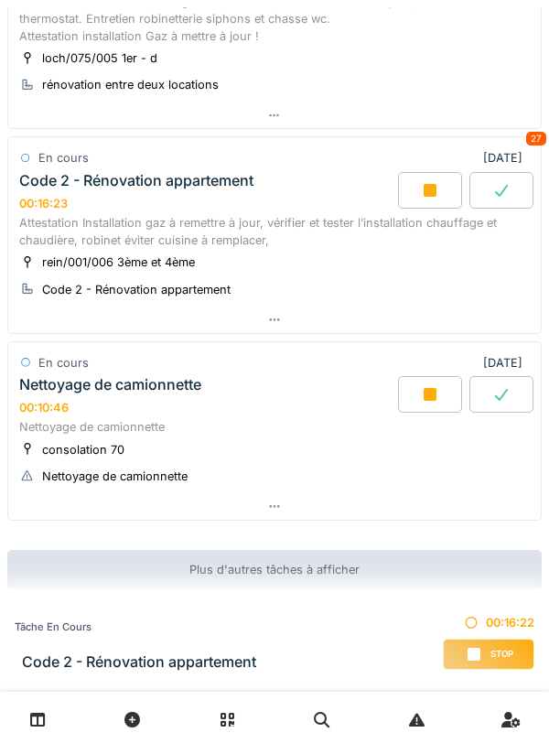
scroll to position [626, 0]
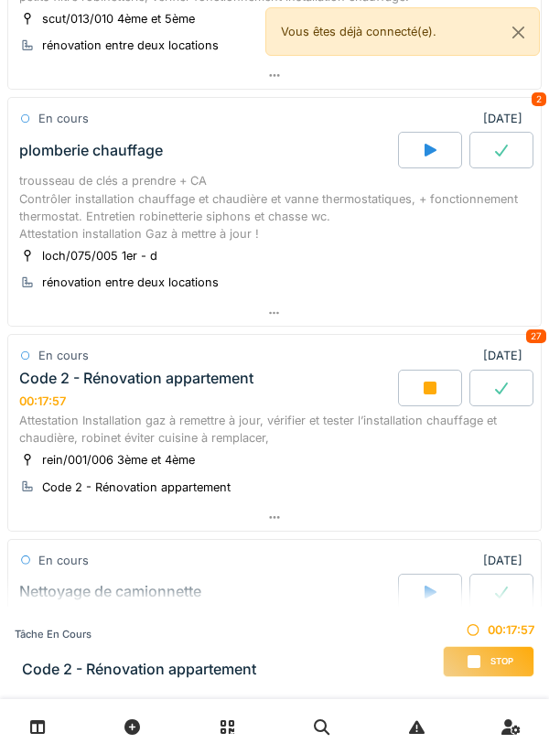
scroll to position [623, 0]
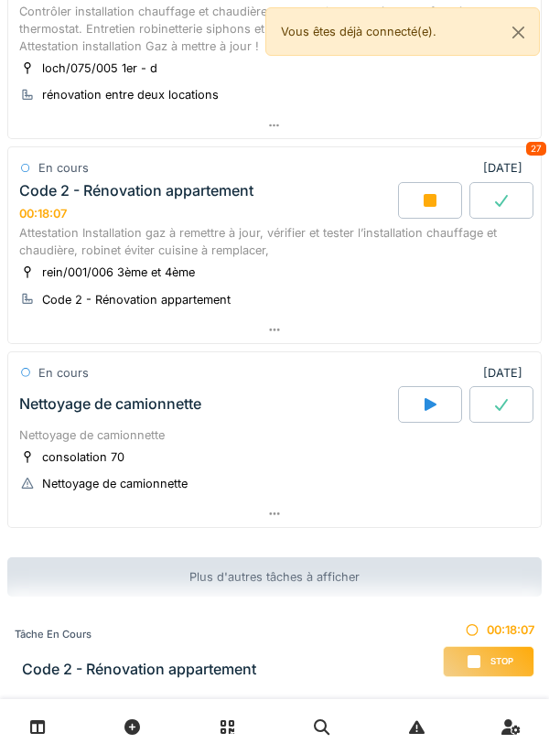
click at [412, 229] on div "Attestation Installation gaz à remettre à jour, vérifier et tester l’installati…" at bounding box center [274, 241] width 510 height 35
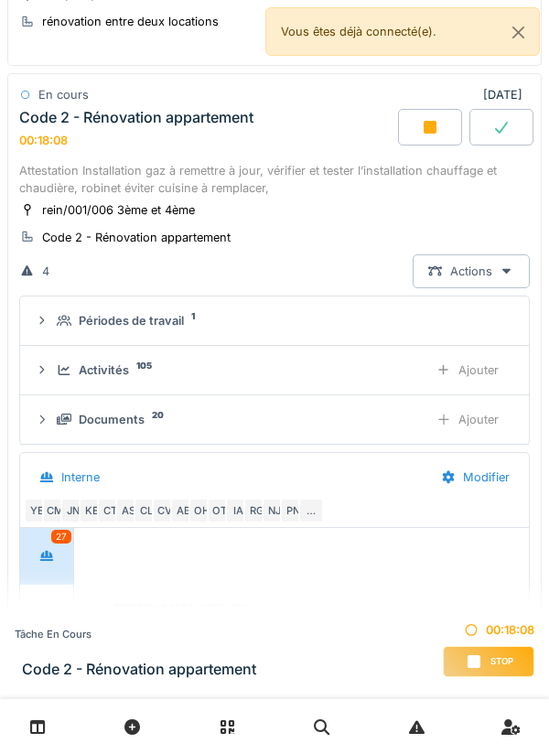
scroll to position [631, 0]
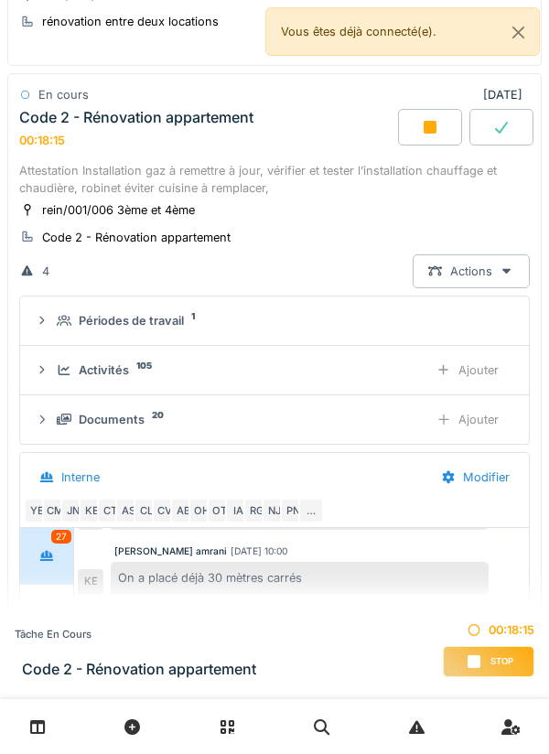
click at [411, 143] on div at bounding box center [430, 127] width 64 height 37
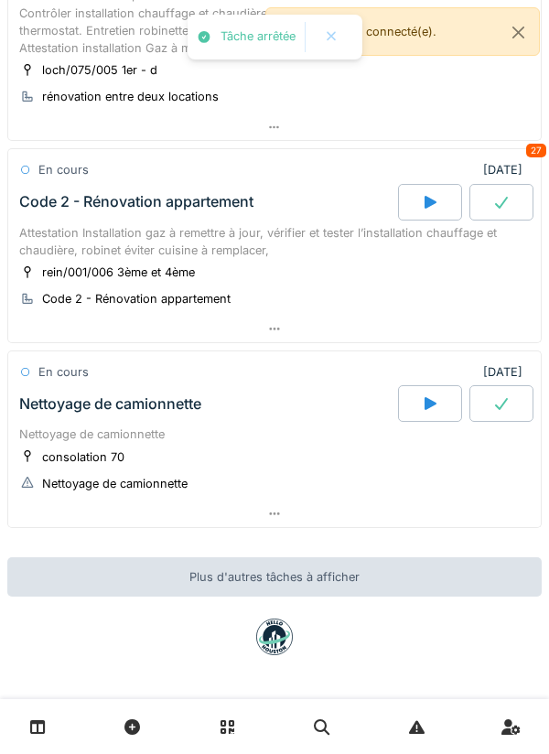
scroll to position [621, 0]
